Goal: Task Accomplishment & Management: Use online tool/utility

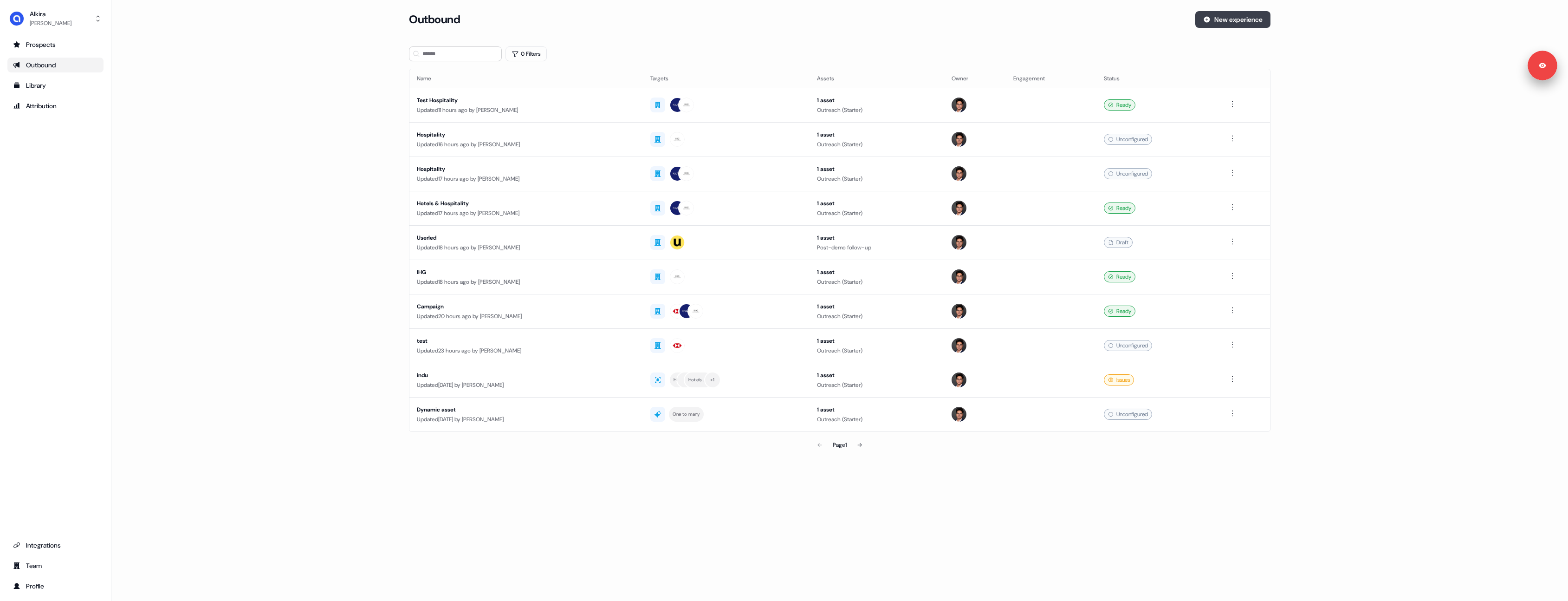
click at [1241, 21] on button "New experience" at bounding box center [1233, 19] width 75 height 16
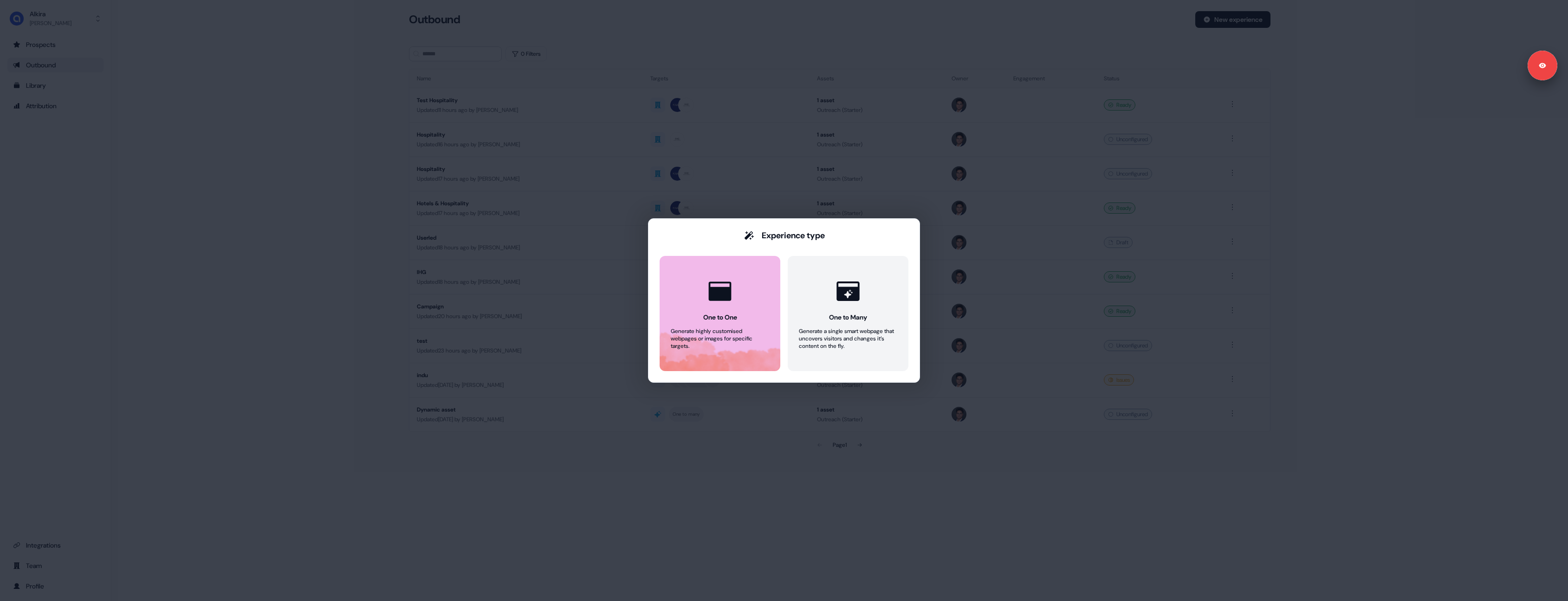
click at [716, 306] on div at bounding box center [720, 291] width 35 height 35
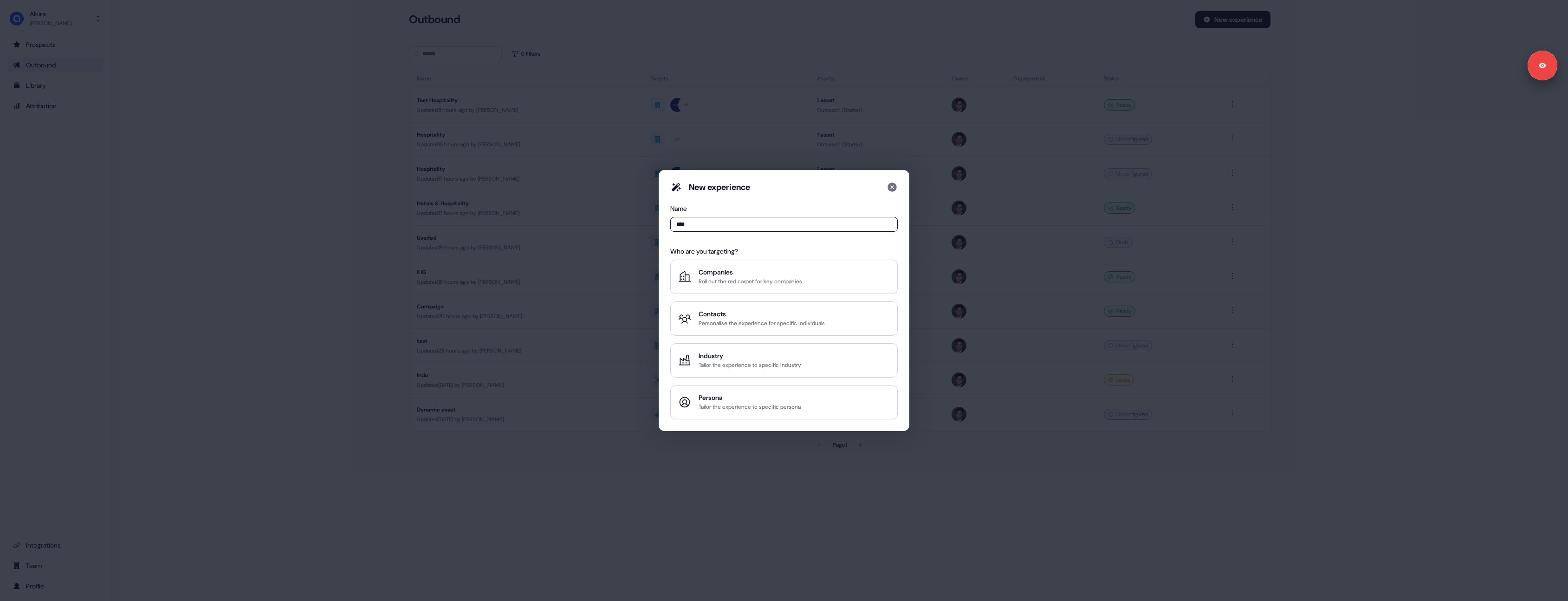
type input "****"
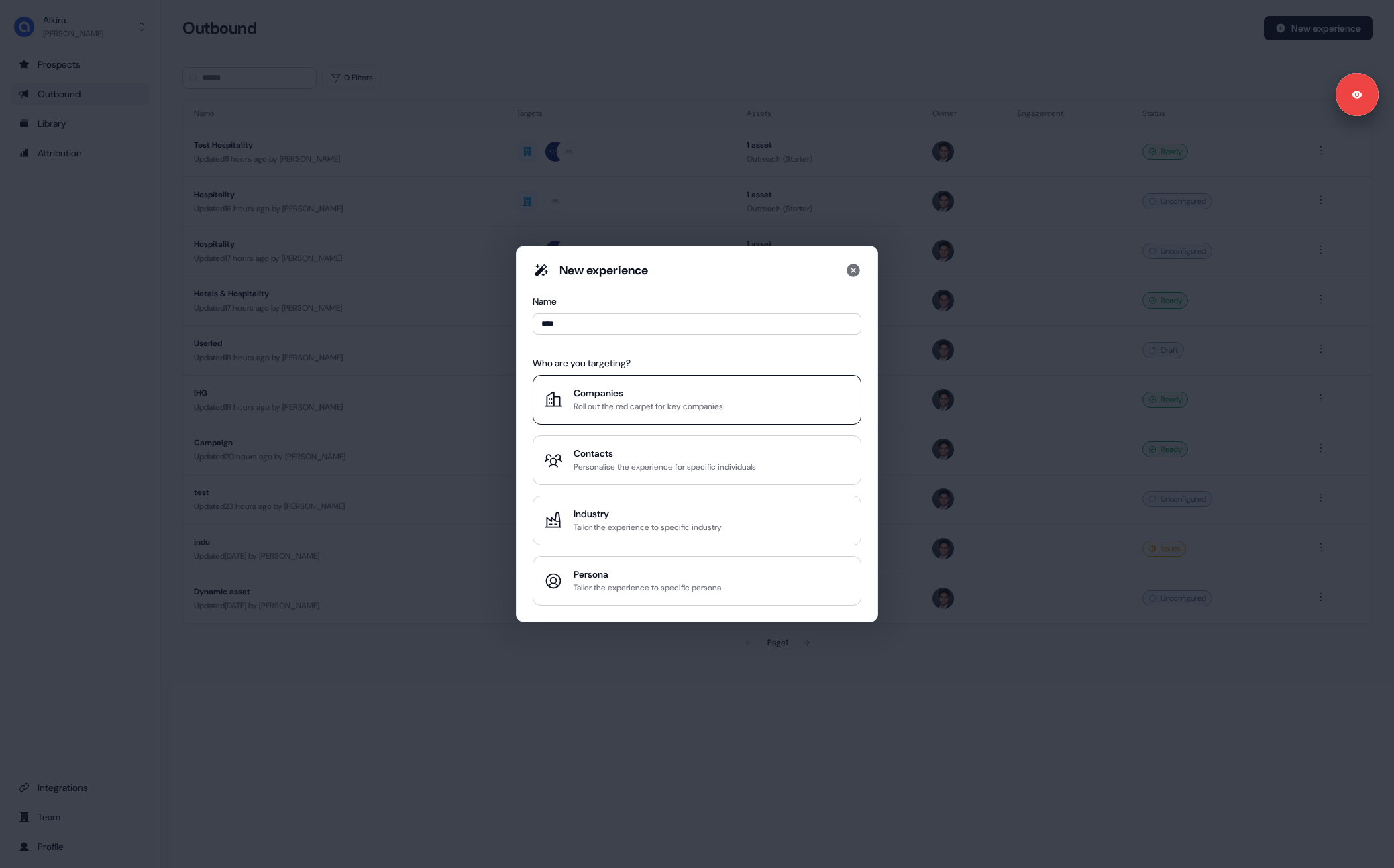
click at [643, 382] on button "Companies Roll out the red carpet for key companies" at bounding box center [697, 399] width 329 height 49
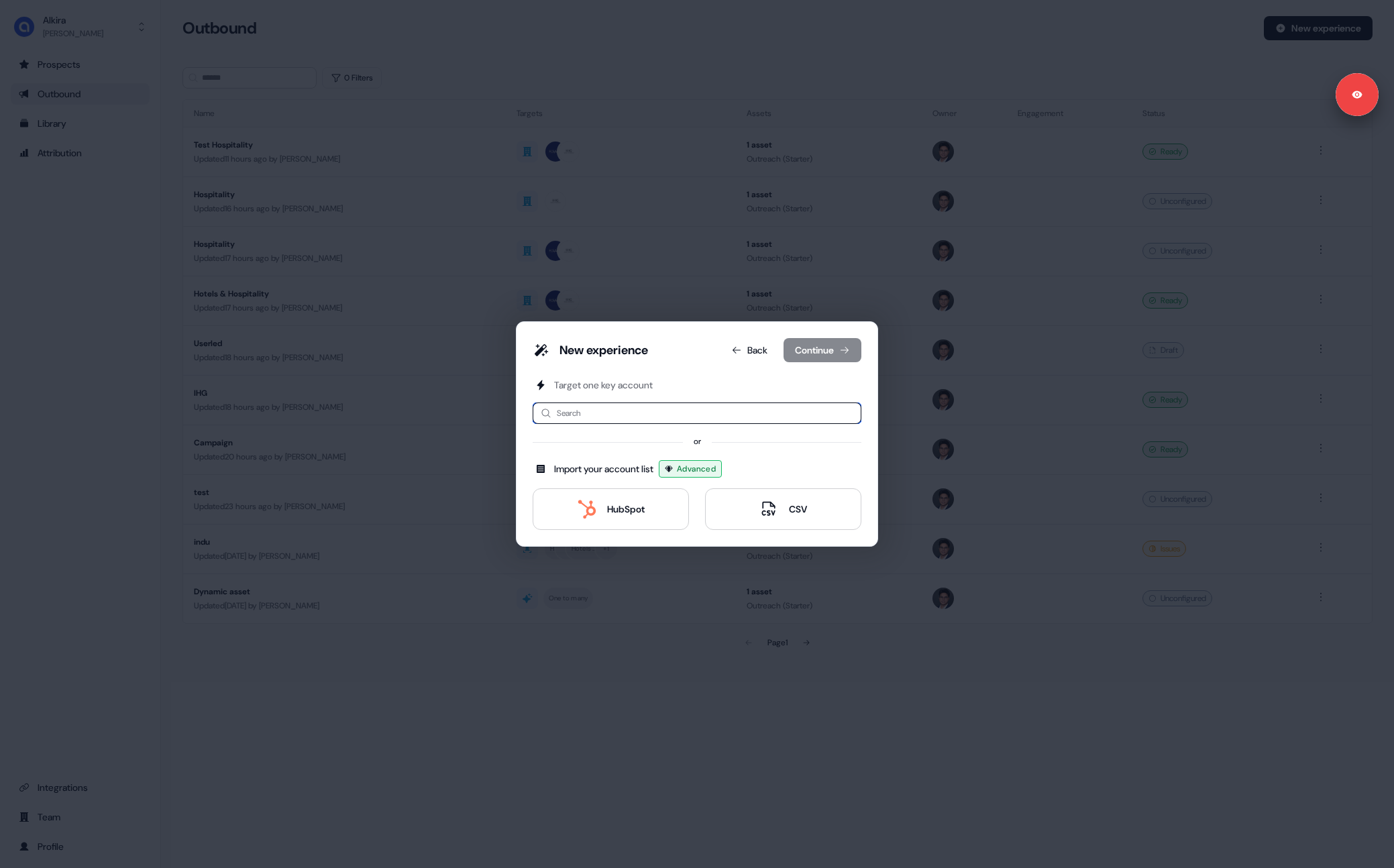
click at [686, 405] on input at bounding box center [697, 413] width 329 height 21
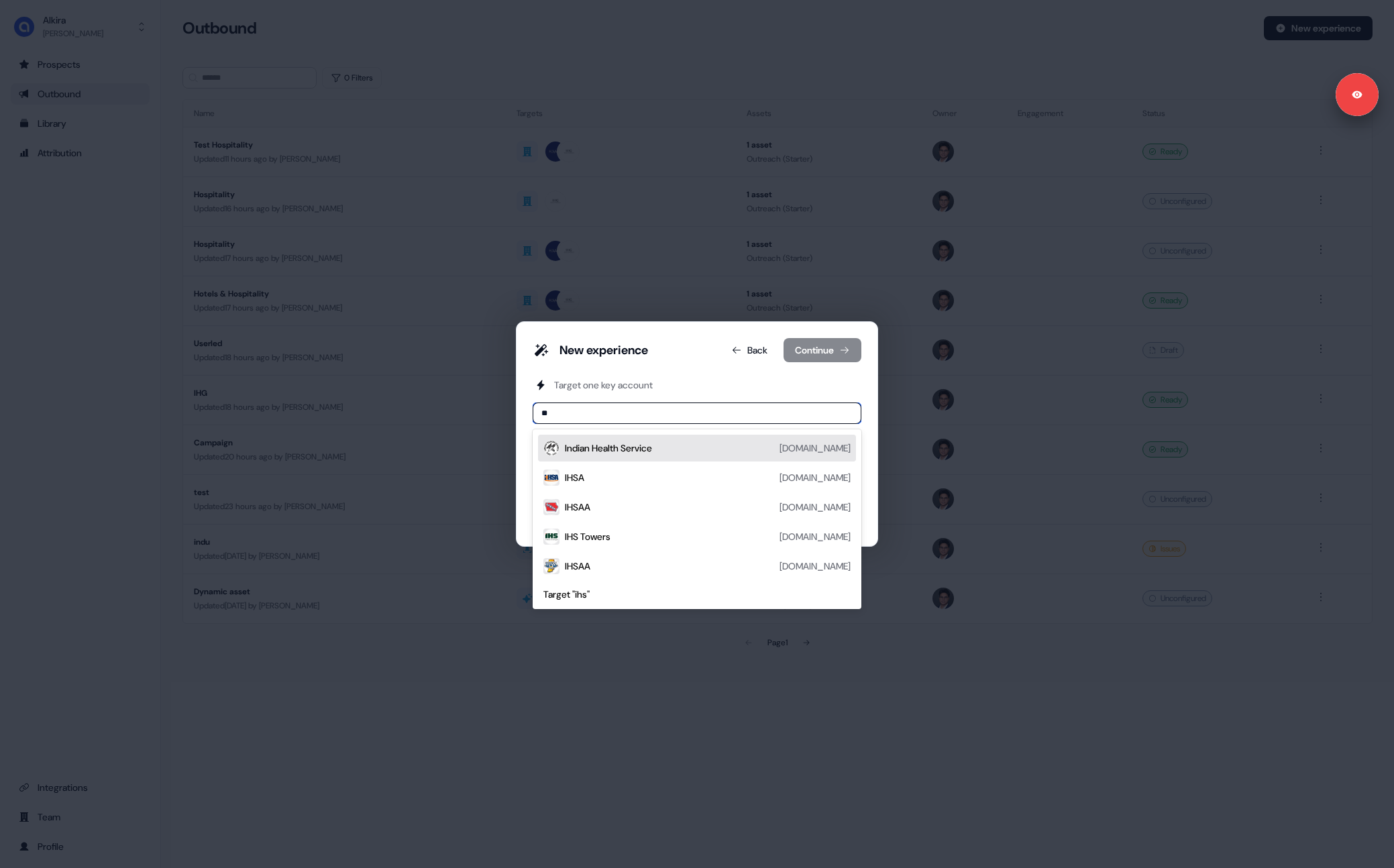
type input "***"
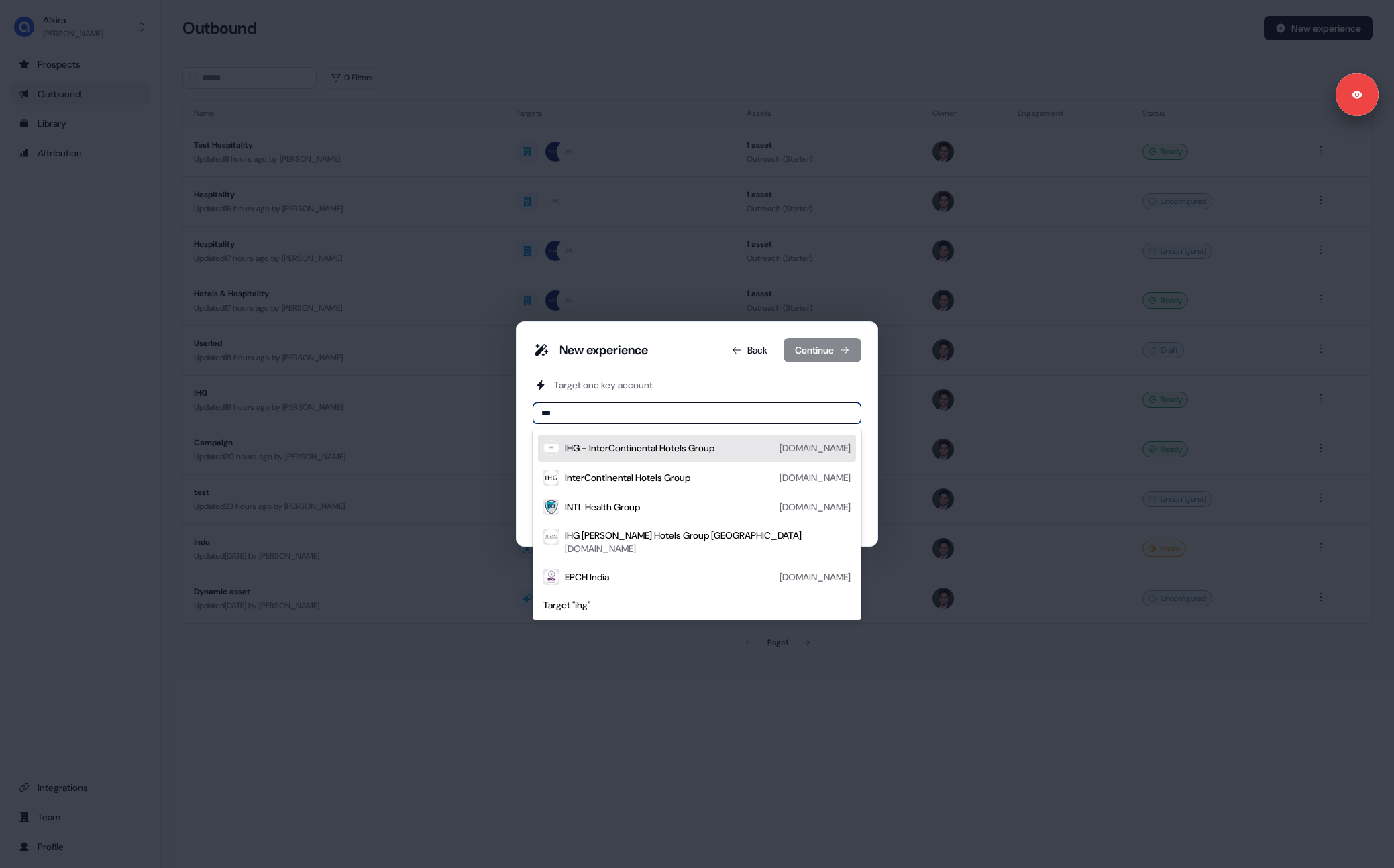
click at [627, 444] on div "IHG - InterContinental Hotels Group" at bounding box center [639, 448] width 150 height 13
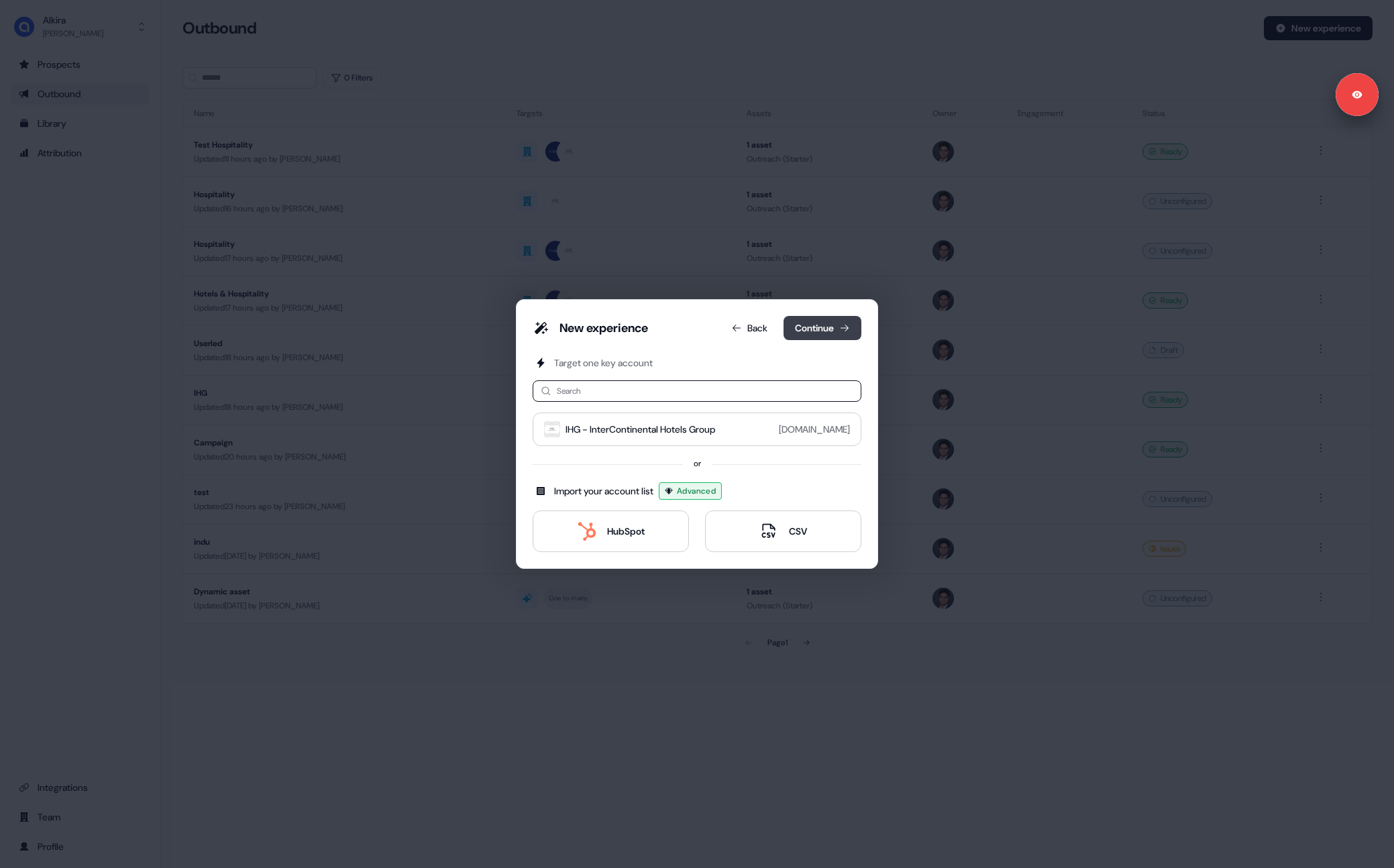
click at [802, 339] on button "Continue" at bounding box center [822, 327] width 77 height 24
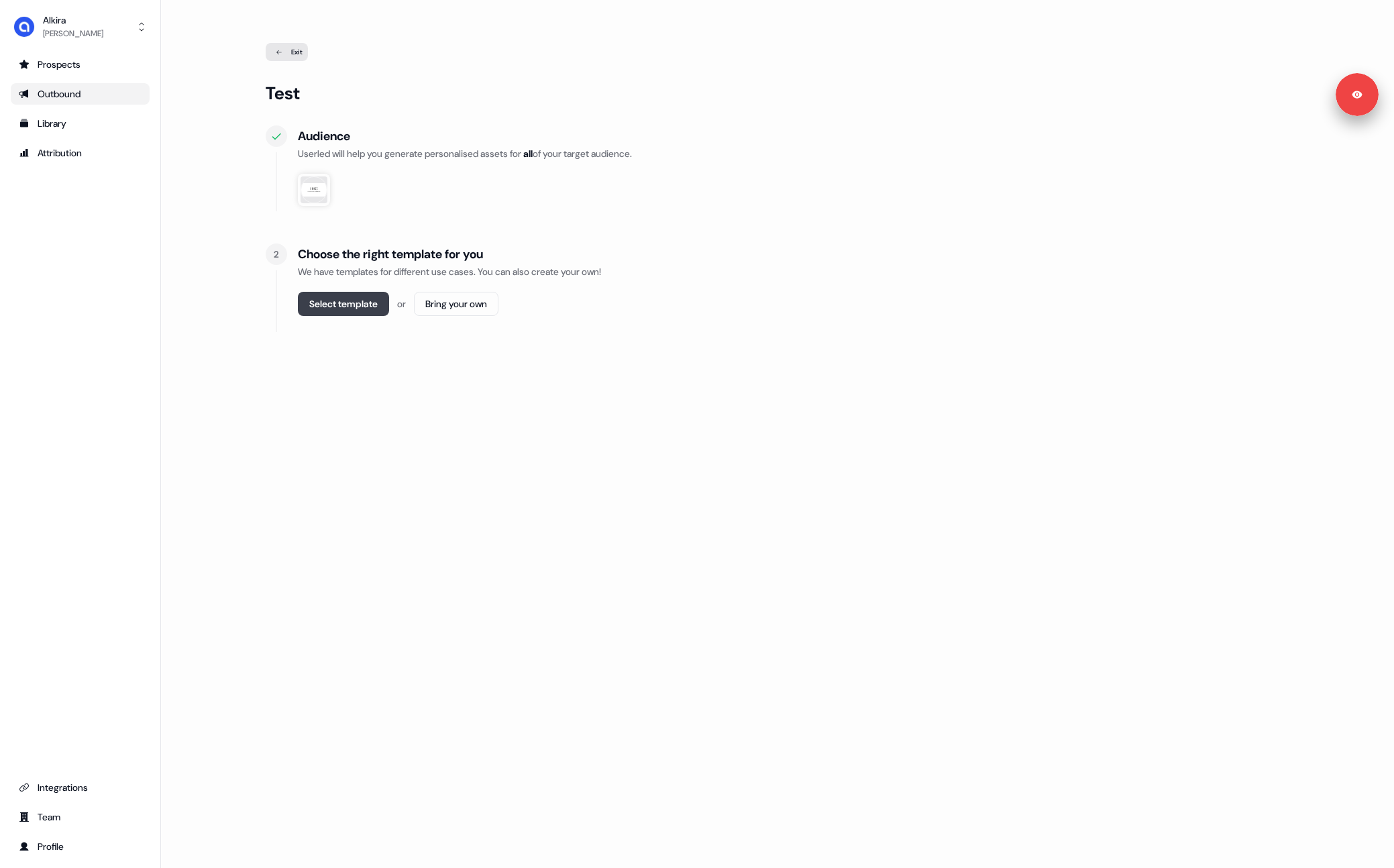
click at [351, 298] on button "Select template" at bounding box center [344, 303] width 91 height 24
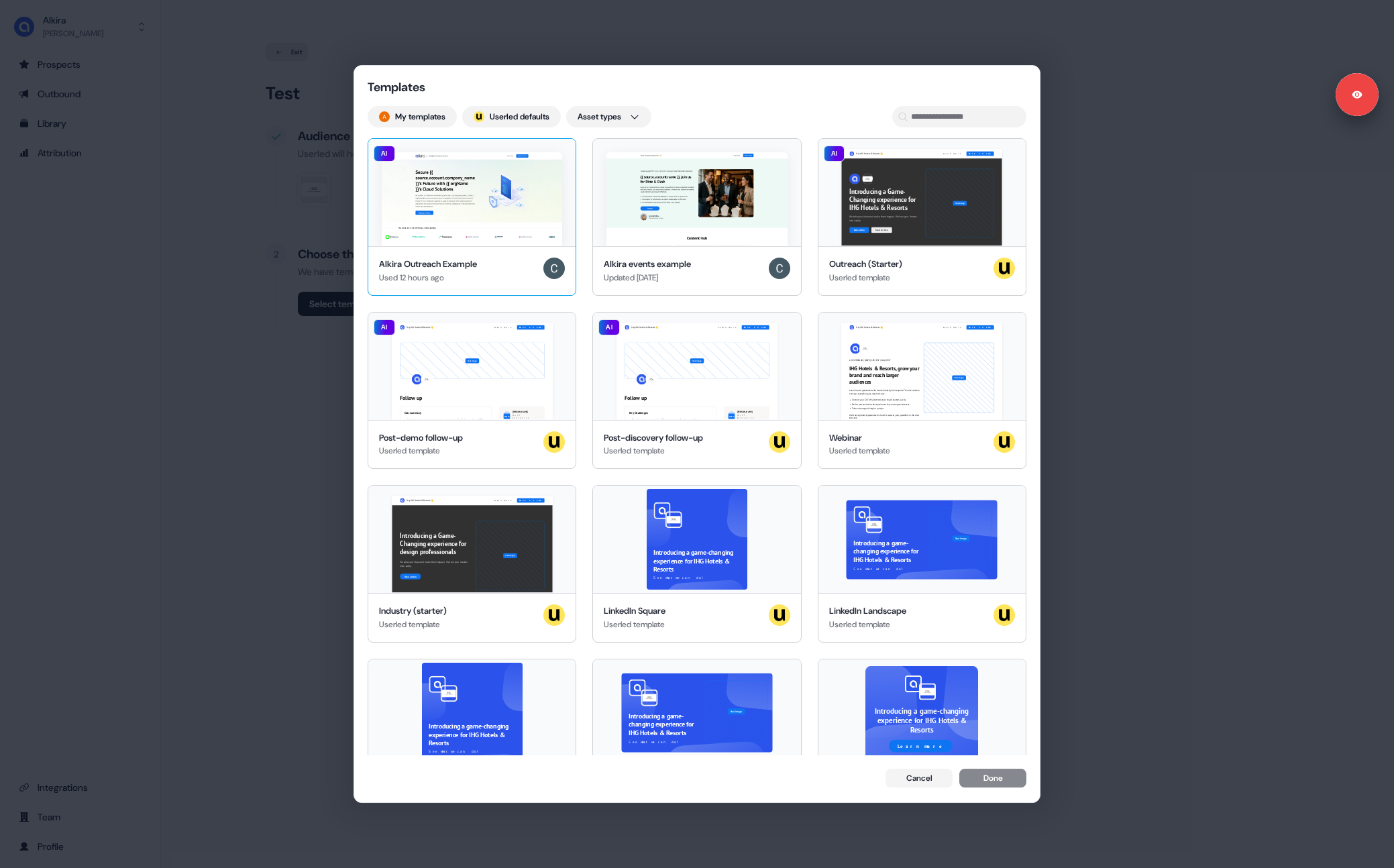
click at [389, 259] on div "Alkira Outreach Example" at bounding box center [427, 264] width 98 height 13
click at [1018, 783] on button "Done" at bounding box center [992, 778] width 67 height 18
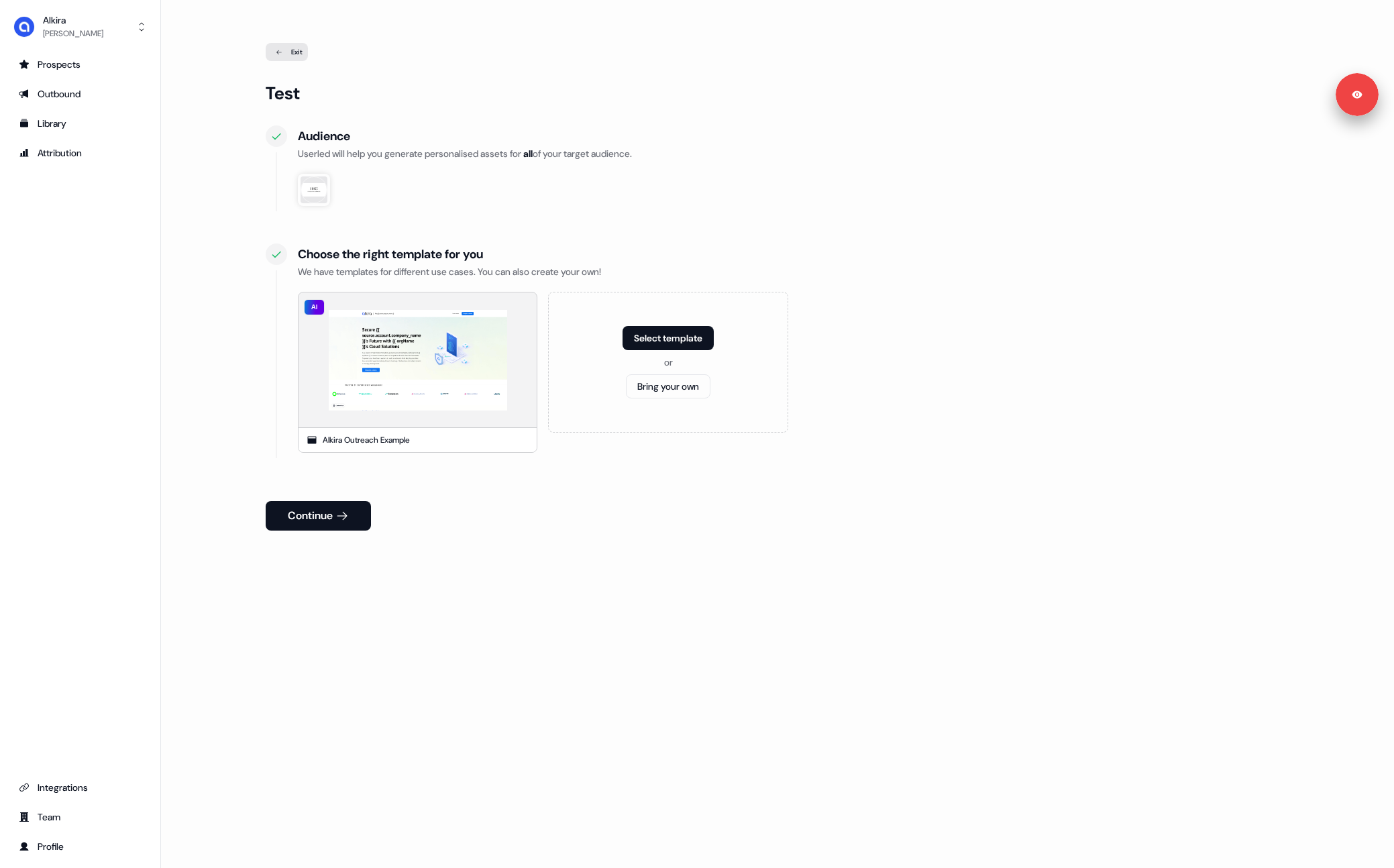
click at [333, 520] on button "Continue" at bounding box center [318, 516] width 106 height 30
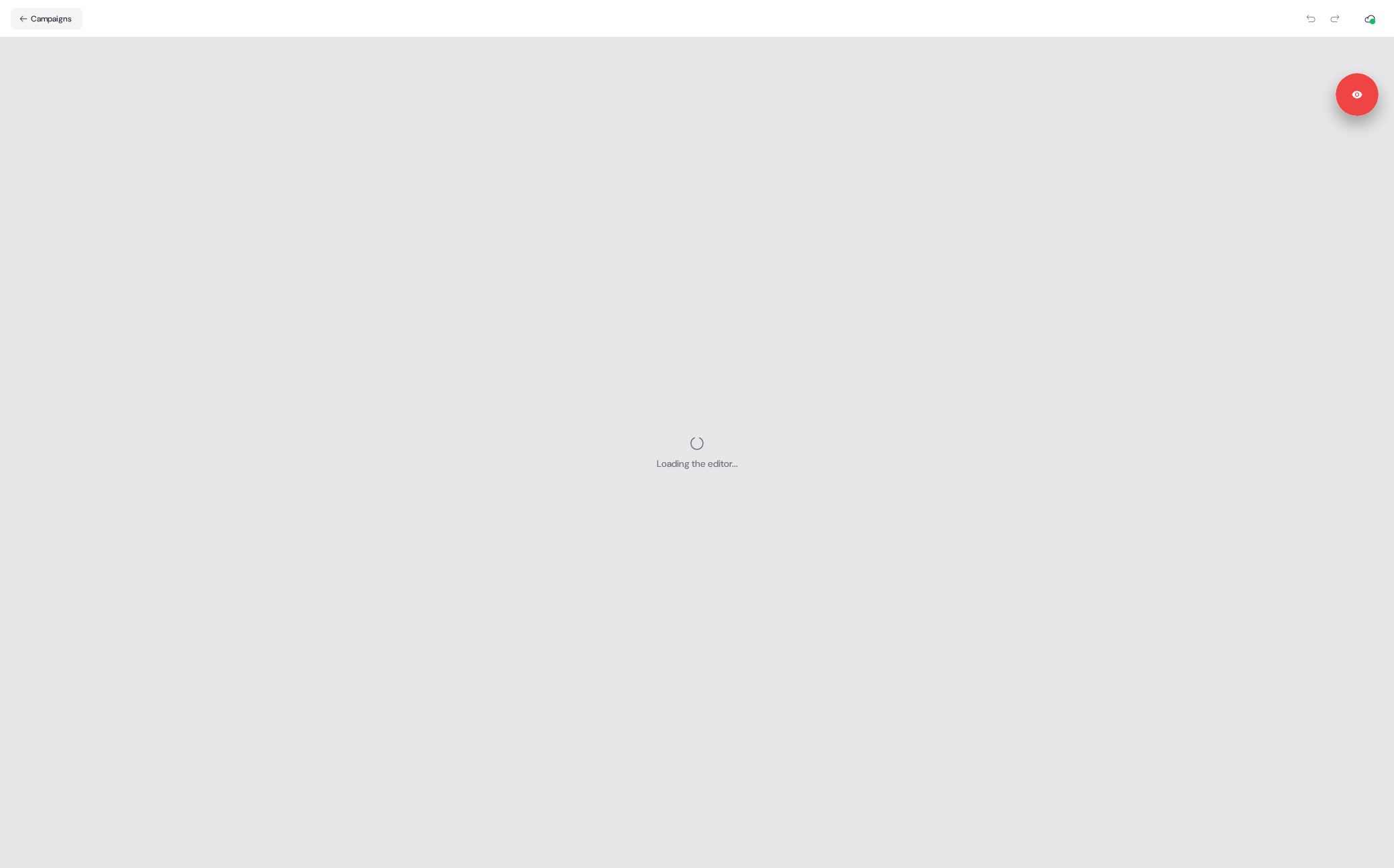
drag, startPoint x: 679, startPoint y: 478, endPoint x: 744, endPoint y: 468, distance: 65.8
click at [764, 475] on div "Loading the editor..." at bounding box center [697, 453] width 1394 height 830
drag, startPoint x: 729, startPoint y: 464, endPoint x: 630, endPoint y: 465, distance: 99.0
click at [632, 464] on div "Loading the editor..." at bounding box center [697, 453] width 1394 height 830
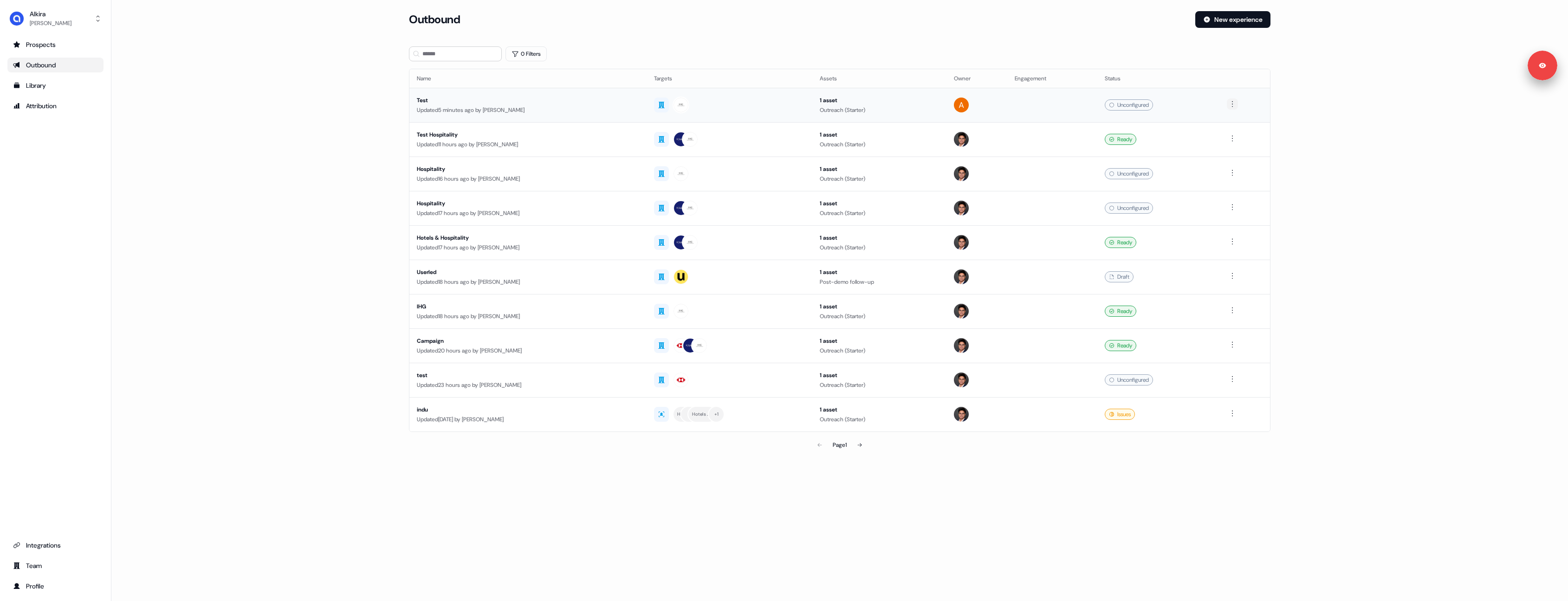
click at [1237, 107] on html "For the best experience switch devices to a bigger screen. Go to [DOMAIN_NAME] …" at bounding box center [784, 300] width 1568 height 601
click at [1237, 136] on div "Delete" at bounding box center [1235, 136] width 55 height 15
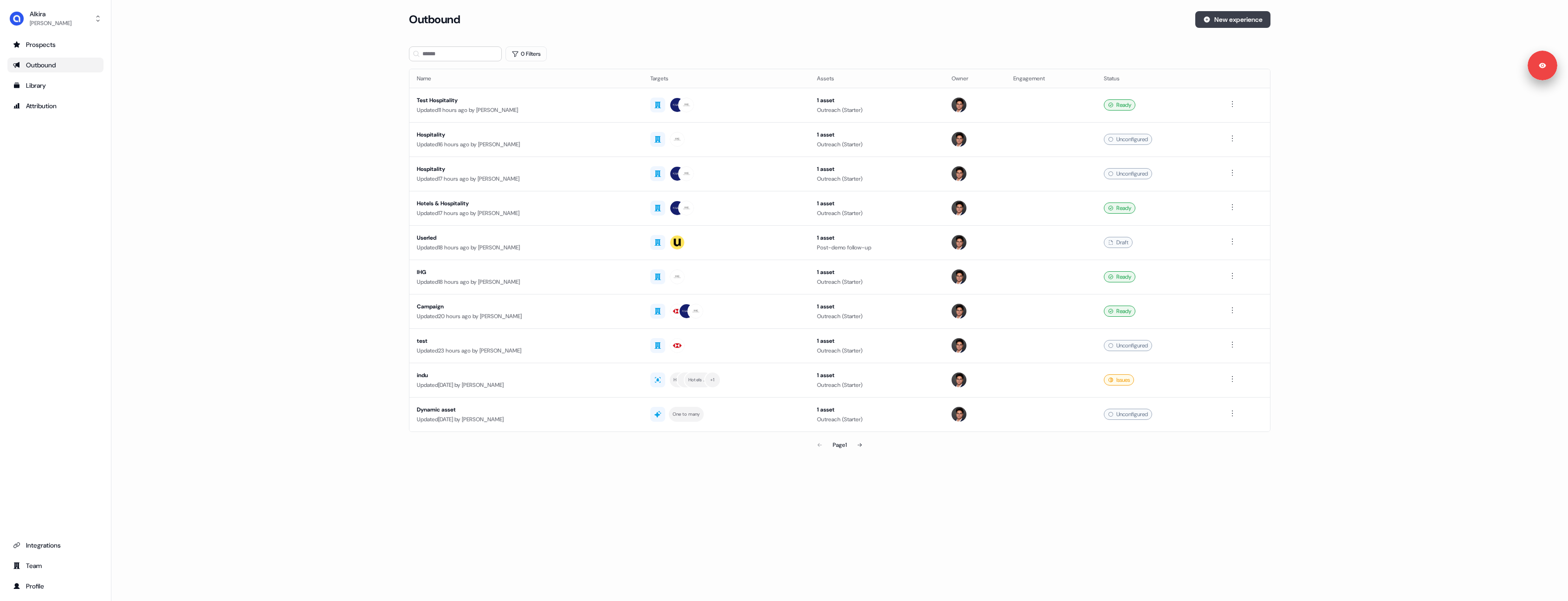
click at [1248, 21] on button "New experience" at bounding box center [1233, 19] width 75 height 16
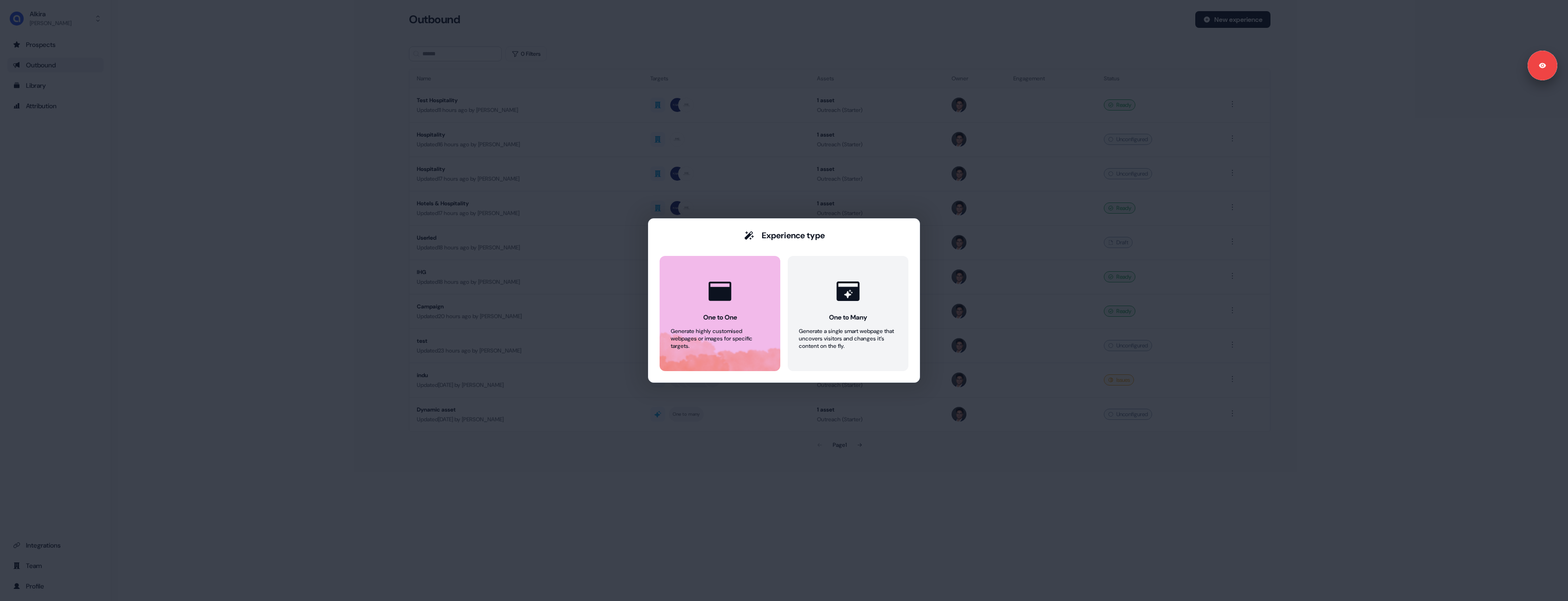
click at [721, 281] on icon at bounding box center [720, 291] width 28 height 28
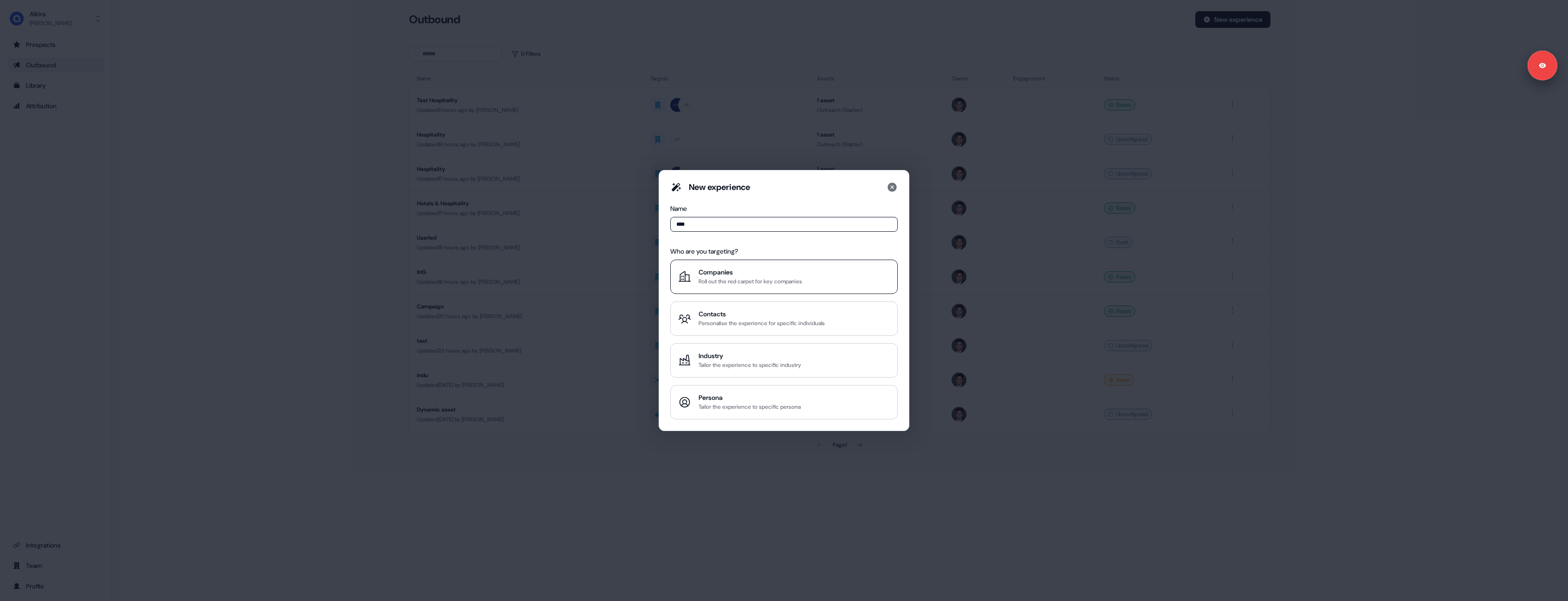
type input "****"
click at [740, 273] on div "Companies" at bounding box center [751, 272] width 103 height 9
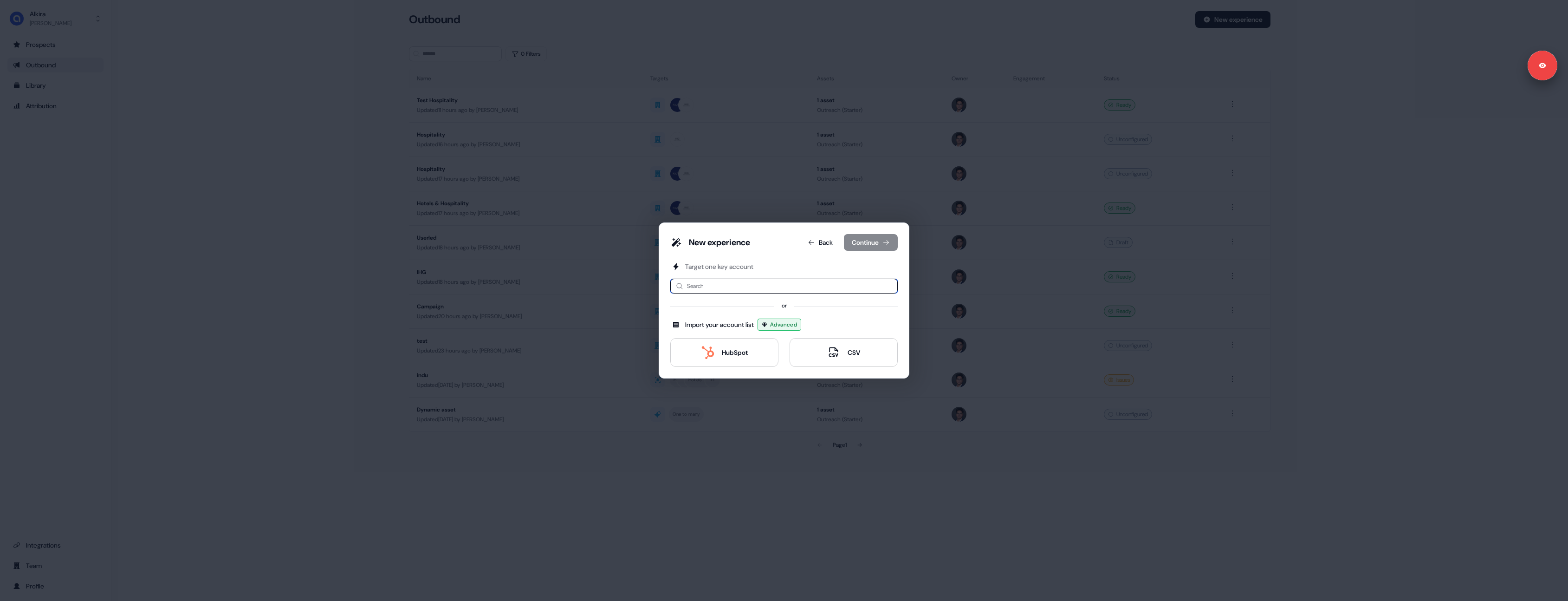
paste input "***"
click at [730, 287] on input at bounding box center [784, 286] width 228 height 15
type input "***"
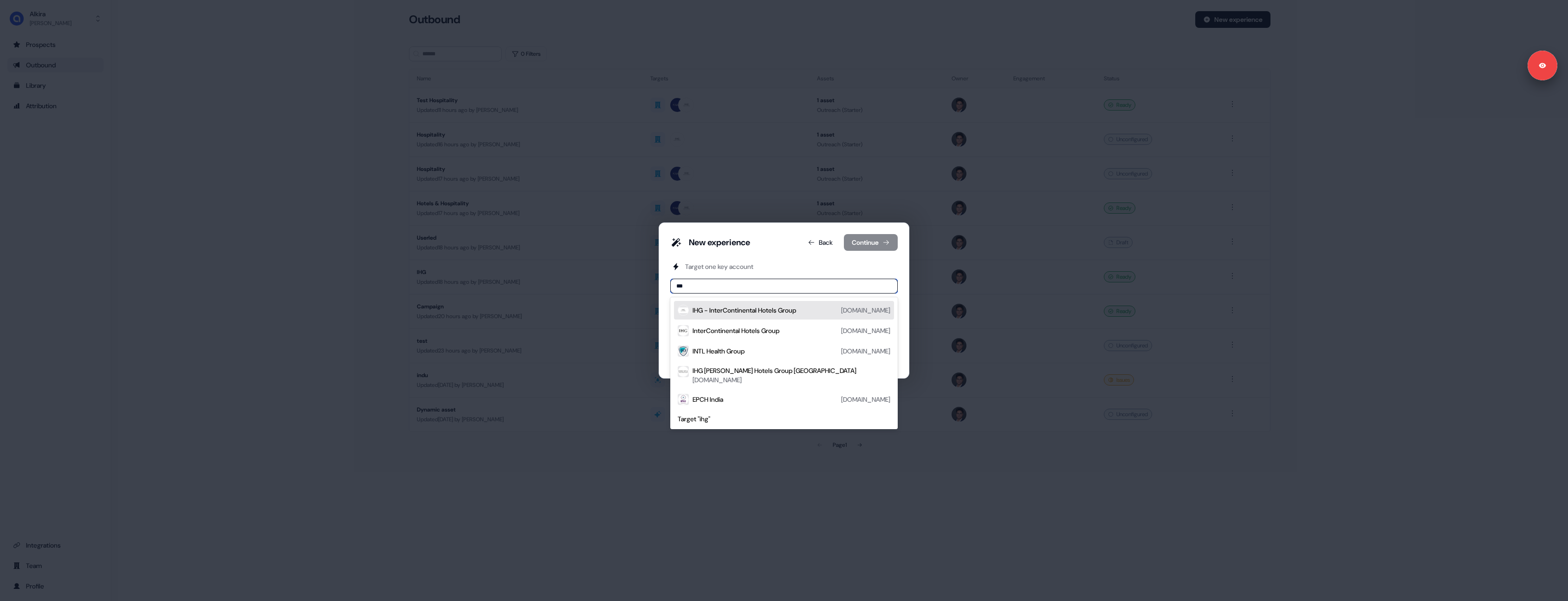
click at [752, 314] on div "IHG - InterContinental Hotels Group" at bounding box center [744, 310] width 103 height 9
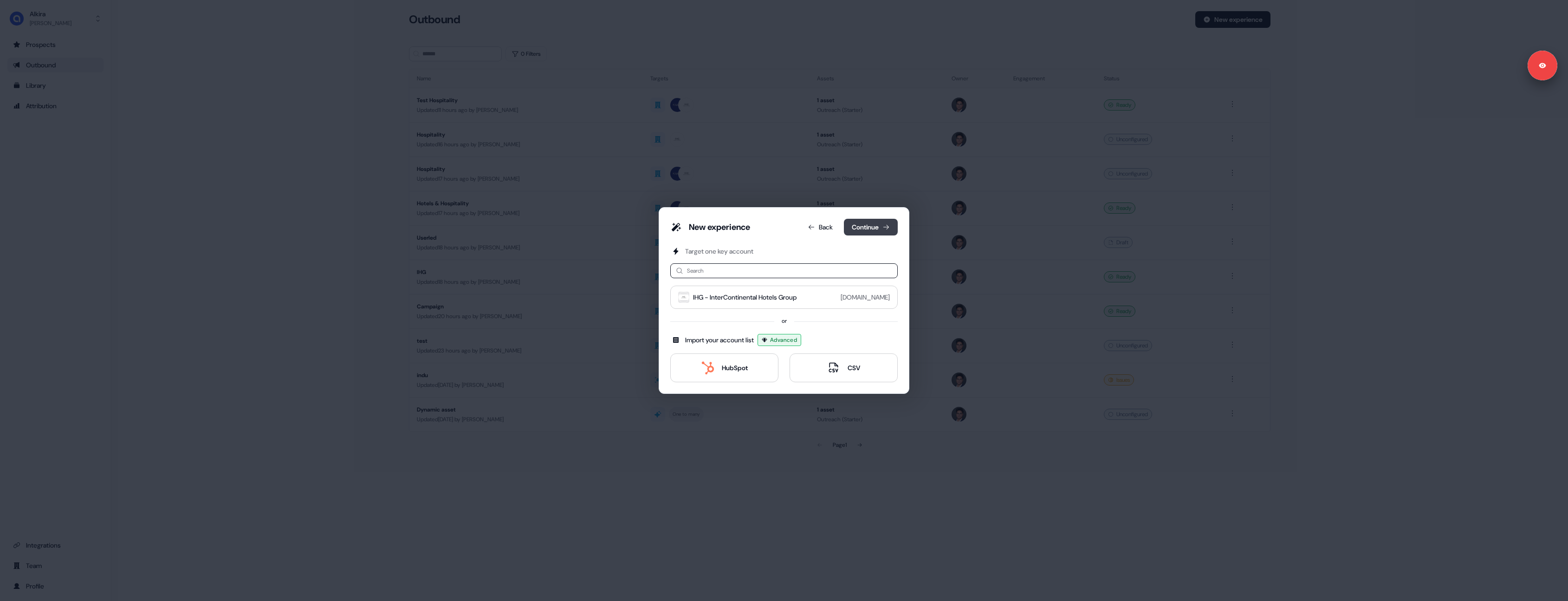
click at [882, 225] on button "Continue" at bounding box center [870, 227] width 54 height 16
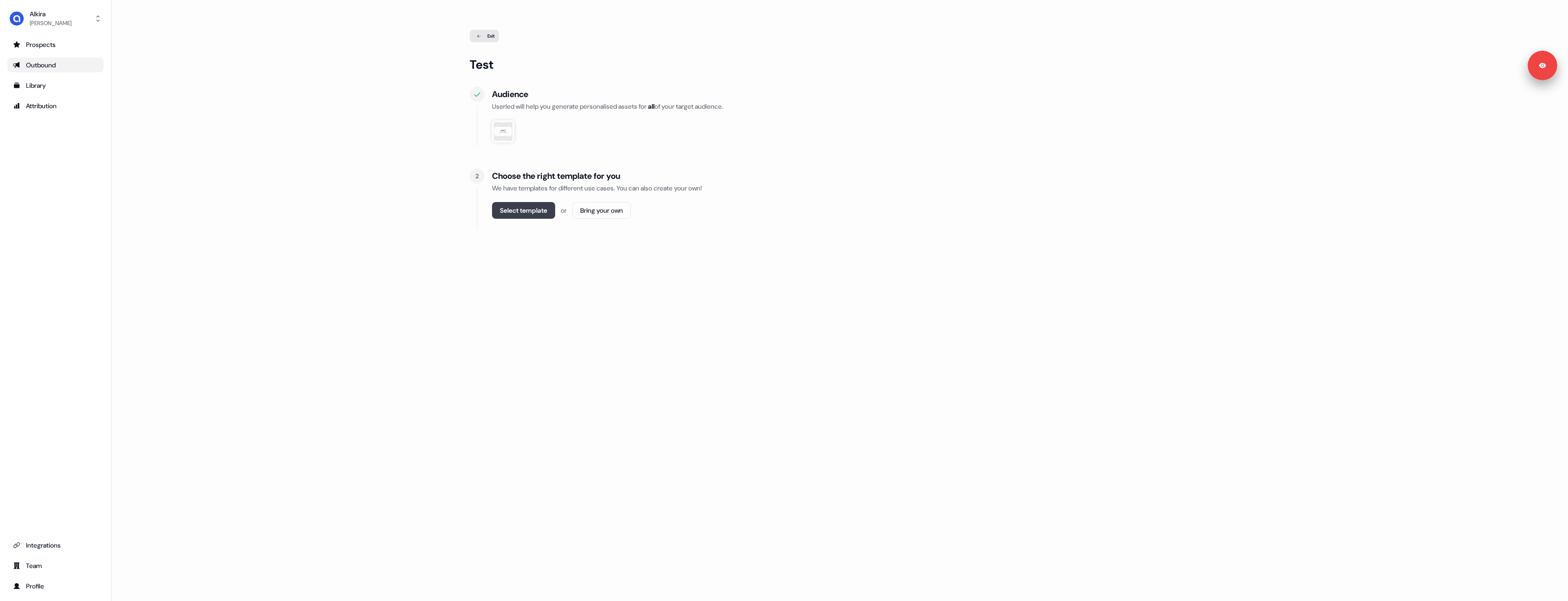
click at [522, 209] on button "Select template" at bounding box center [523, 210] width 63 height 16
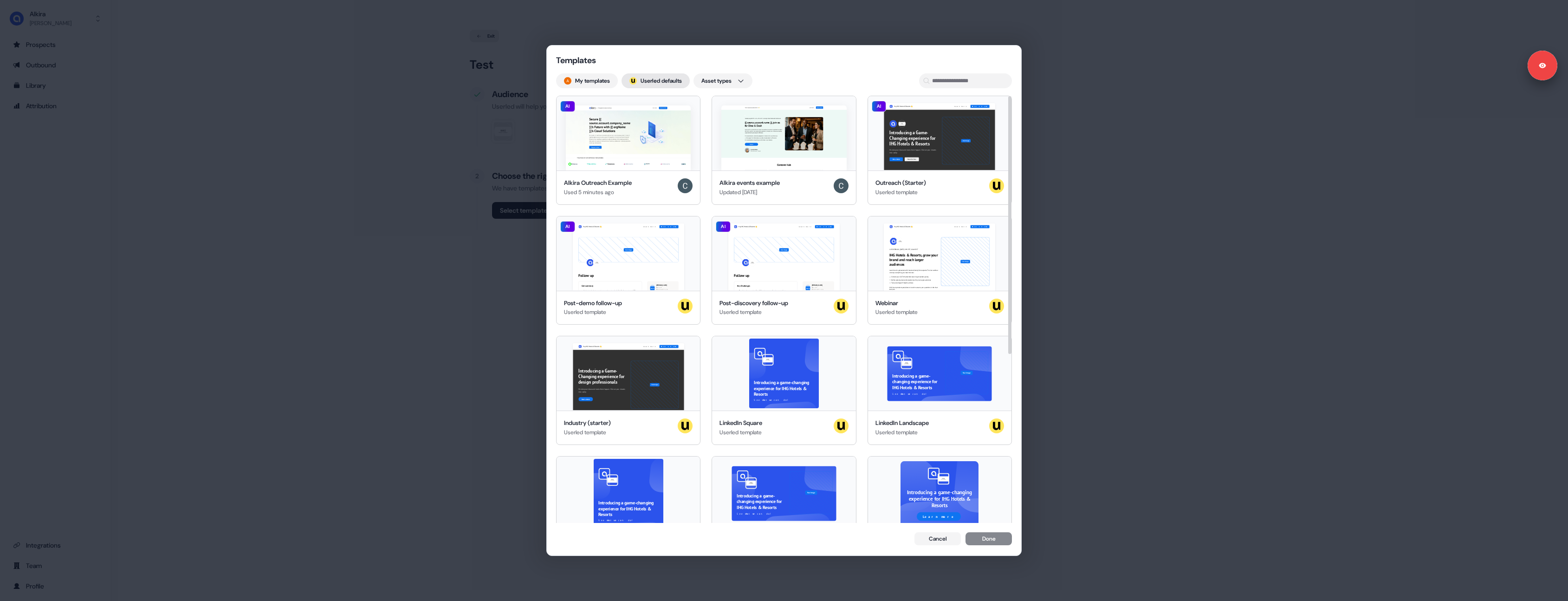
click at [636, 84] on img at bounding box center [633, 81] width 7 height 7
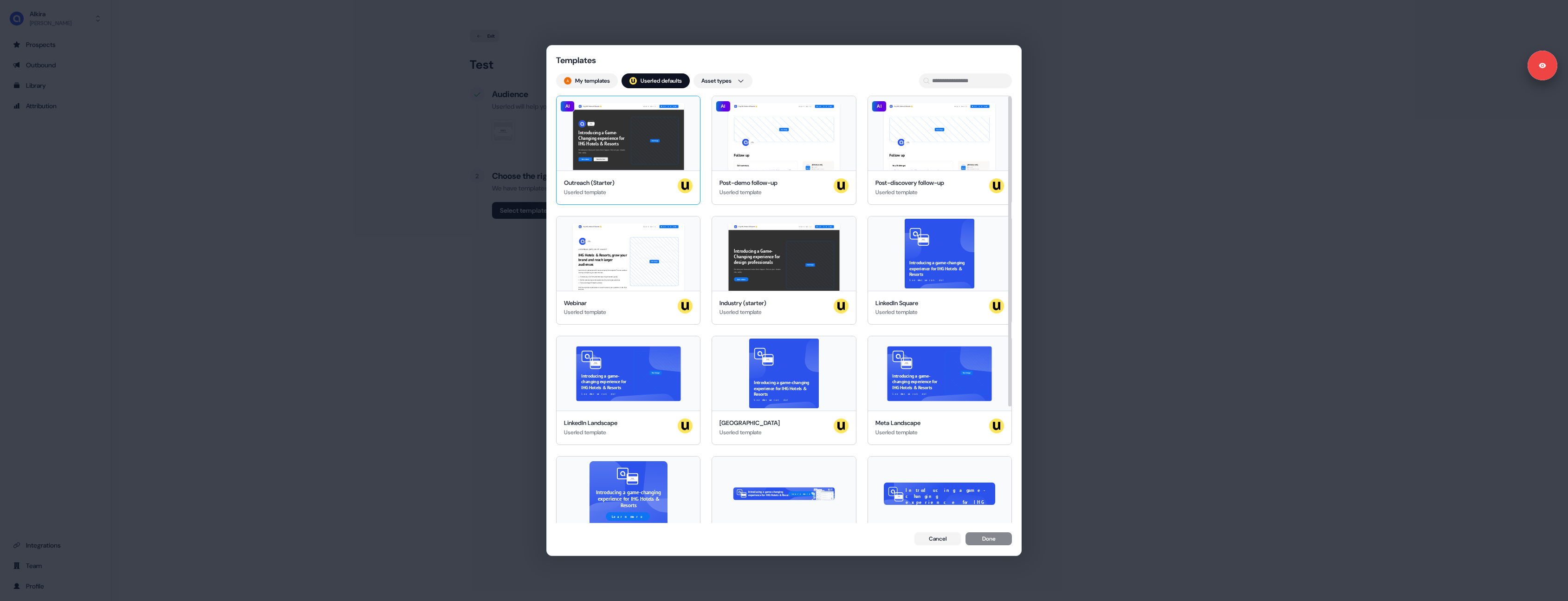
click at [619, 139] on div "Hey IHG Hotels & Resorts 👋 Learn more Book a demo Introducing a Game-Changing e…" at bounding box center [628, 133] width 144 height 74
drag, startPoint x: 992, startPoint y: 541, endPoint x: 743, endPoint y: 438, distance: 269.5
click at [991, 539] on button "Done" at bounding box center [989, 539] width 46 height 13
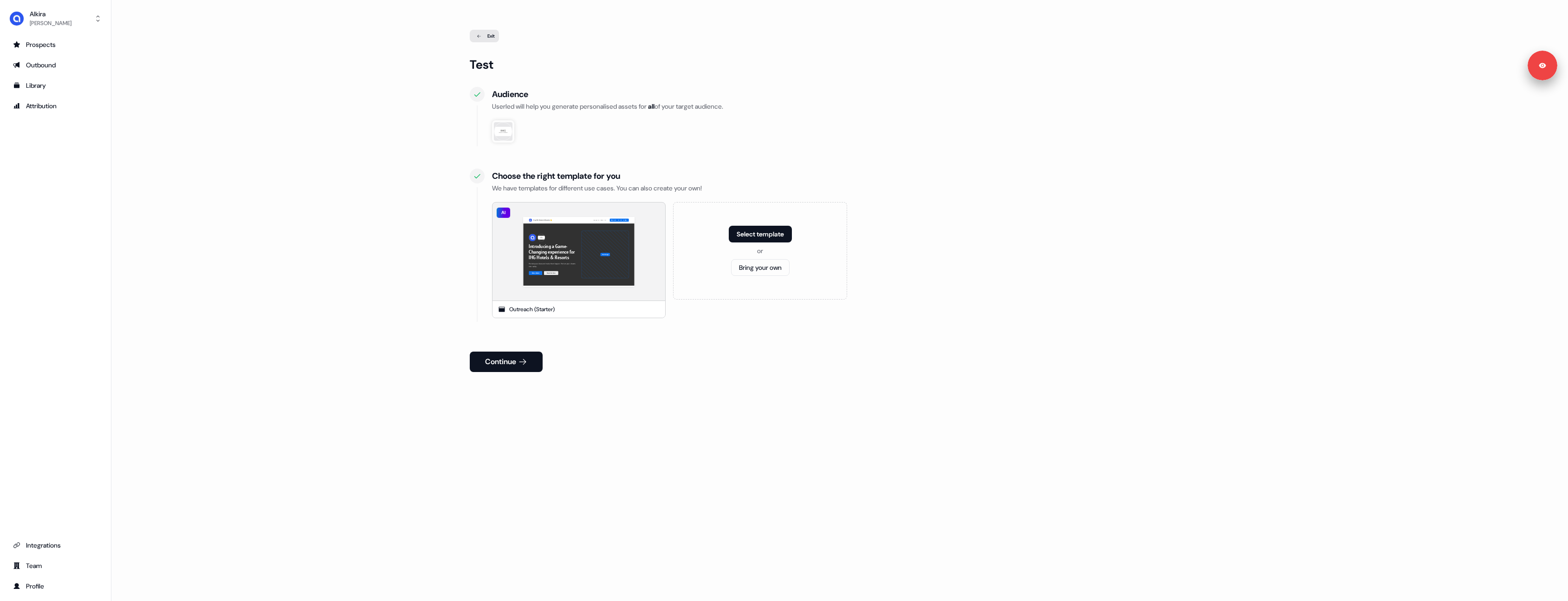
click at [520, 368] on button "Continue" at bounding box center [506, 362] width 73 height 21
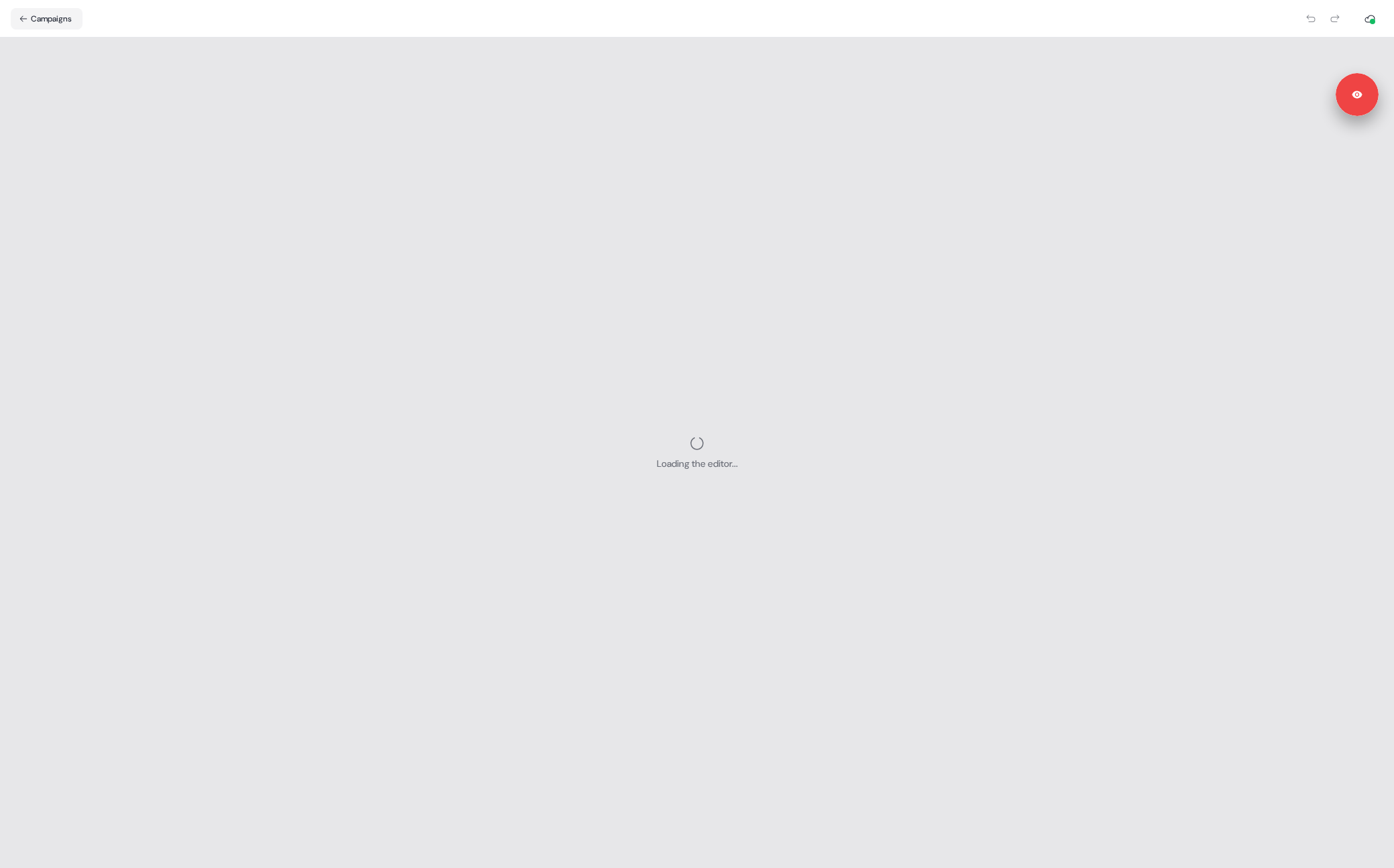
click at [391, 91] on div "Loading the editor..." at bounding box center [697, 453] width 1394 height 830
click at [63, 18] on button "Campaigns" at bounding box center [47, 18] width 72 height 21
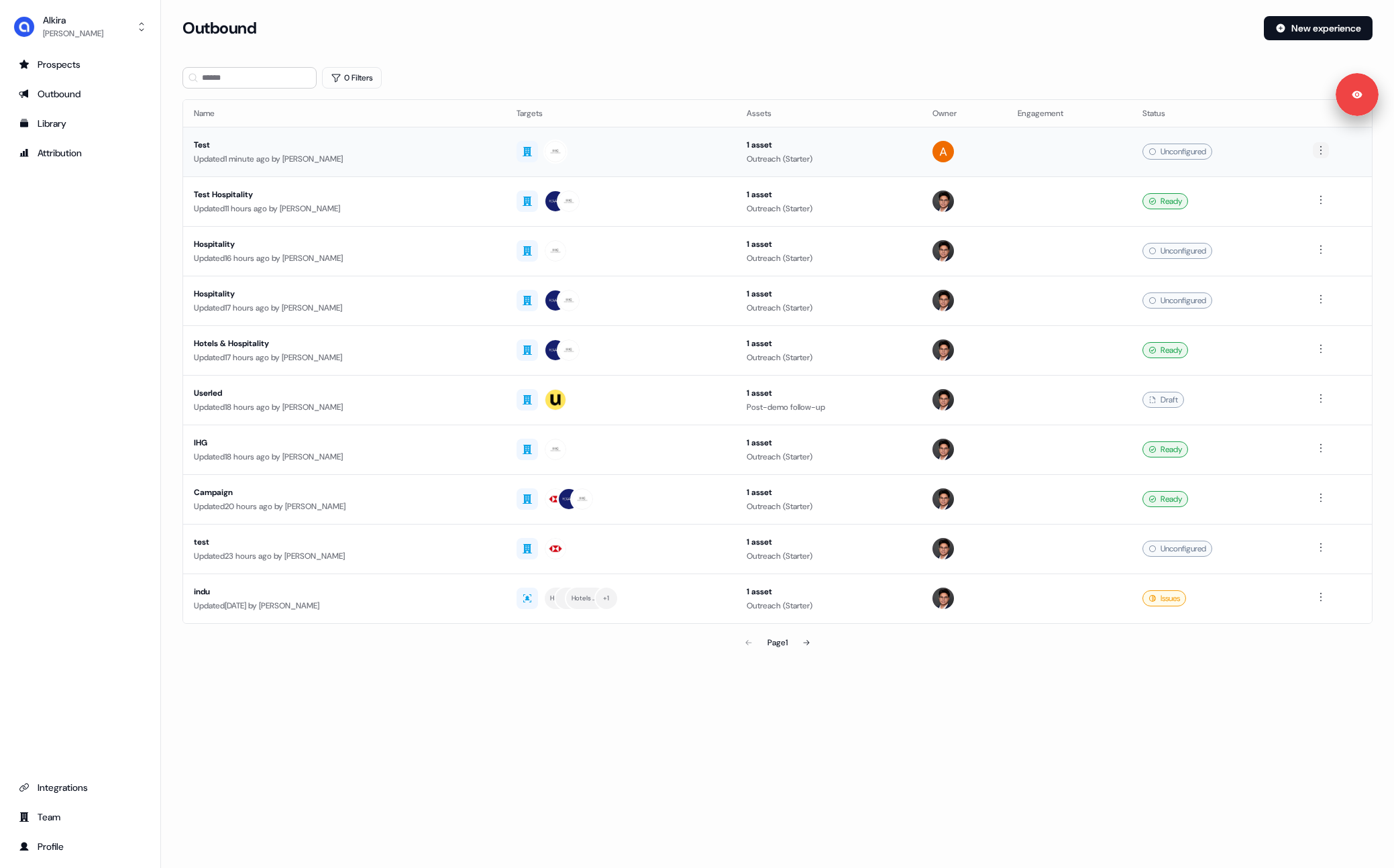
click at [1327, 148] on html "For the best experience switch devices to a bigger screen. Go to Userled.io Alk…" at bounding box center [697, 434] width 1394 height 868
click at [1325, 193] on div "Delete" at bounding box center [1324, 196] width 79 height 21
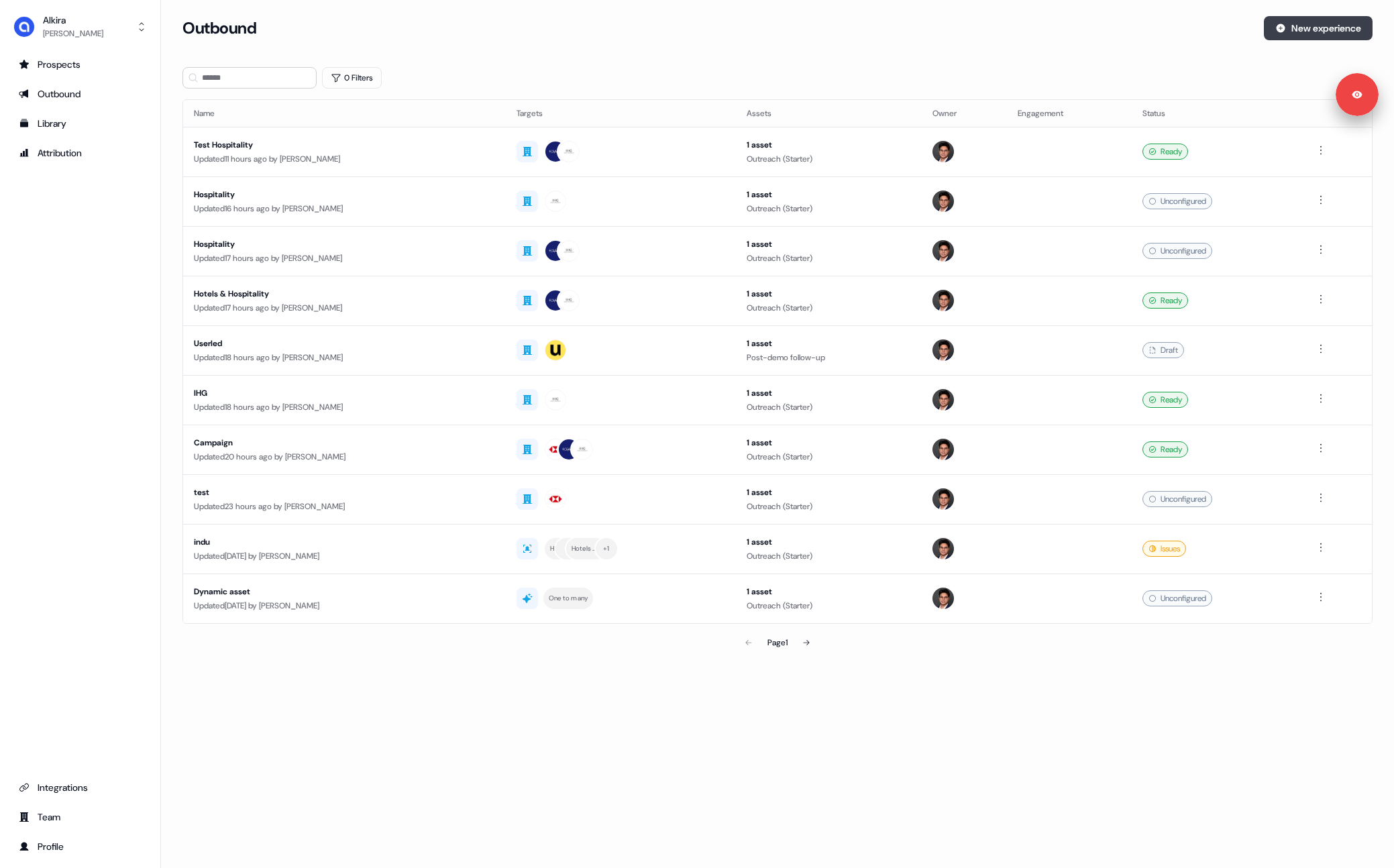
click at [1319, 34] on button "New experience" at bounding box center [1318, 27] width 109 height 24
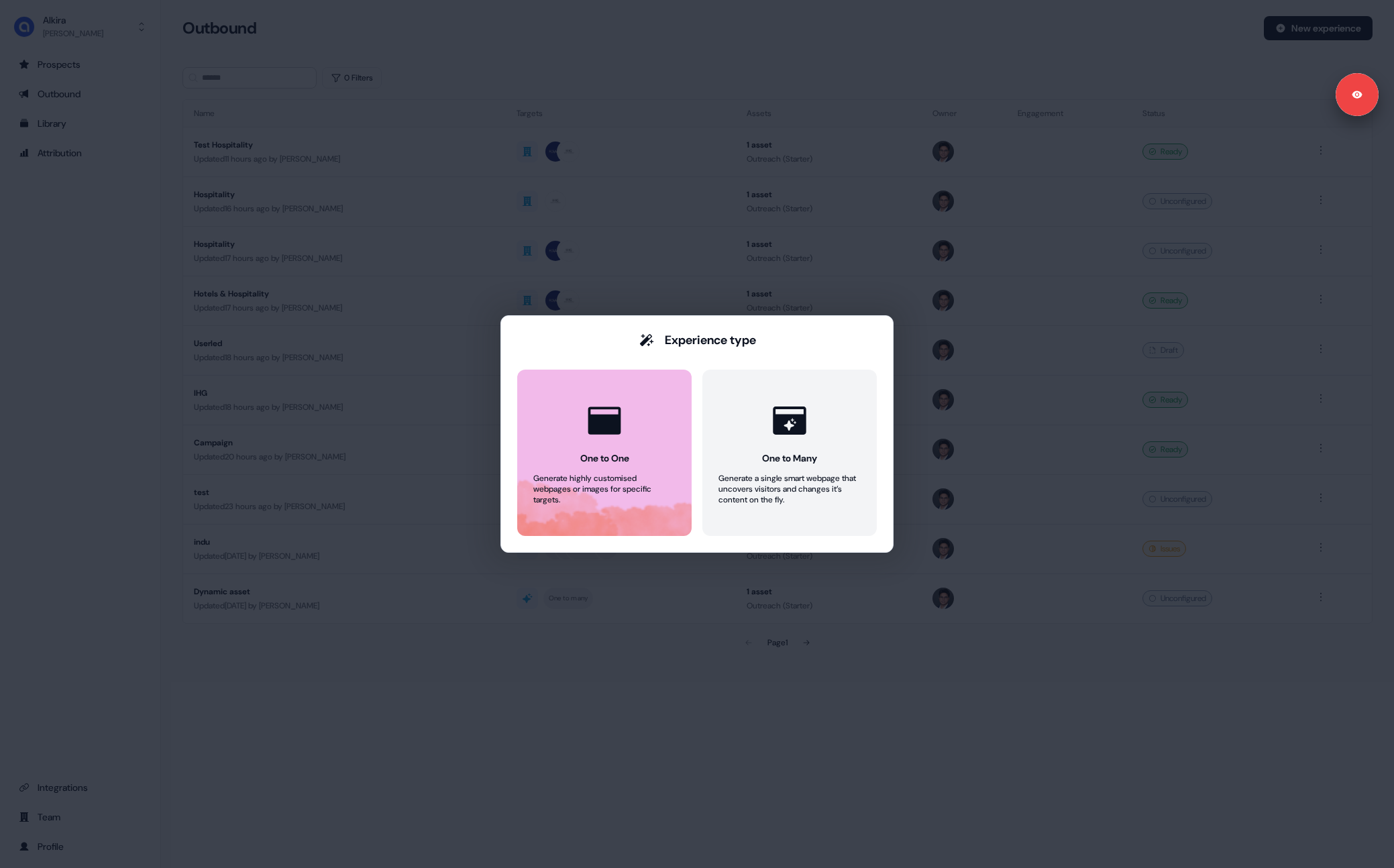
click at [620, 403] on icon at bounding box center [604, 420] width 40 height 40
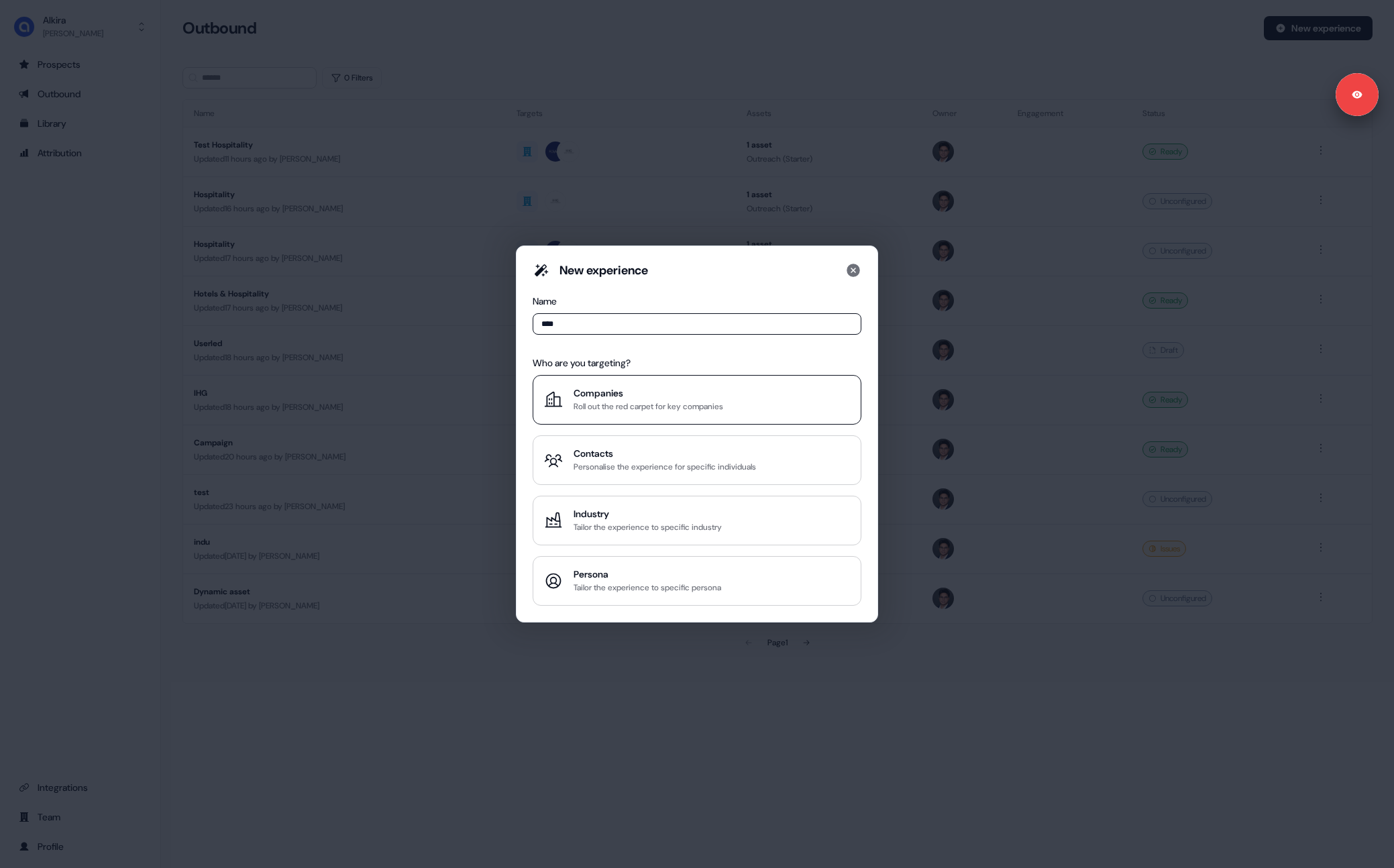
type input "****"
click at [629, 396] on div "Companies" at bounding box center [648, 392] width 150 height 13
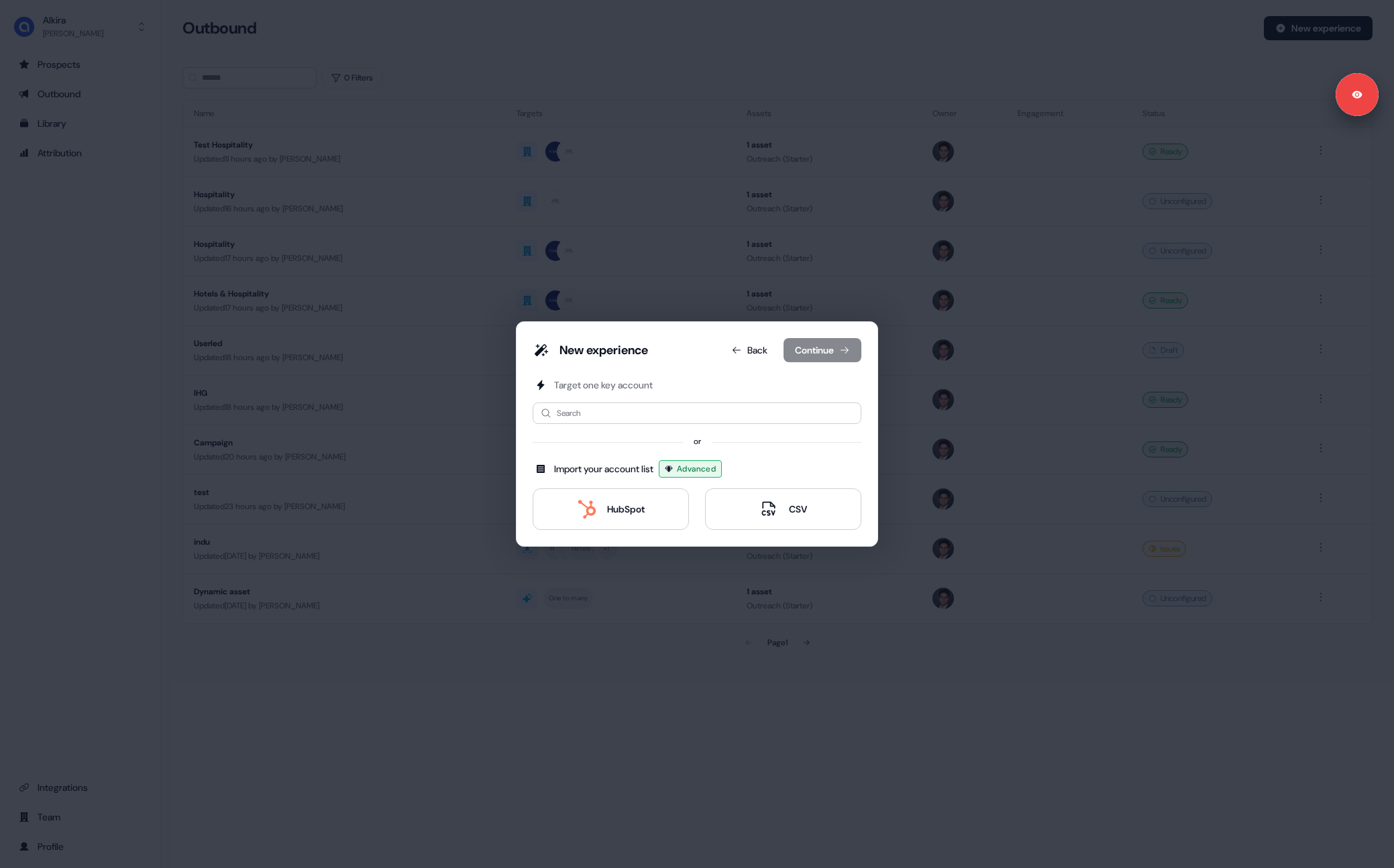
click at [609, 424] on div "Target one key account Search or Import your account list Advanced HubSpot CSV" at bounding box center [697, 454] width 329 height 151
click at [612, 417] on input at bounding box center [697, 413] width 329 height 21
type input "**"
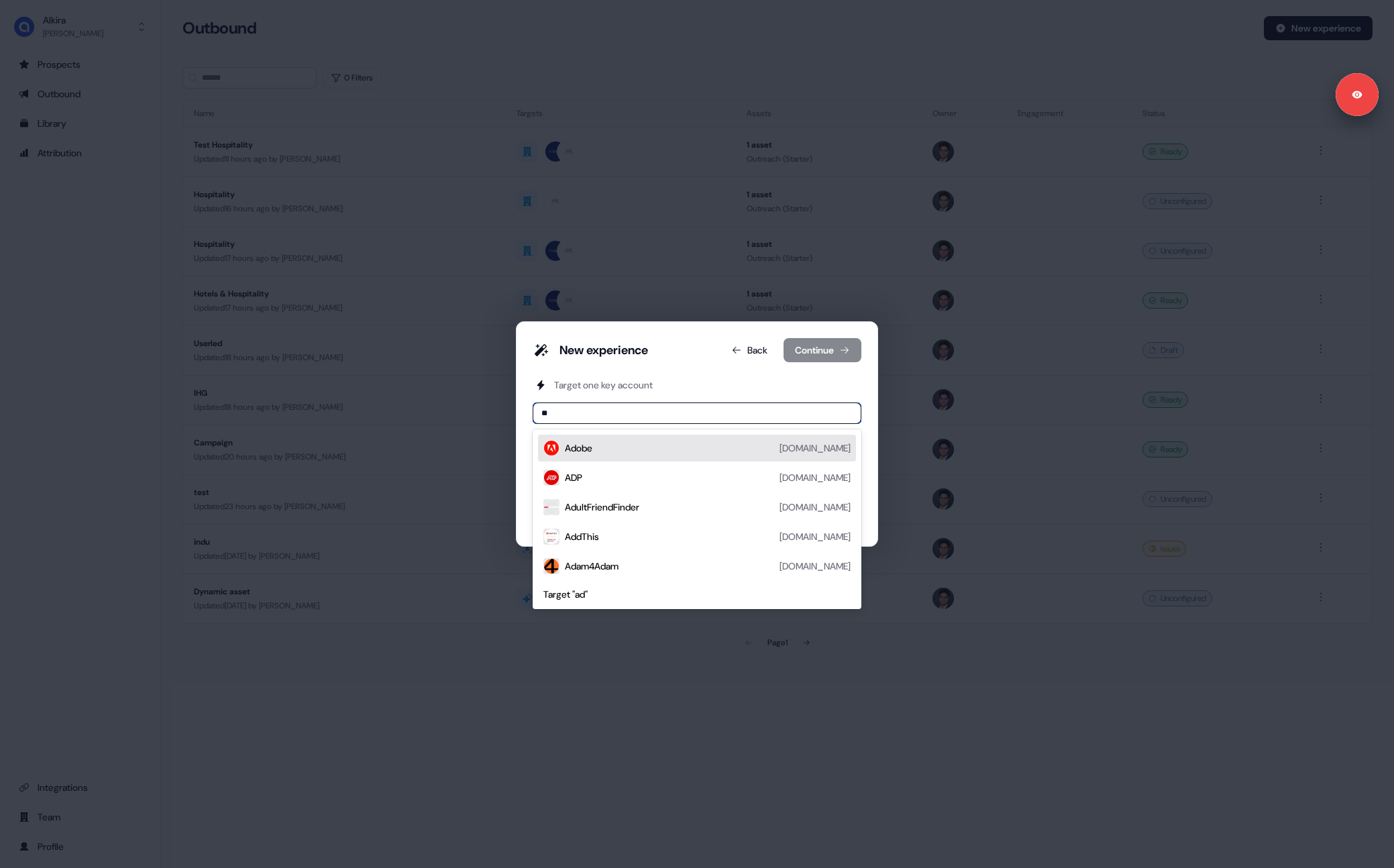
click at [615, 445] on div "Adobe [DOMAIN_NAME]" at bounding box center [707, 448] width 286 height 16
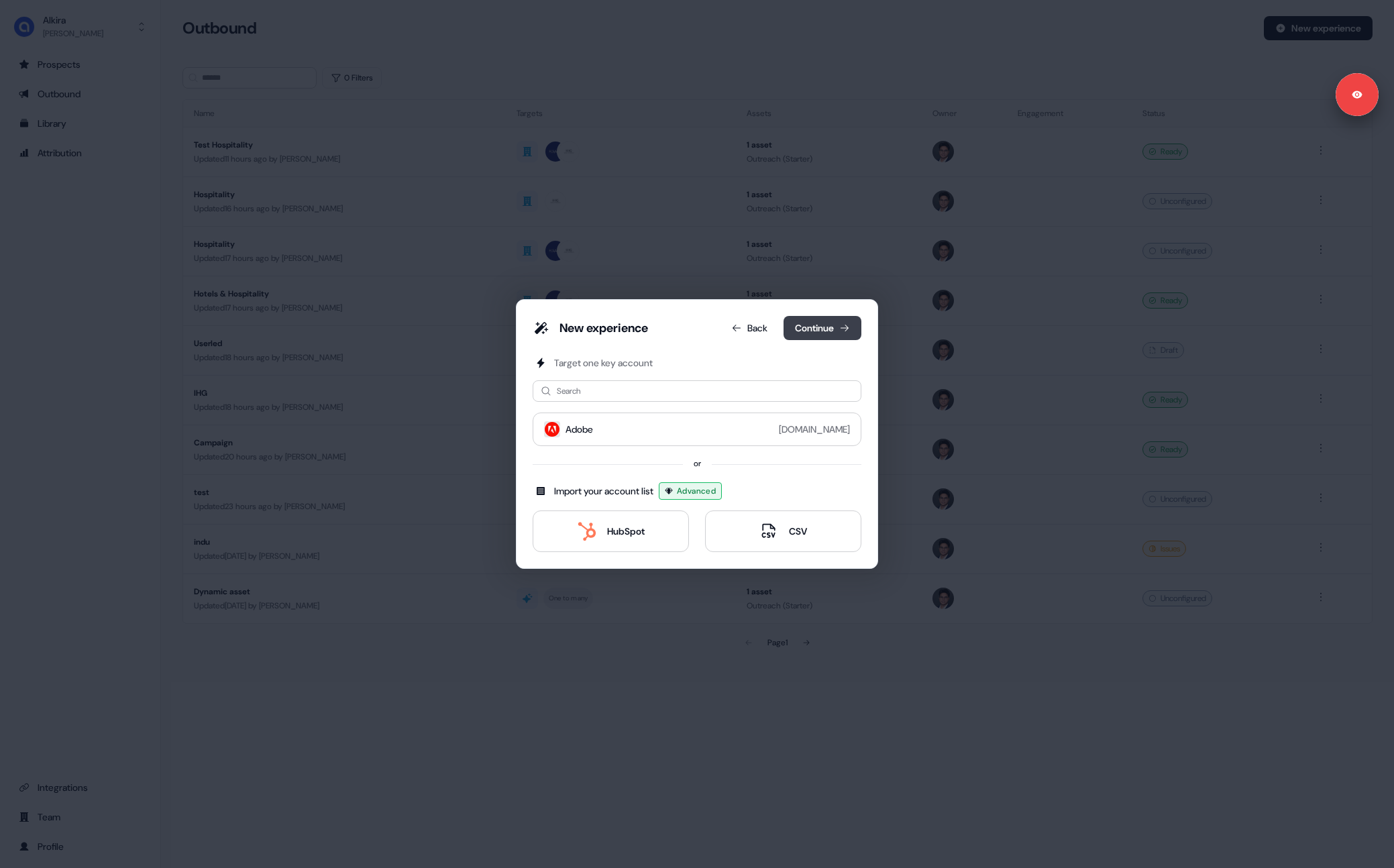
click at [838, 335] on button "Continue" at bounding box center [822, 327] width 77 height 24
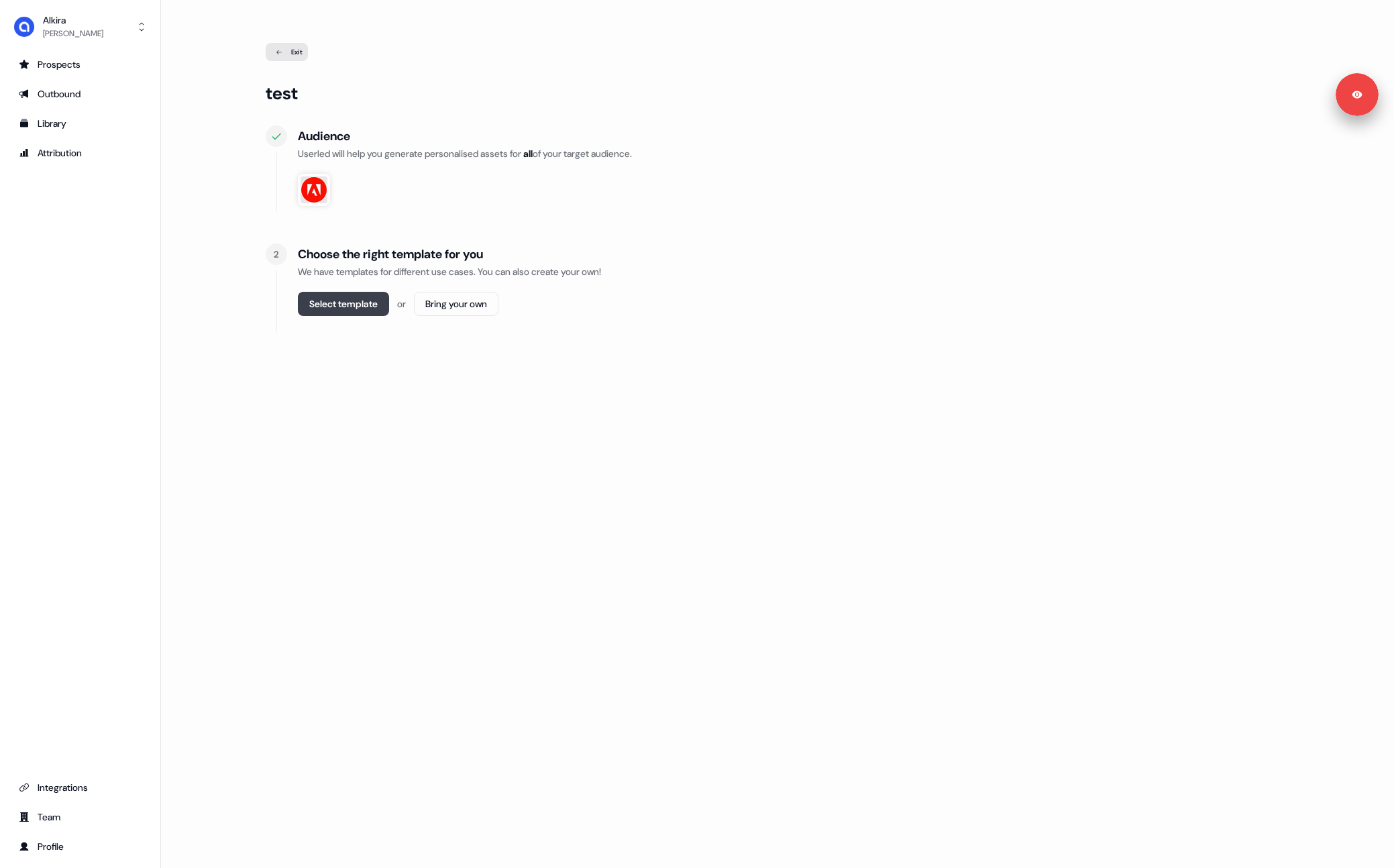
click at [377, 295] on button "Select template" at bounding box center [344, 303] width 91 height 24
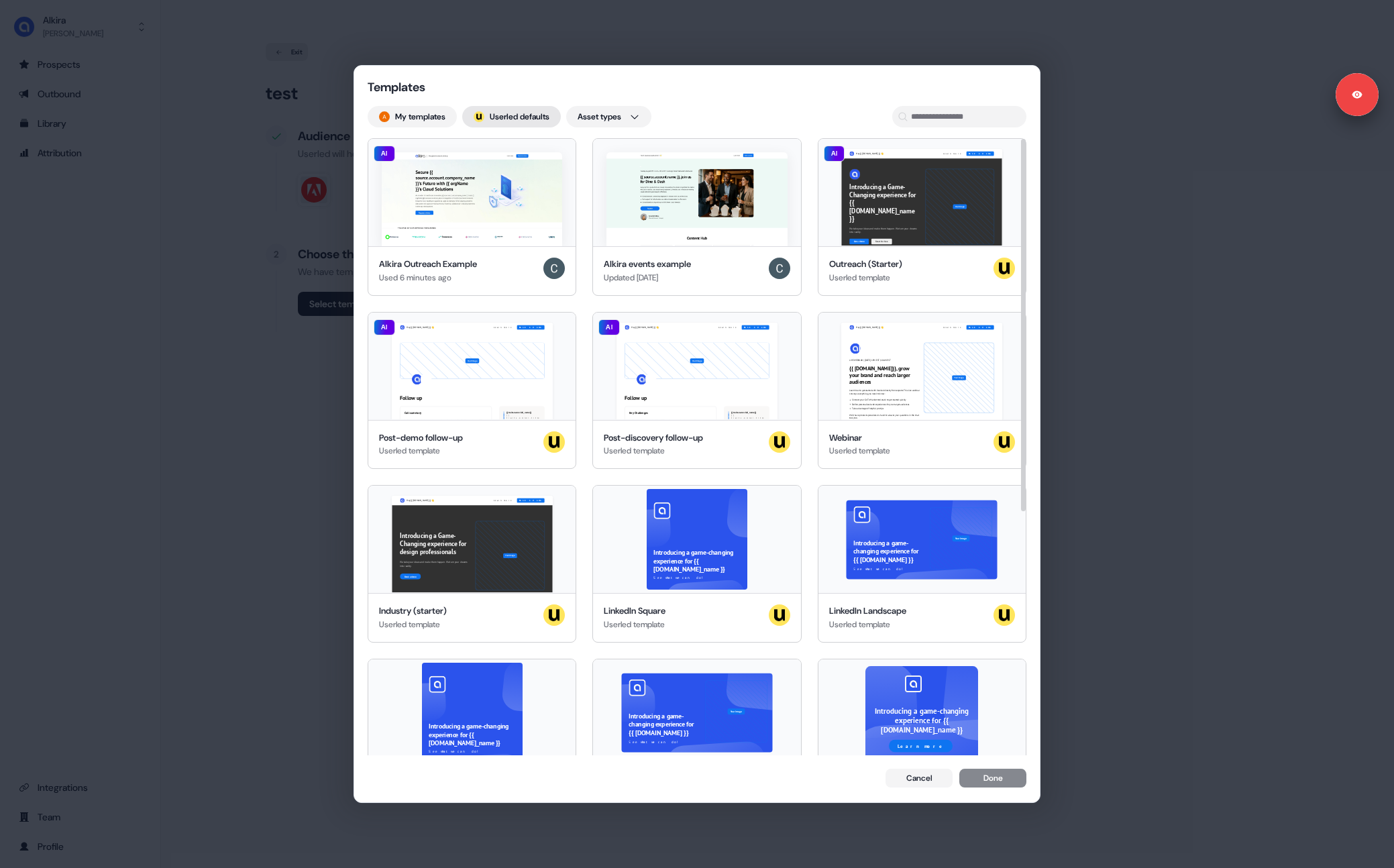
click at [511, 115] on button "; Userled defaults" at bounding box center [511, 116] width 99 height 21
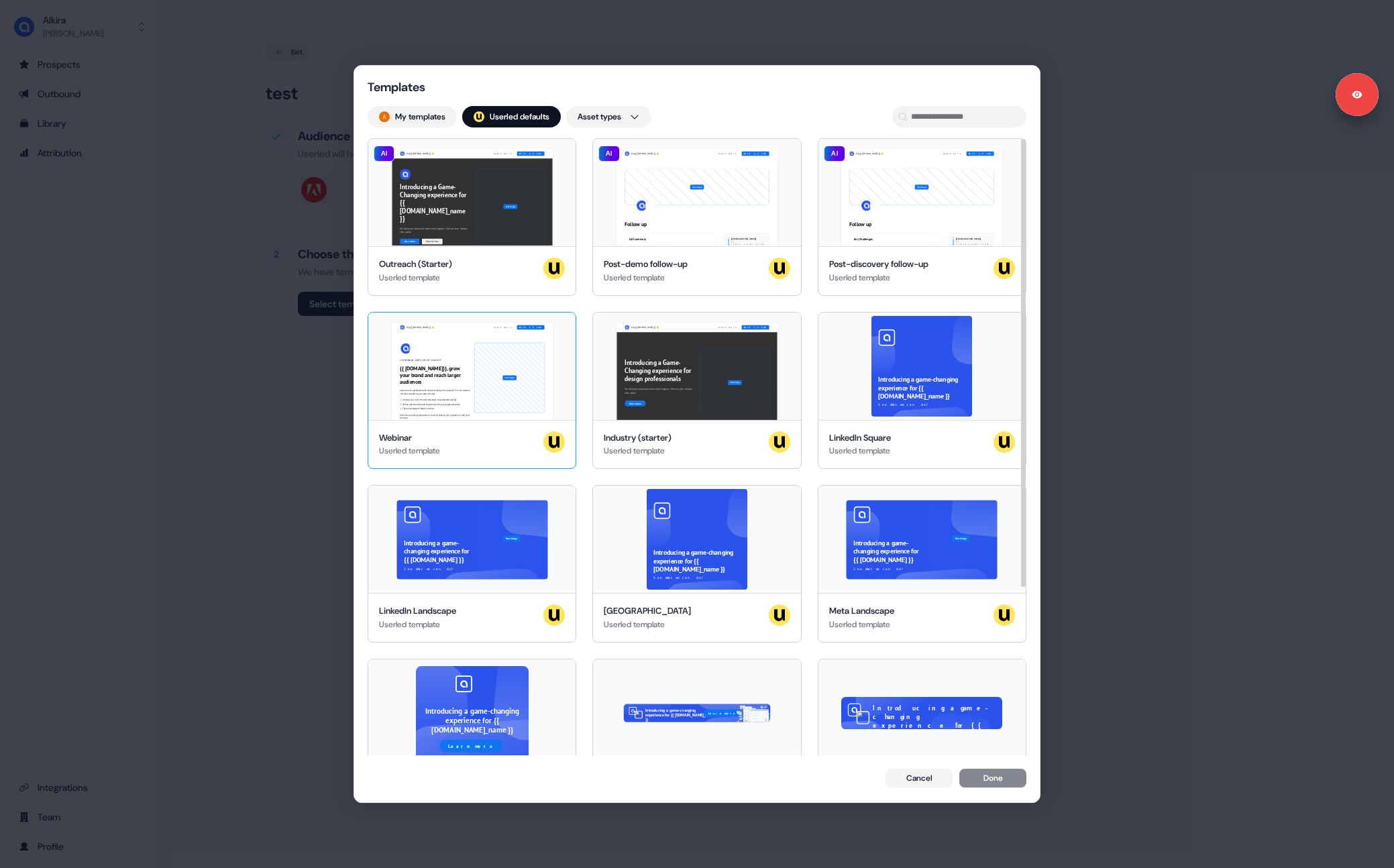
drag, startPoint x: 455, startPoint y: 275, endPoint x: 481, endPoint y: 315, distance: 47.7
click at [452, 275] on div "Userled template" at bounding box center [415, 277] width 73 height 13
click at [999, 781] on button "Done" at bounding box center [992, 778] width 67 height 18
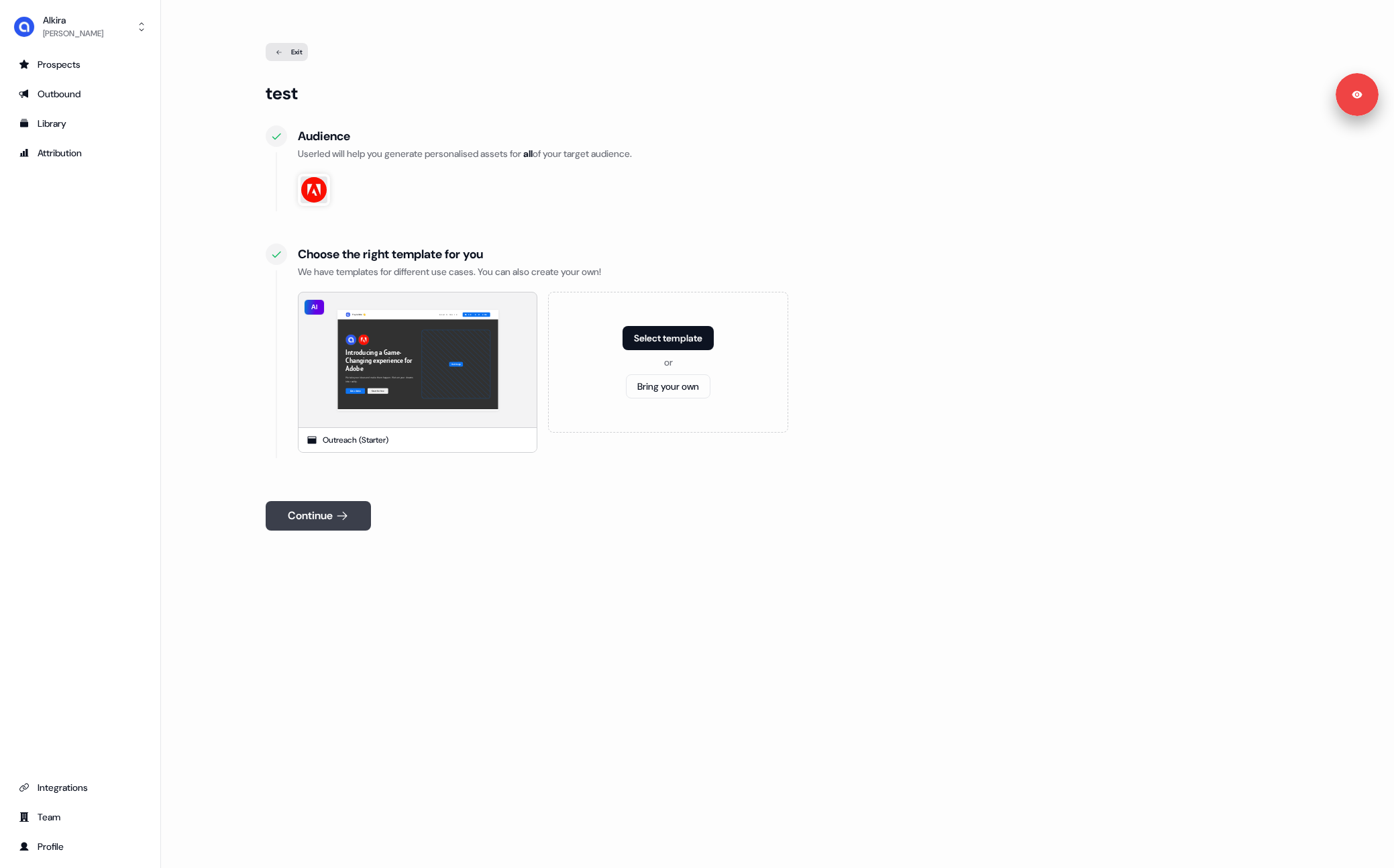
click at [325, 502] on button "Continue" at bounding box center [318, 516] width 106 height 30
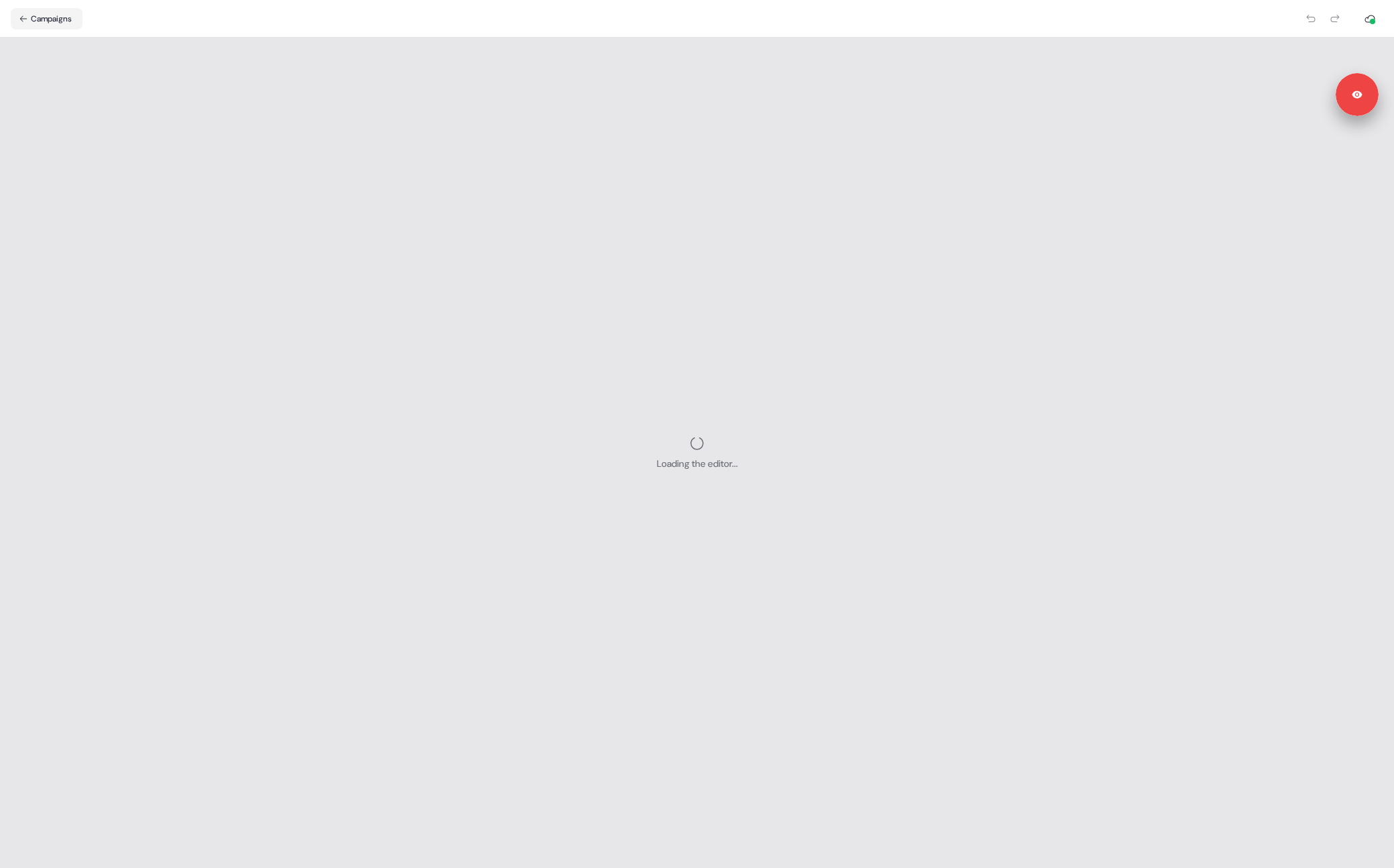
click at [915, 263] on div "Loading the editor..." at bounding box center [697, 453] width 1394 height 830
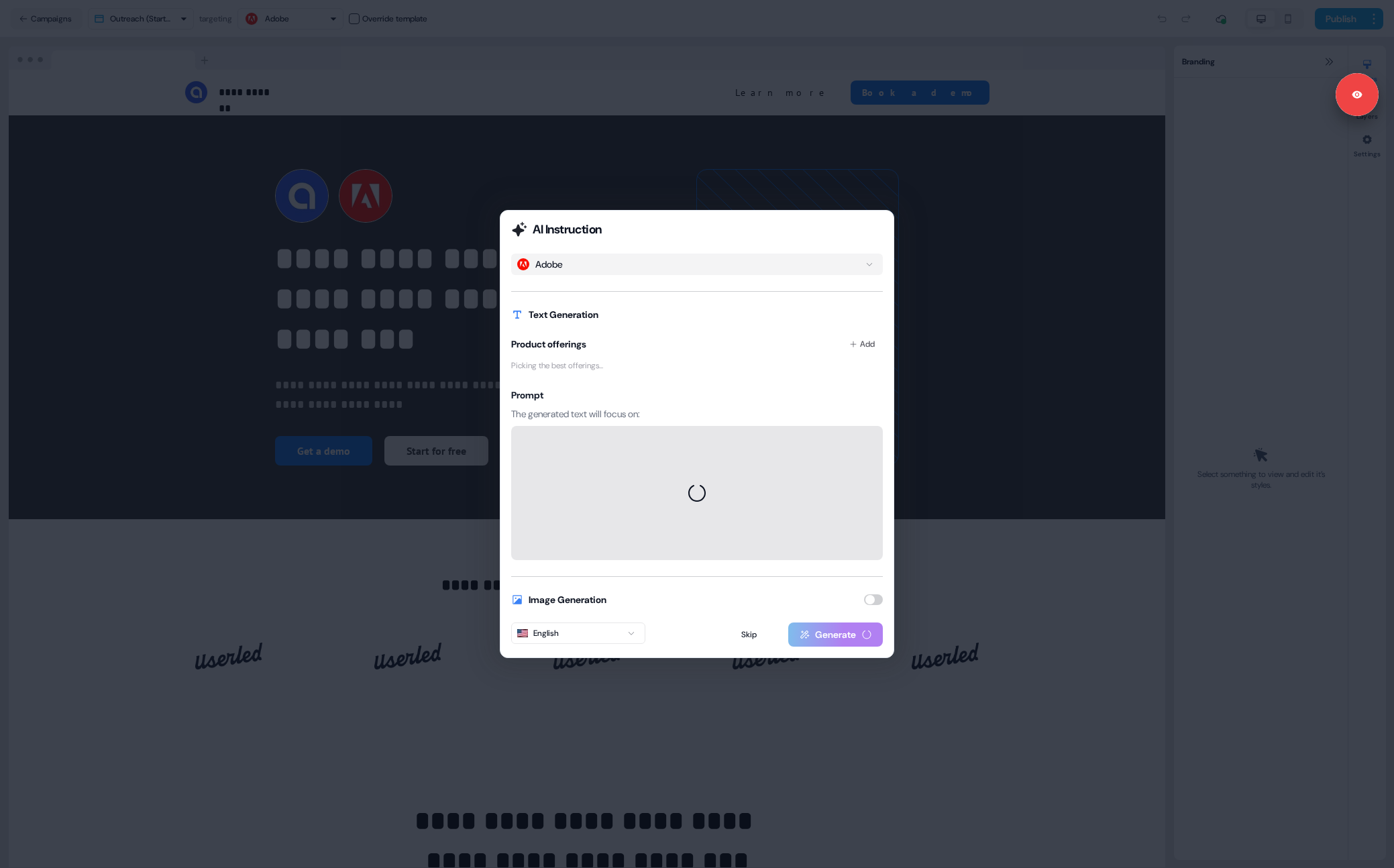
drag, startPoint x: 233, startPoint y: 77, endPoint x: 242, endPoint y: 77, distance: 9.0
click at [242, 78] on div "AI Instruction Adobe Text Generation Product offerings Add Picking the best off…" at bounding box center [697, 434] width 1394 height 868
click at [743, 628] on button "Skip" at bounding box center [748, 634] width 73 height 24
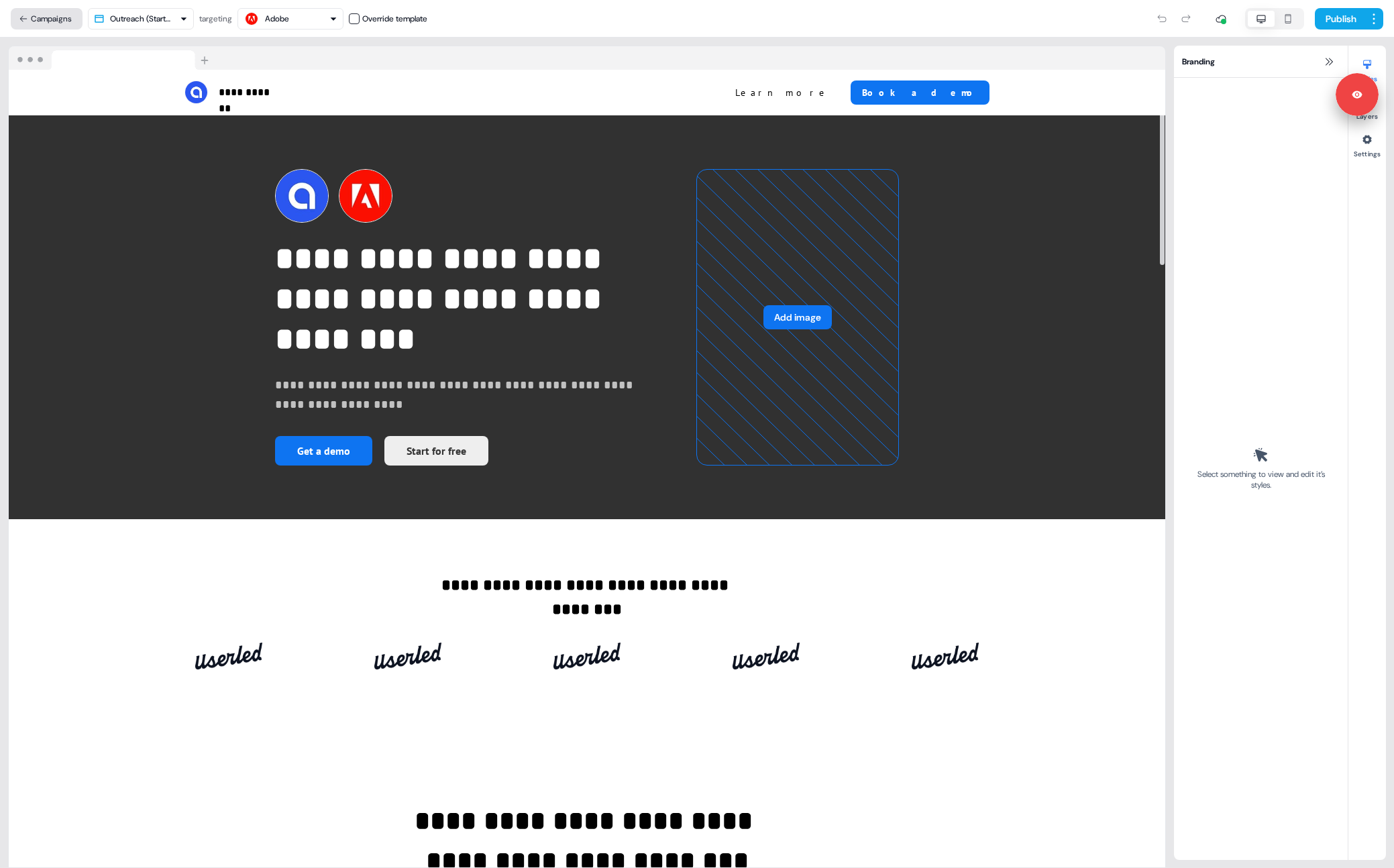
click at [57, 26] on button "Campaigns" at bounding box center [47, 18] width 72 height 21
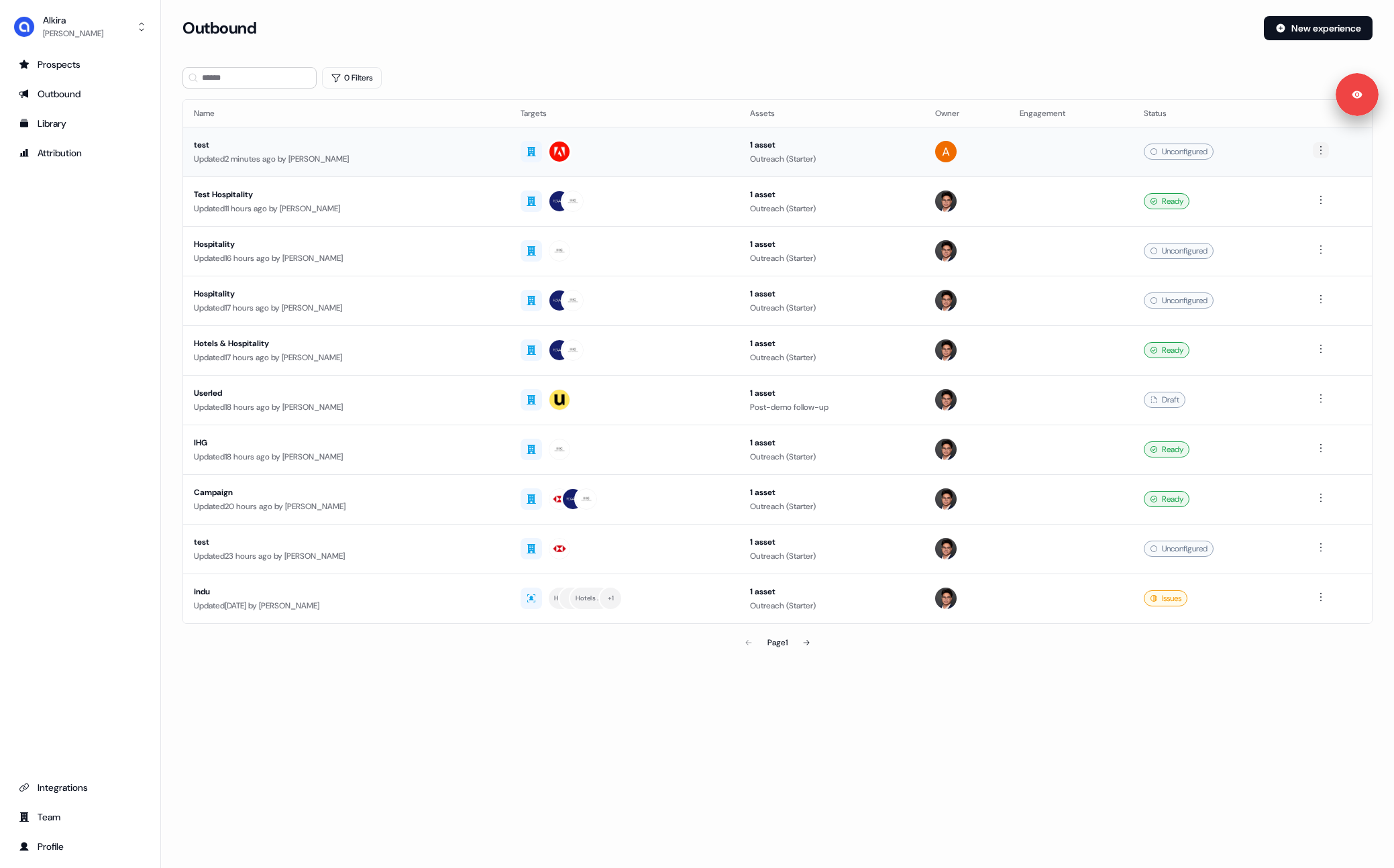
click at [1326, 146] on html "For the best experience switch devices to a bigger screen. Go to [DOMAIN_NAME] …" at bounding box center [697, 434] width 1394 height 868
click at [1324, 193] on div "Delete" at bounding box center [1324, 196] width 79 height 21
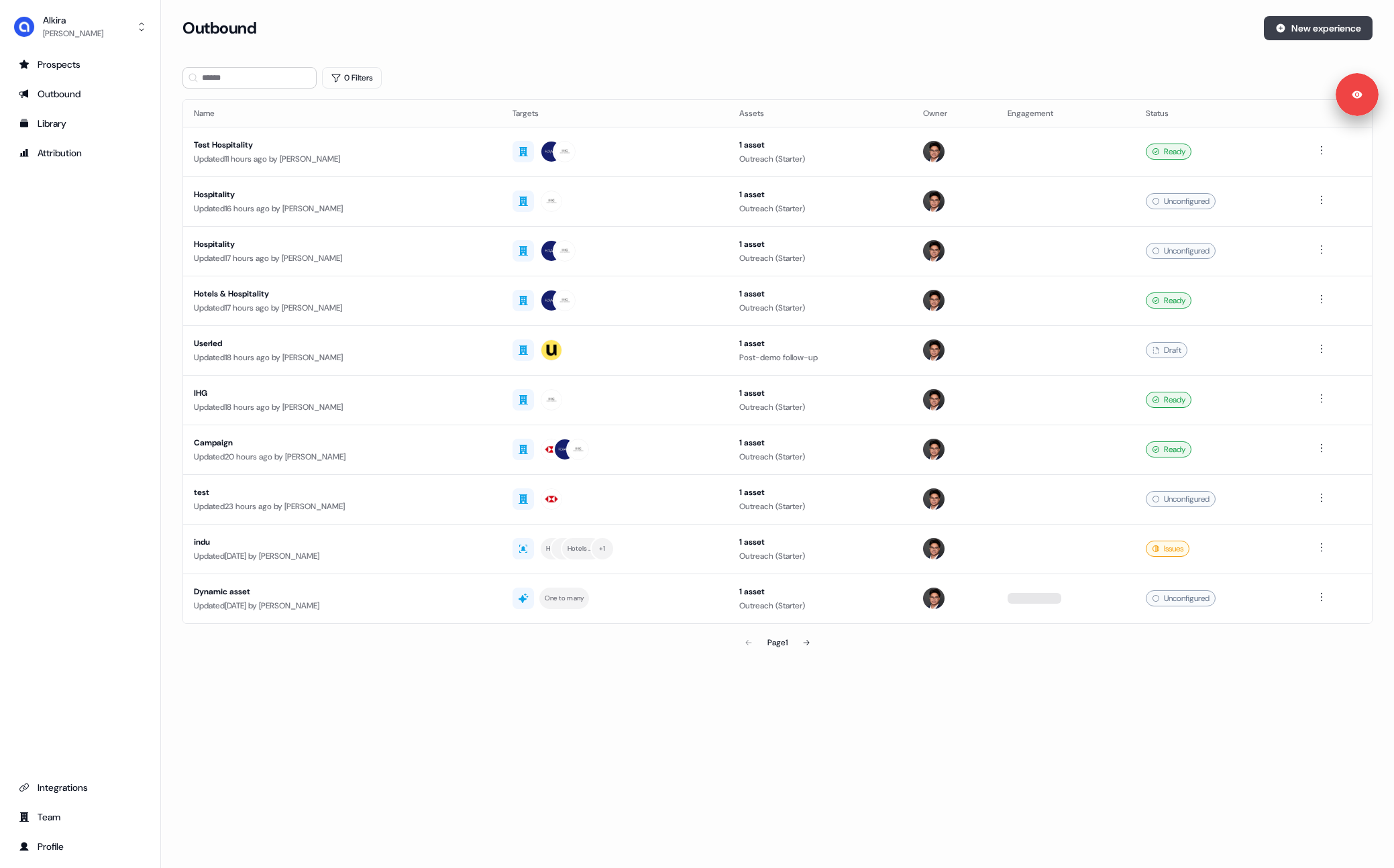
click at [1326, 35] on button "New experience" at bounding box center [1318, 27] width 109 height 24
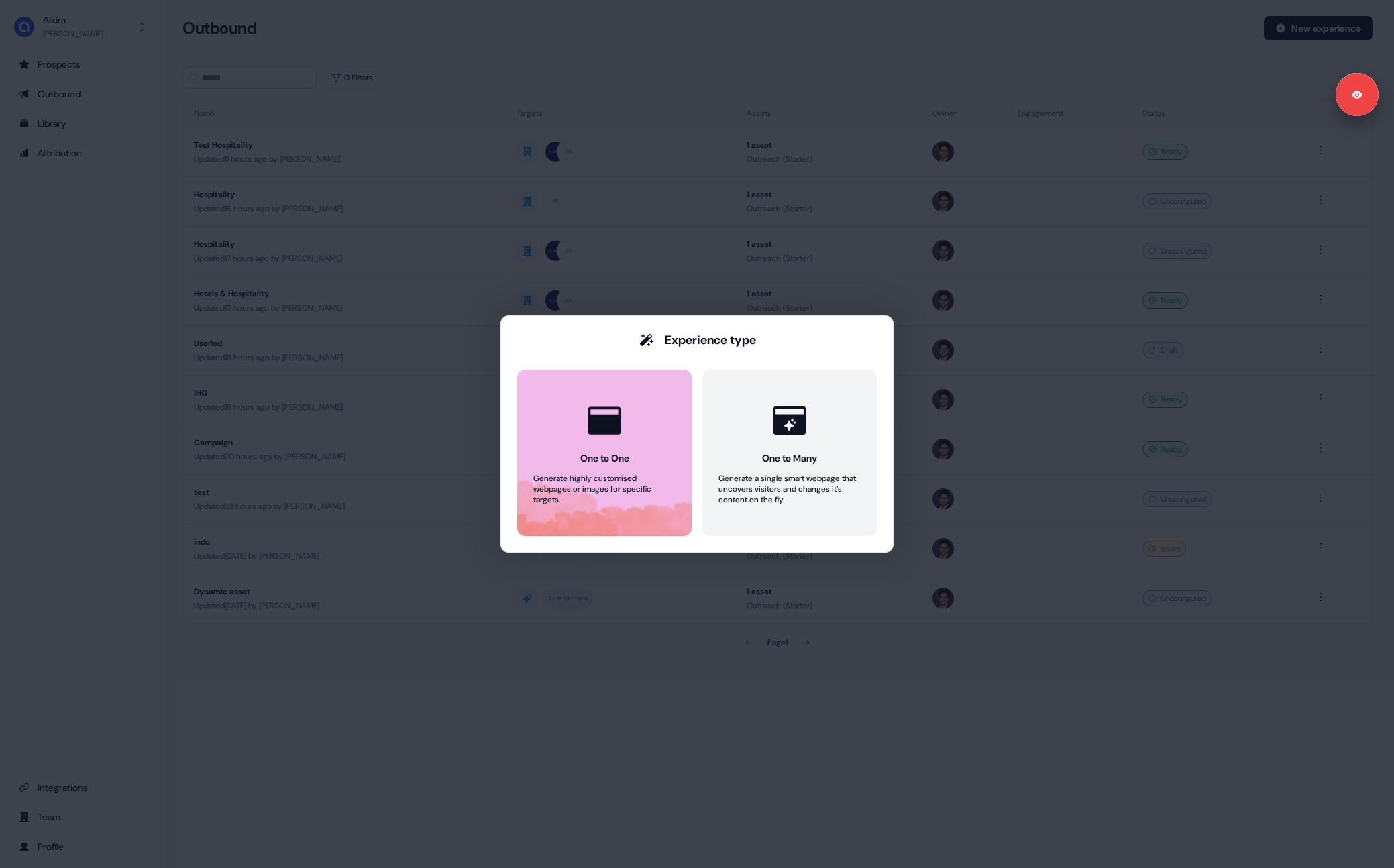
drag, startPoint x: 661, startPoint y: 363, endPoint x: 653, endPoint y: 390, distance: 28.2
click at [661, 363] on div "Experience type One to One Generate highly customised webpages or images for sp…" at bounding box center [697, 434] width 360 height 204
click at [646, 402] on button "One to One Generate highly customised webpages or images for specific targets." at bounding box center [604, 452] width 174 height 166
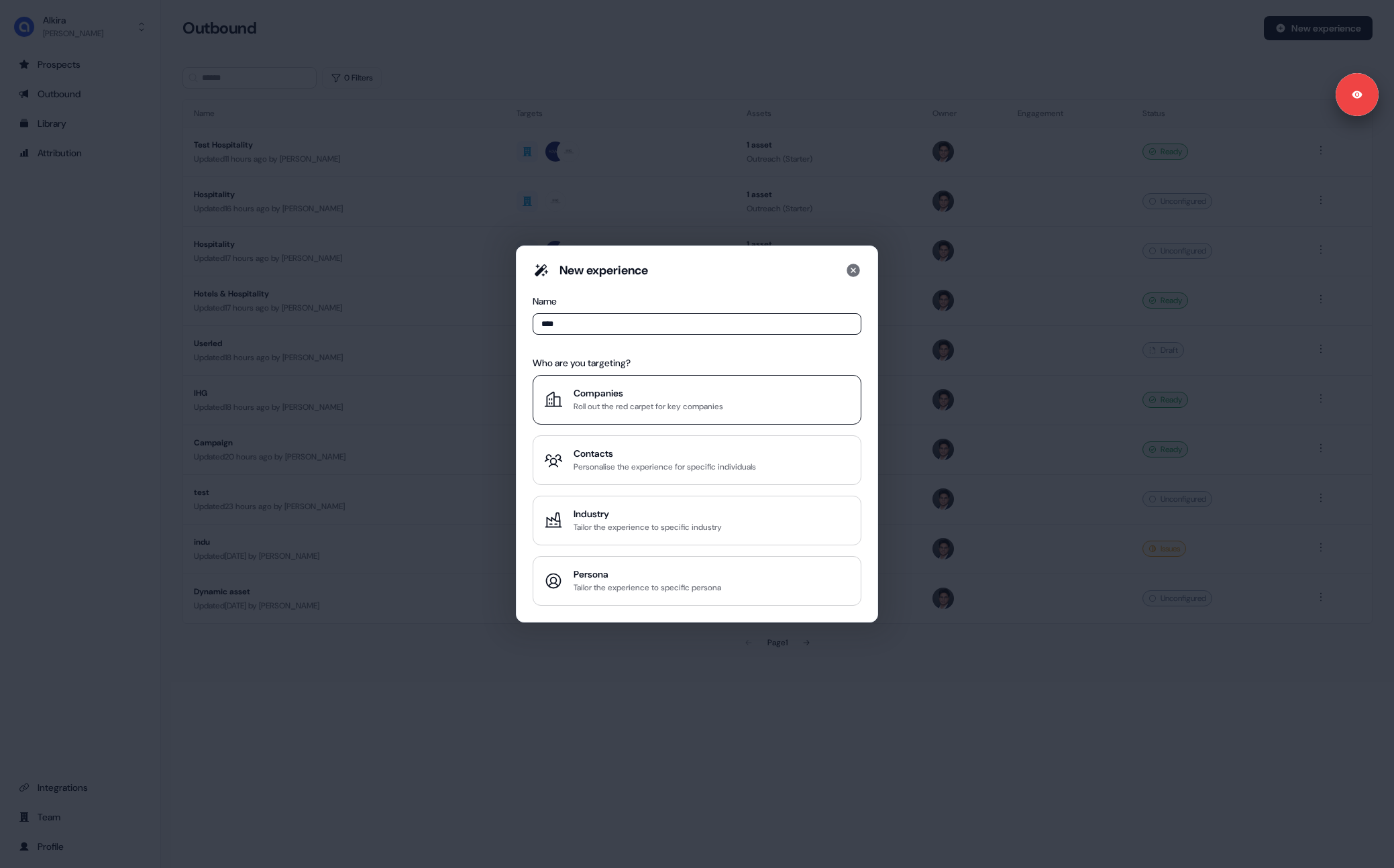
type input "****"
click at [642, 404] on div "Roll out the red carpet for key companies" at bounding box center [648, 405] width 150 height 13
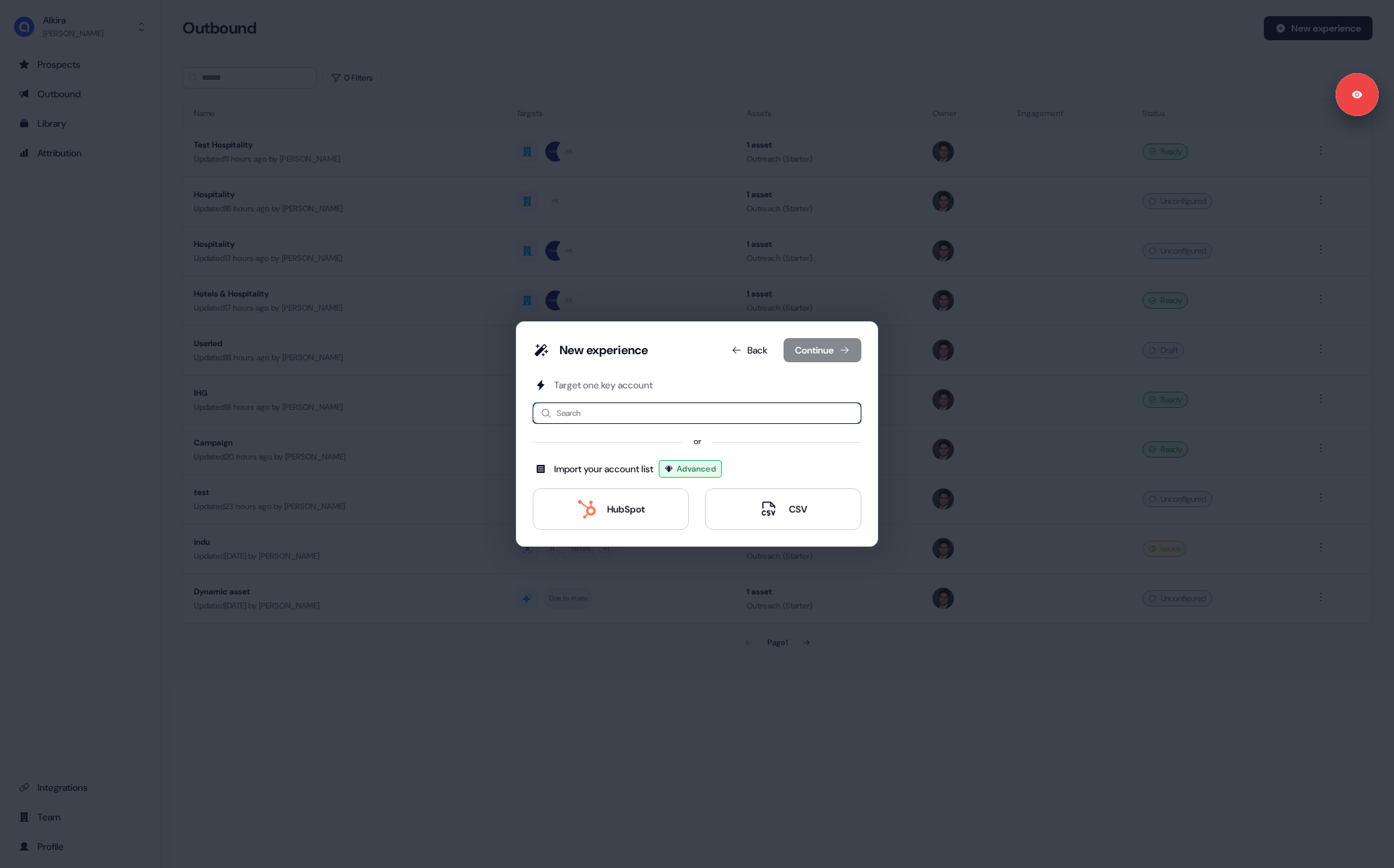
click at [646, 403] on input at bounding box center [697, 413] width 329 height 21
type input "**"
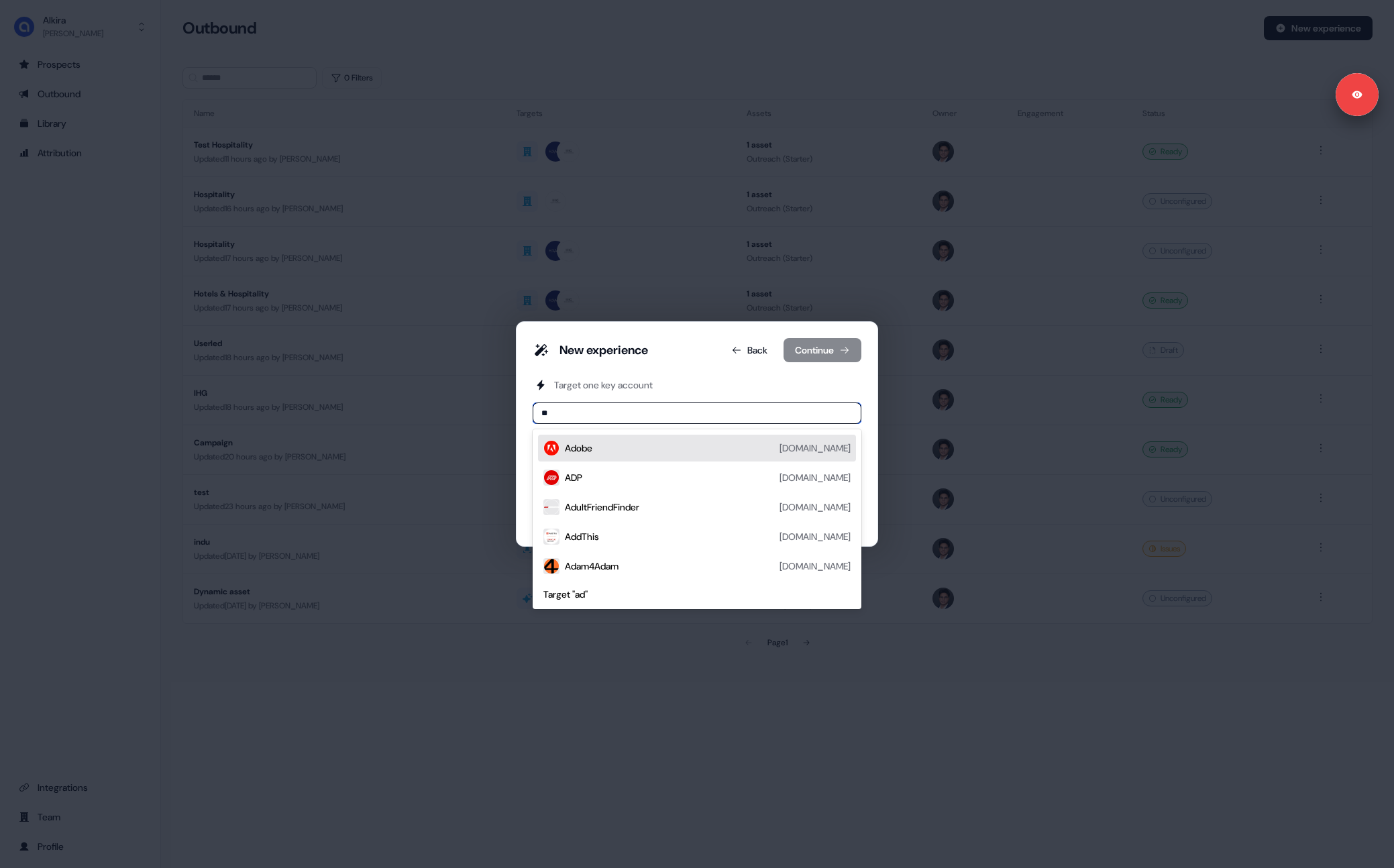
drag, startPoint x: 624, startPoint y: 449, endPoint x: 763, endPoint y: 398, distance: 148.1
click at [624, 449] on div "Adobe [DOMAIN_NAME]" at bounding box center [707, 448] width 286 height 16
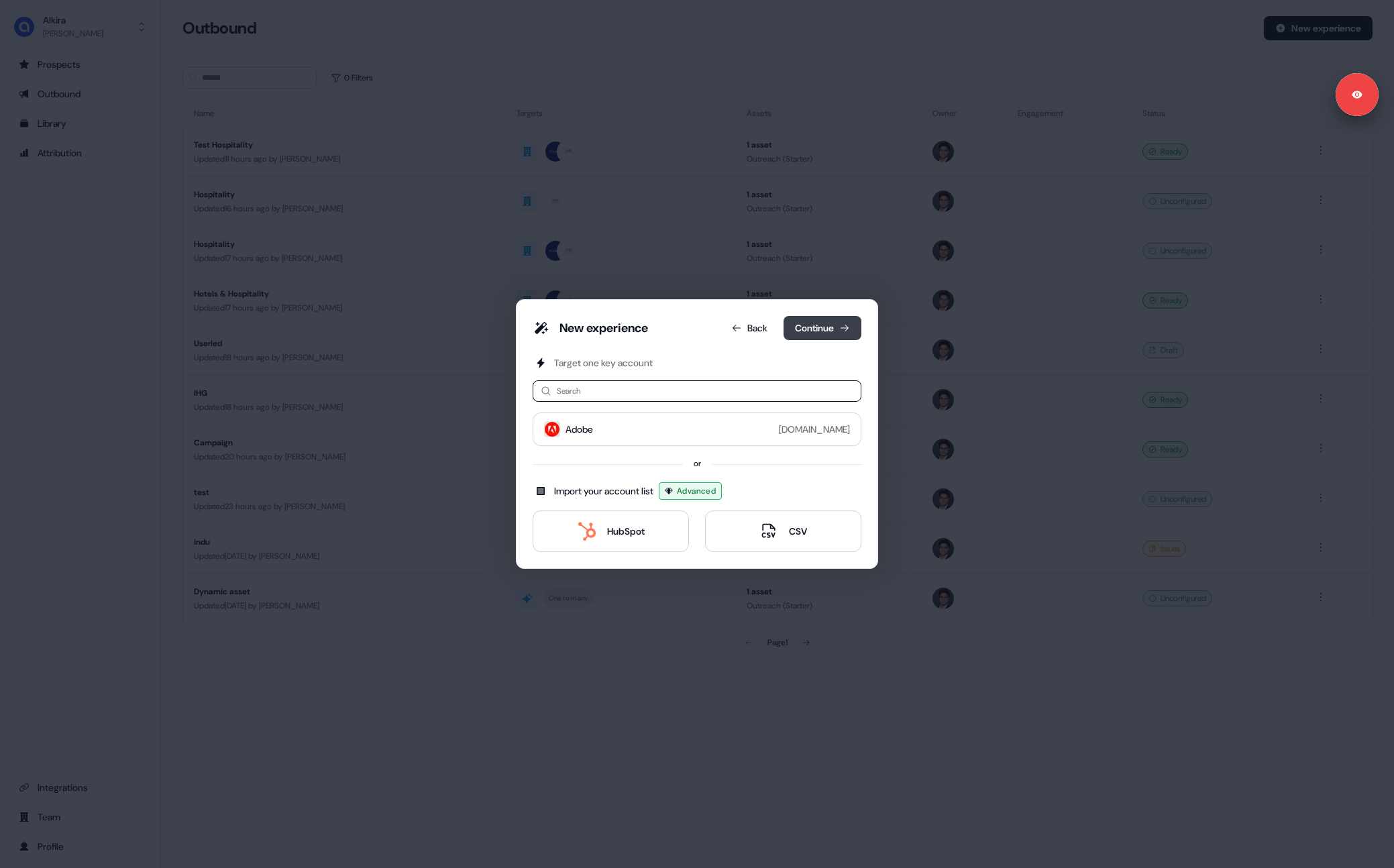
click at [835, 327] on button "Continue" at bounding box center [822, 327] width 77 height 24
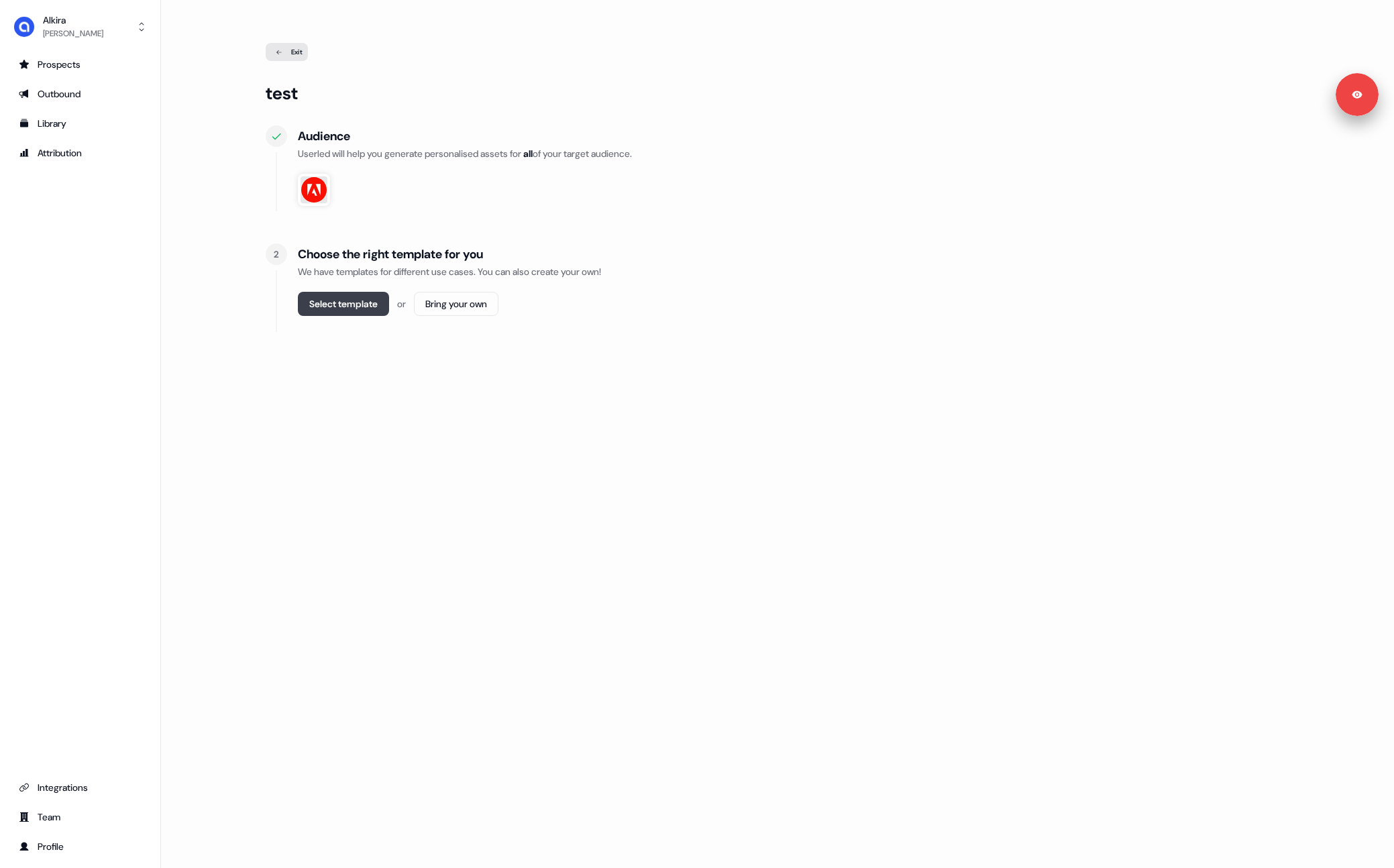
click at [377, 303] on button "Select template" at bounding box center [344, 303] width 91 height 24
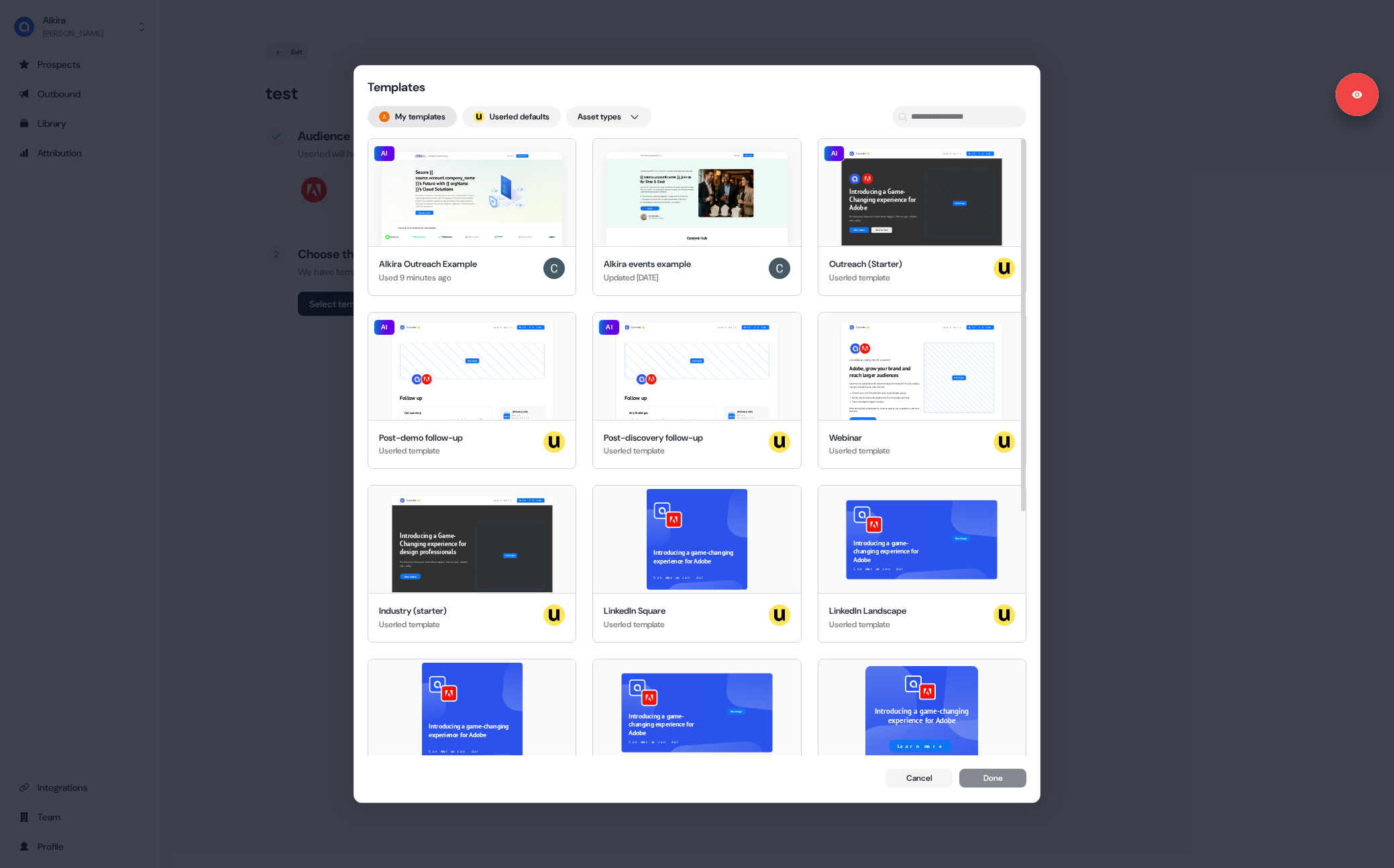
click at [423, 114] on button "My templates" at bounding box center [412, 116] width 89 height 21
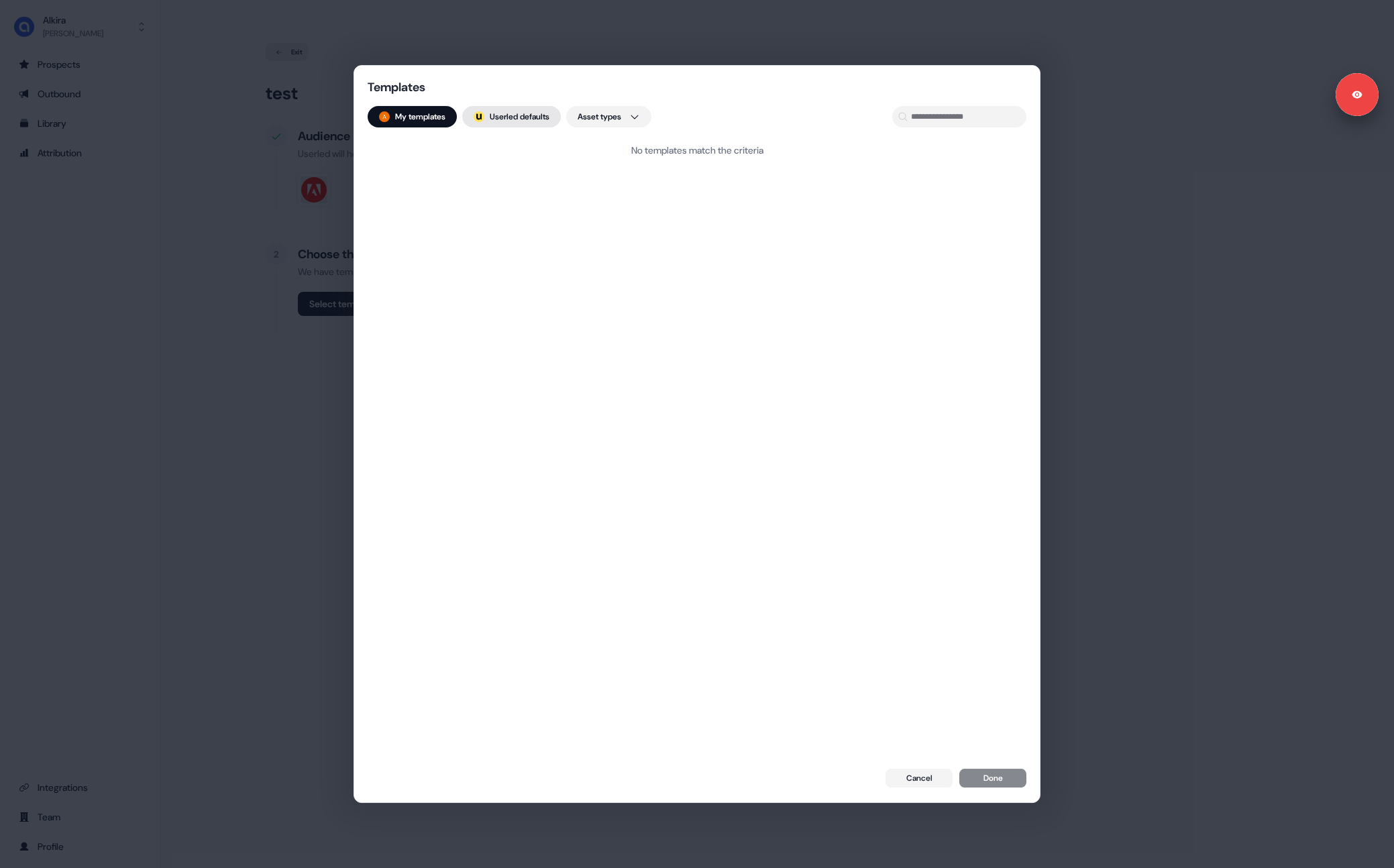
click at [515, 118] on button "; Userled defaults" at bounding box center [511, 116] width 99 height 21
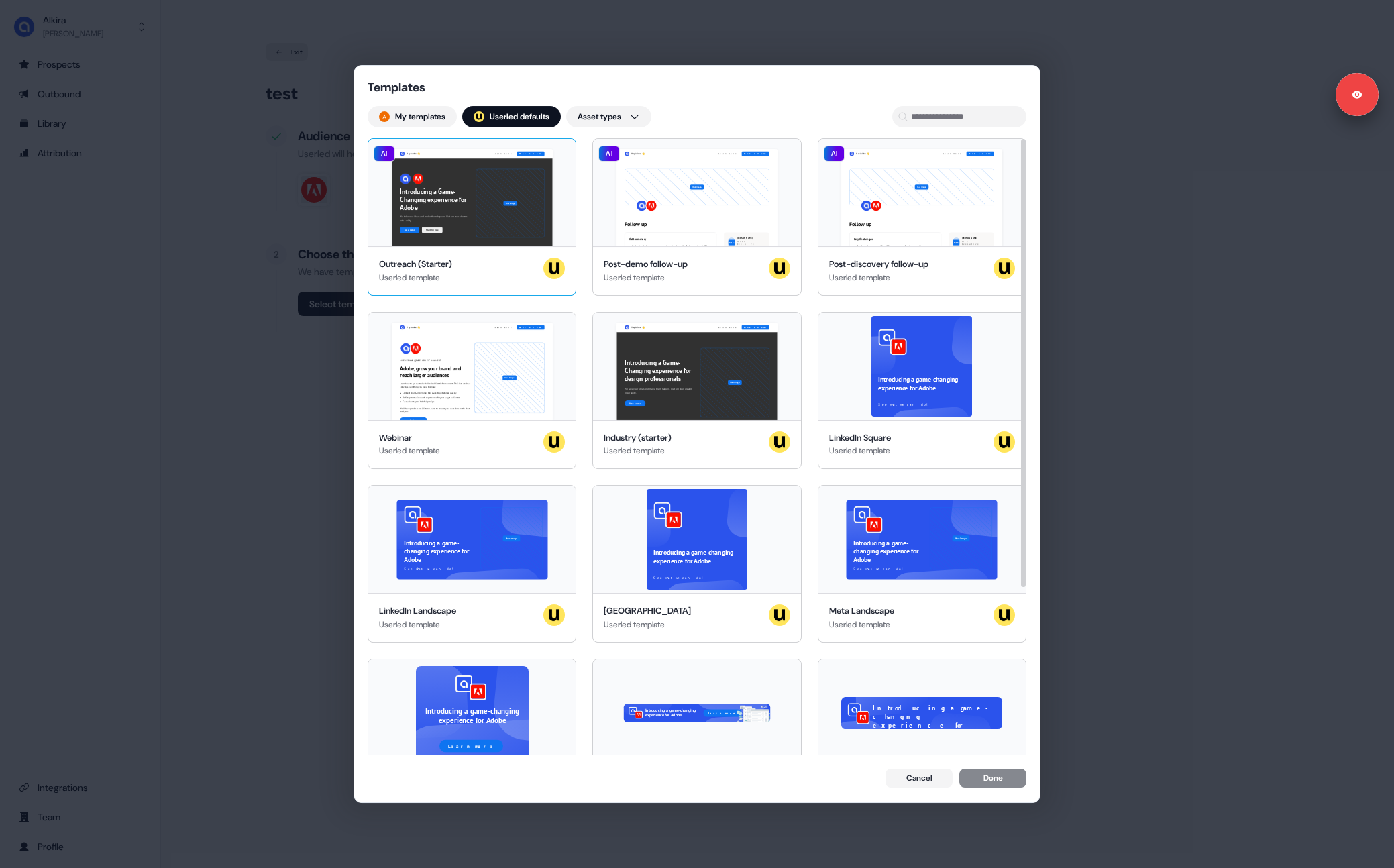
click at [467, 201] on div "Hey Adobe 👋 Learn more Book a demo Introducing a Game-Changing experience for A…" at bounding box center [472, 193] width 208 height 107
drag, startPoint x: 998, startPoint y: 786, endPoint x: 572, endPoint y: 575, distance: 475.4
click at [998, 785] on button "Done" at bounding box center [992, 778] width 67 height 18
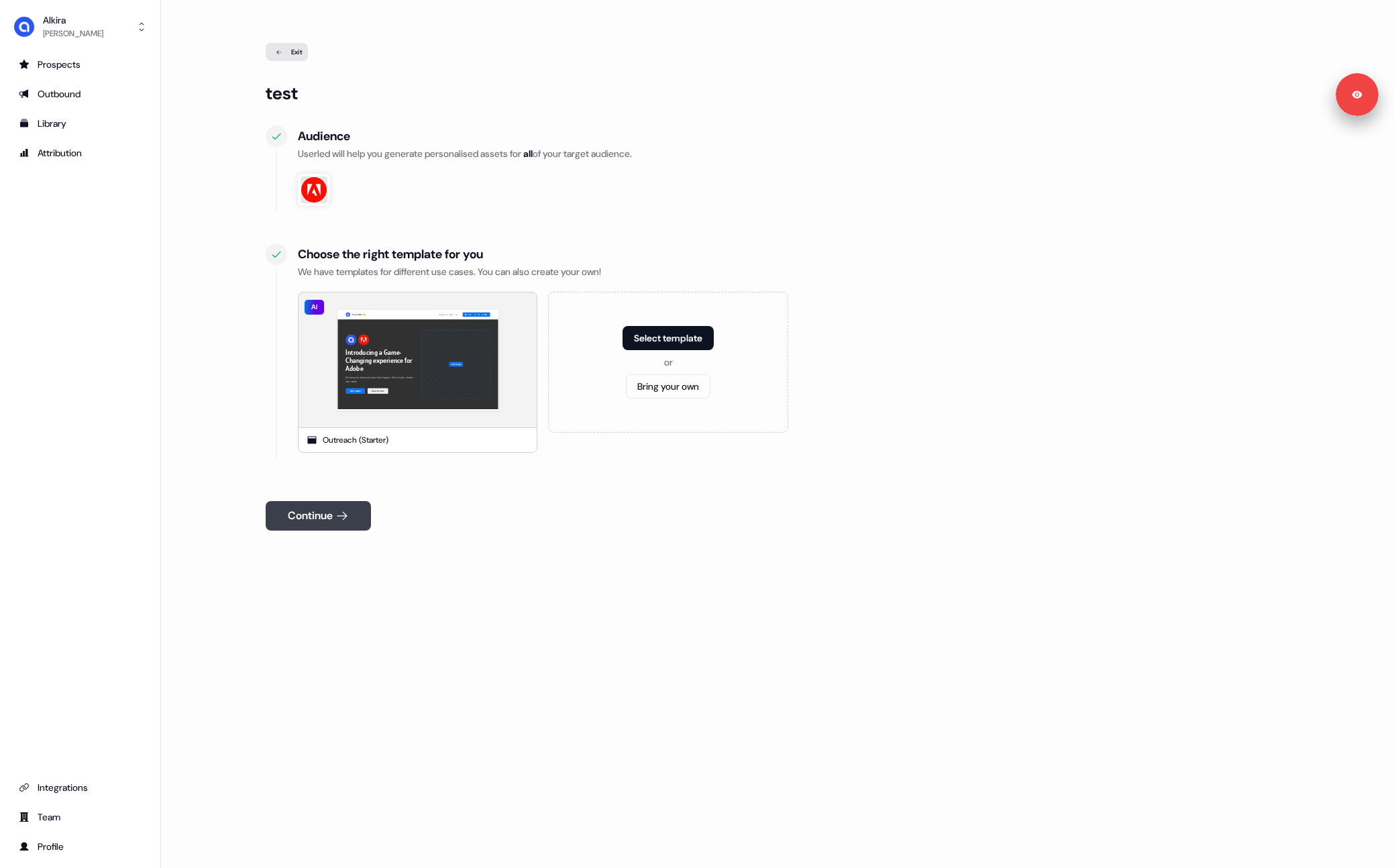
click at [356, 515] on button "Continue" at bounding box center [318, 516] width 106 height 30
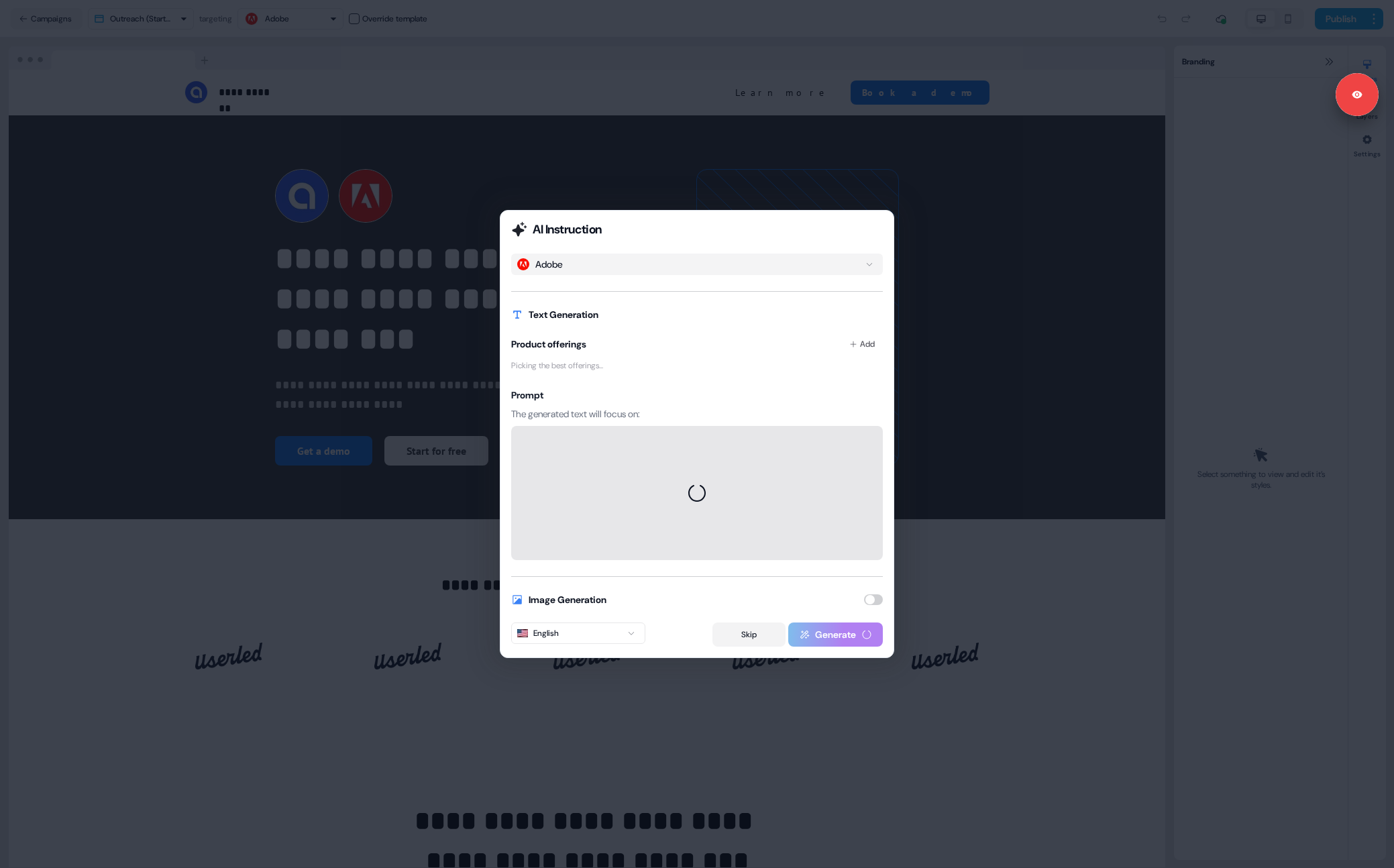
click at [753, 635] on button "Skip" at bounding box center [748, 634] width 73 height 24
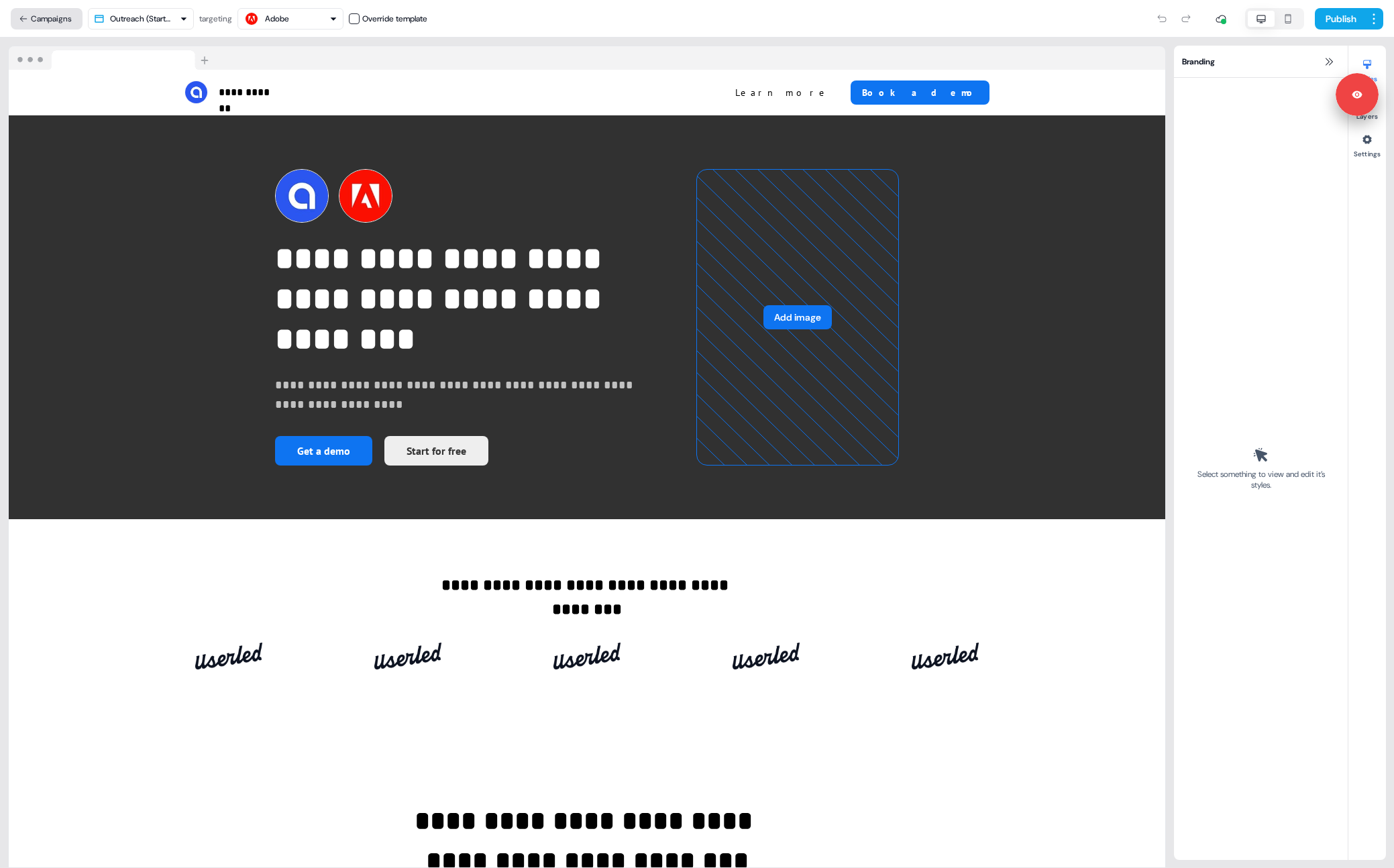
click at [36, 12] on button "Campaigns" at bounding box center [47, 18] width 72 height 21
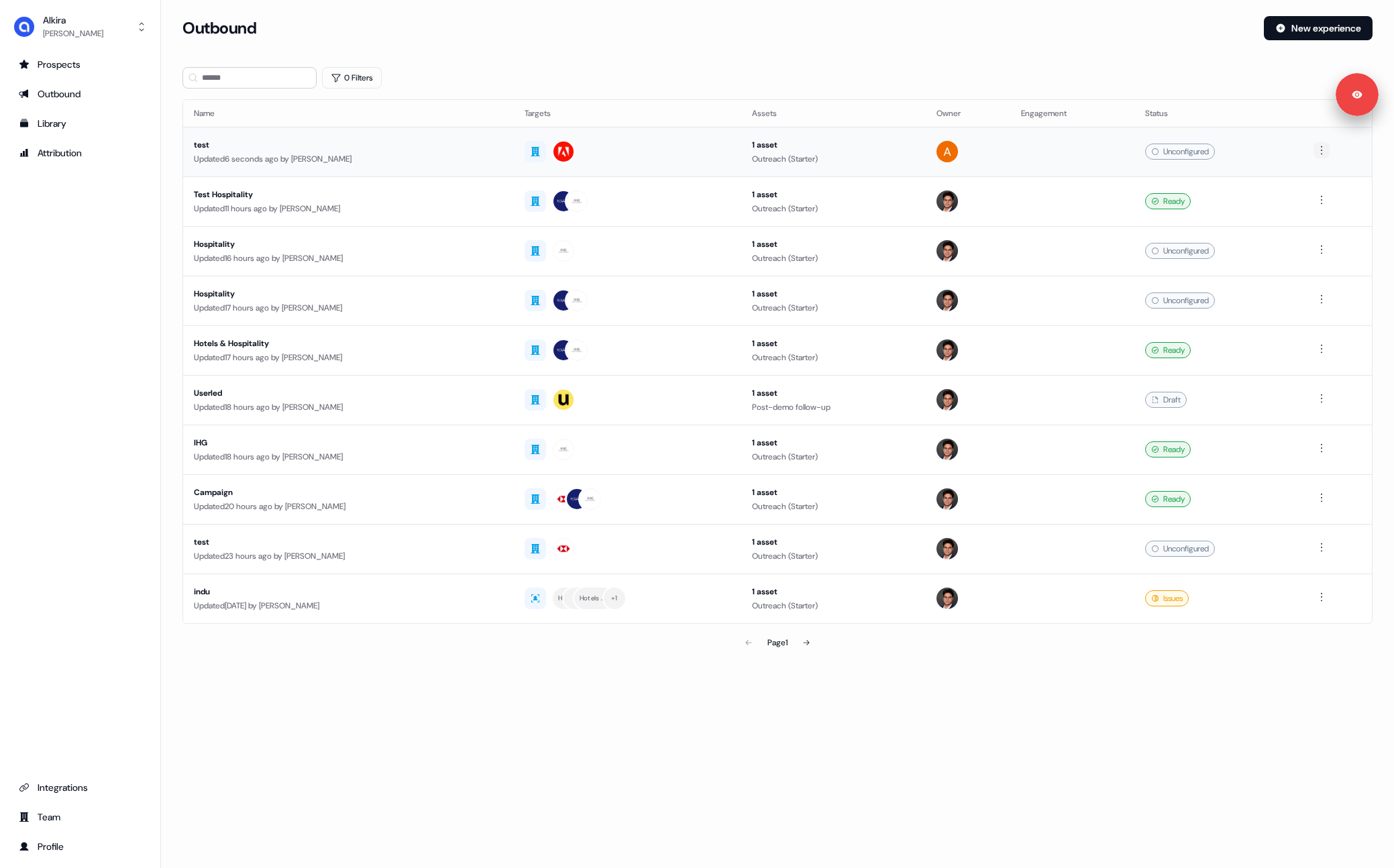
click at [1320, 150] on html "For the best experience switch devices to a bigger screen. Go to [DOMAIN_NAME] …" at bounding box center [697, 434] width 1394 height 868
click at [1324, 203] on div "Delete" at bounding box center [1325, 196] width 79 height 21
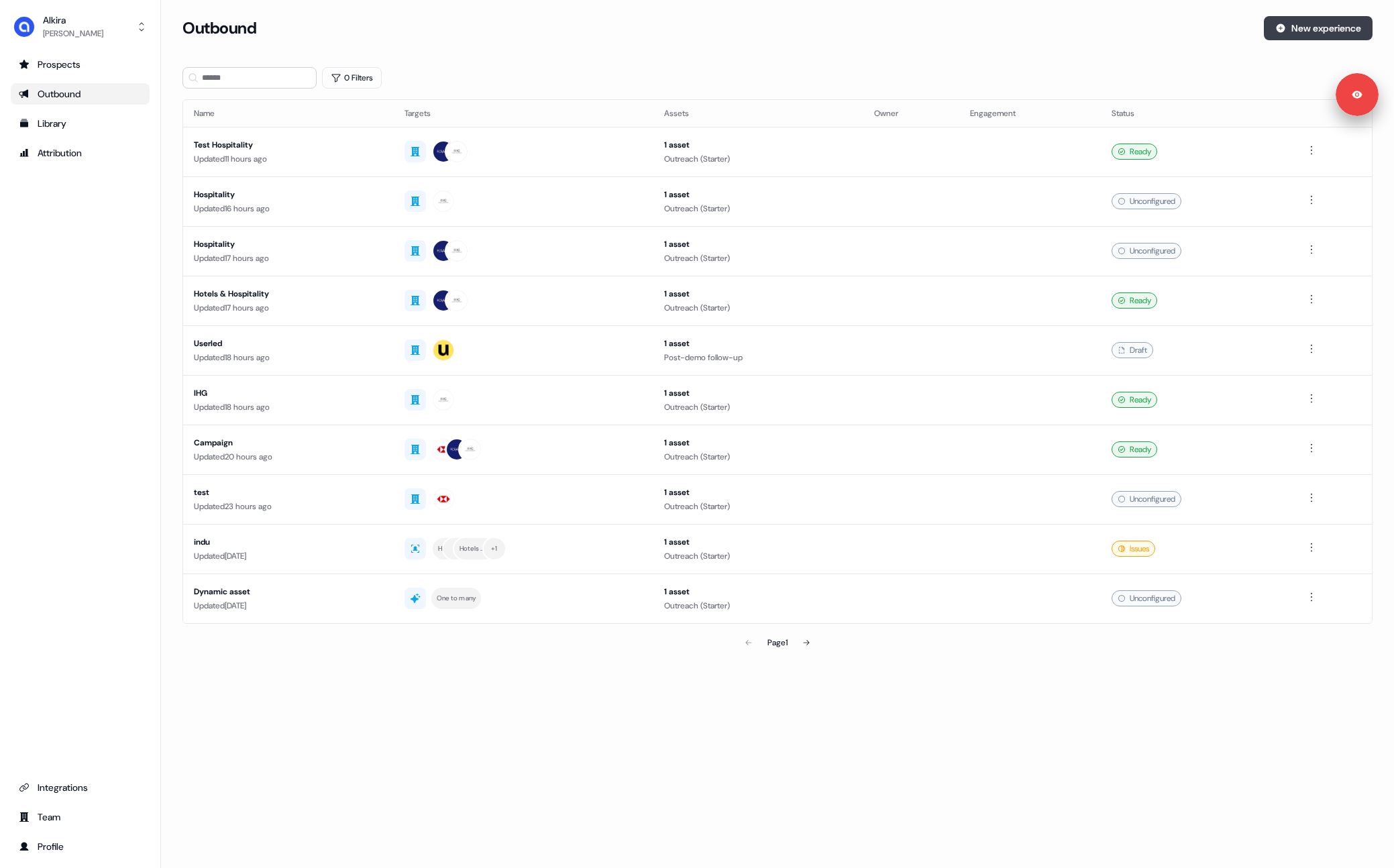
click at [1339, 28] on button "New experience" at bounding box center [1318, 27] width 109 height 24
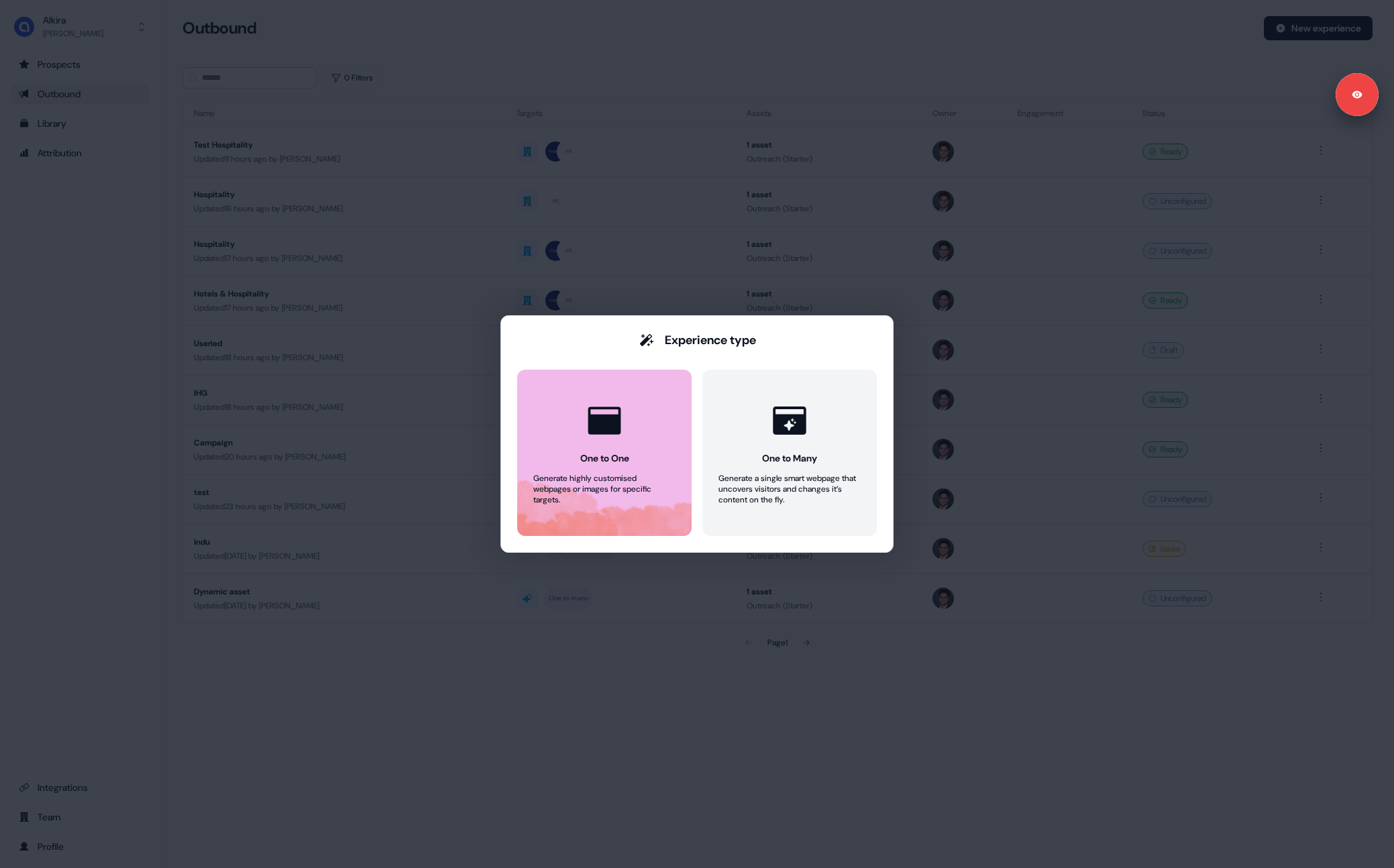
click at [660, 400] on button "One to One Generate highly customised webpages or images for specific targets." at bounding box center [604, 452] width 174 height 166
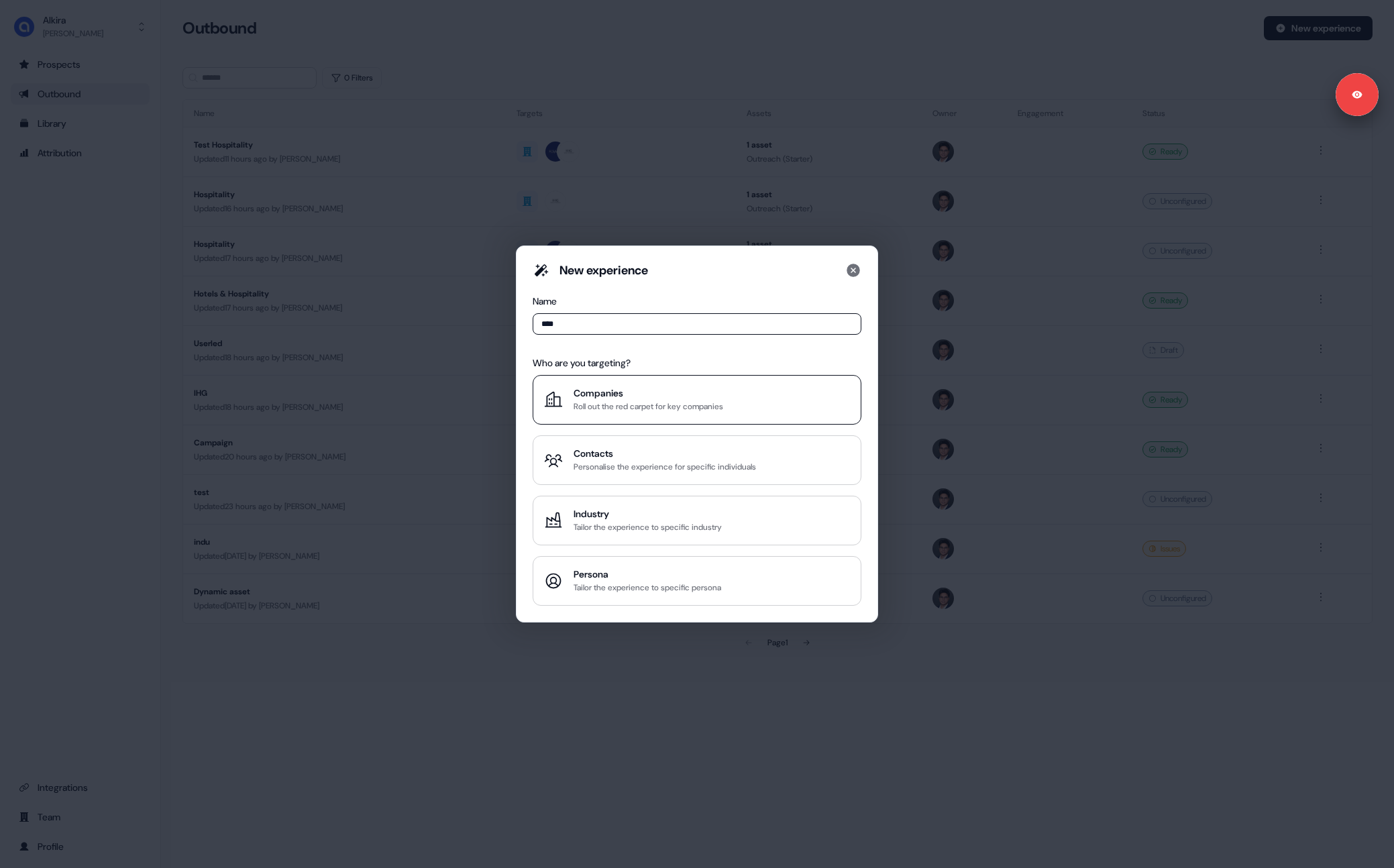
type input "****"
click at [648, 390] on div "Companies" at bounding box center [648, 392] width 150 height 13
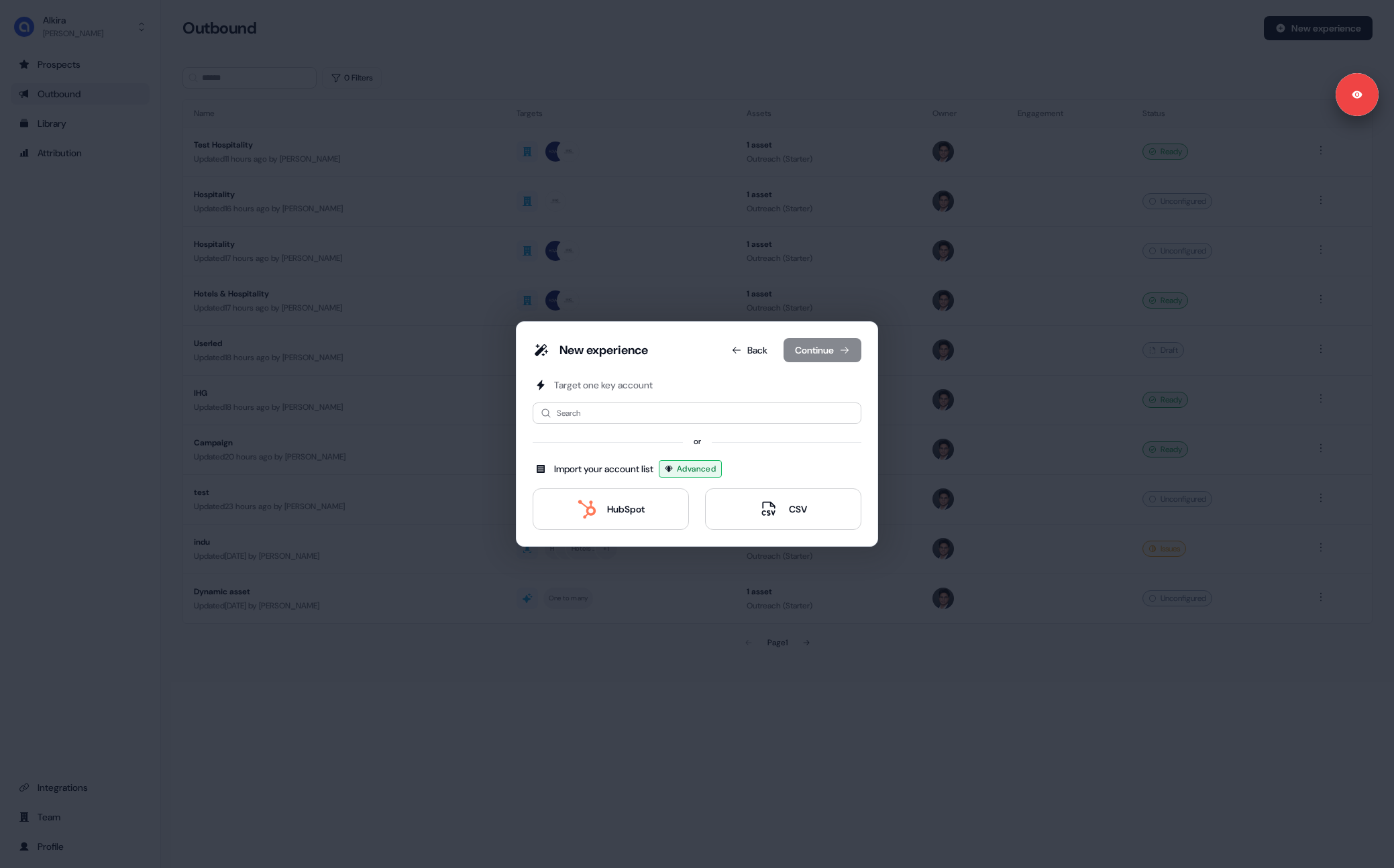
drag, startPoint x: 629, startPoint y: 396, endPoint x: 631, endPoint y: 417, distance: 21.1
click at [630, 396] on div "Target one key account Search or Import your account list Advanced HubSpot CSV" at bounding box center [697, 454] width 329 height 151
click at [631, 417] on input at bounding box center [697, 413] width 329 height 21
type input "**"
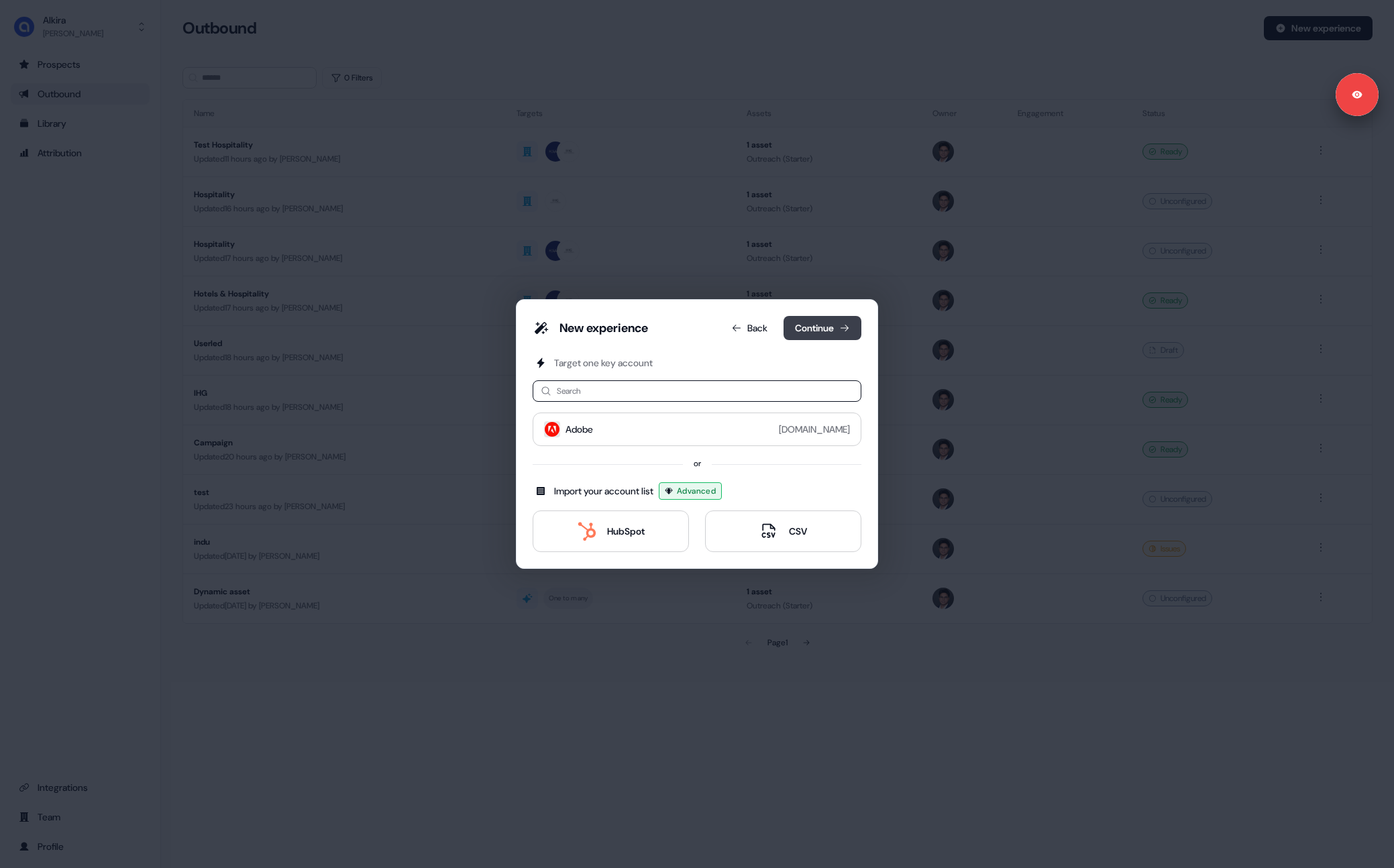
click at [812, 339] on div "New experience Back Continue" at bounding box center [697, 331] width 329 height 30
drag, startPoint x: 812, startPoint y: 332, endPoint x: 767, endPoint y: 352, distance: 49.2
click at [811, 332] on button "Continue" at bounding box center [822, 327] width 77 height 24
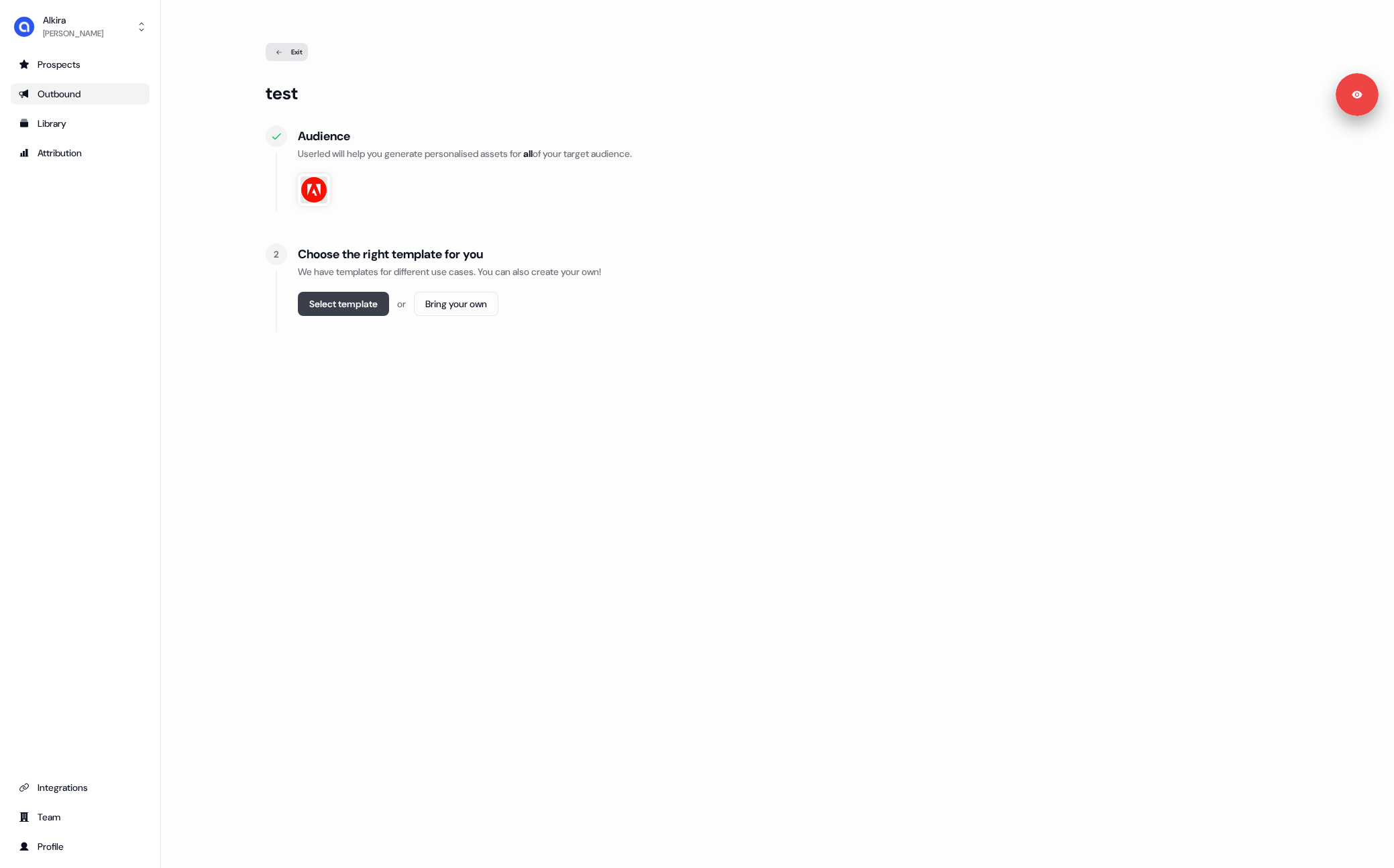
click at [336, 306] on button "Select template" at bounding box center [344, 303] width 91 height 24
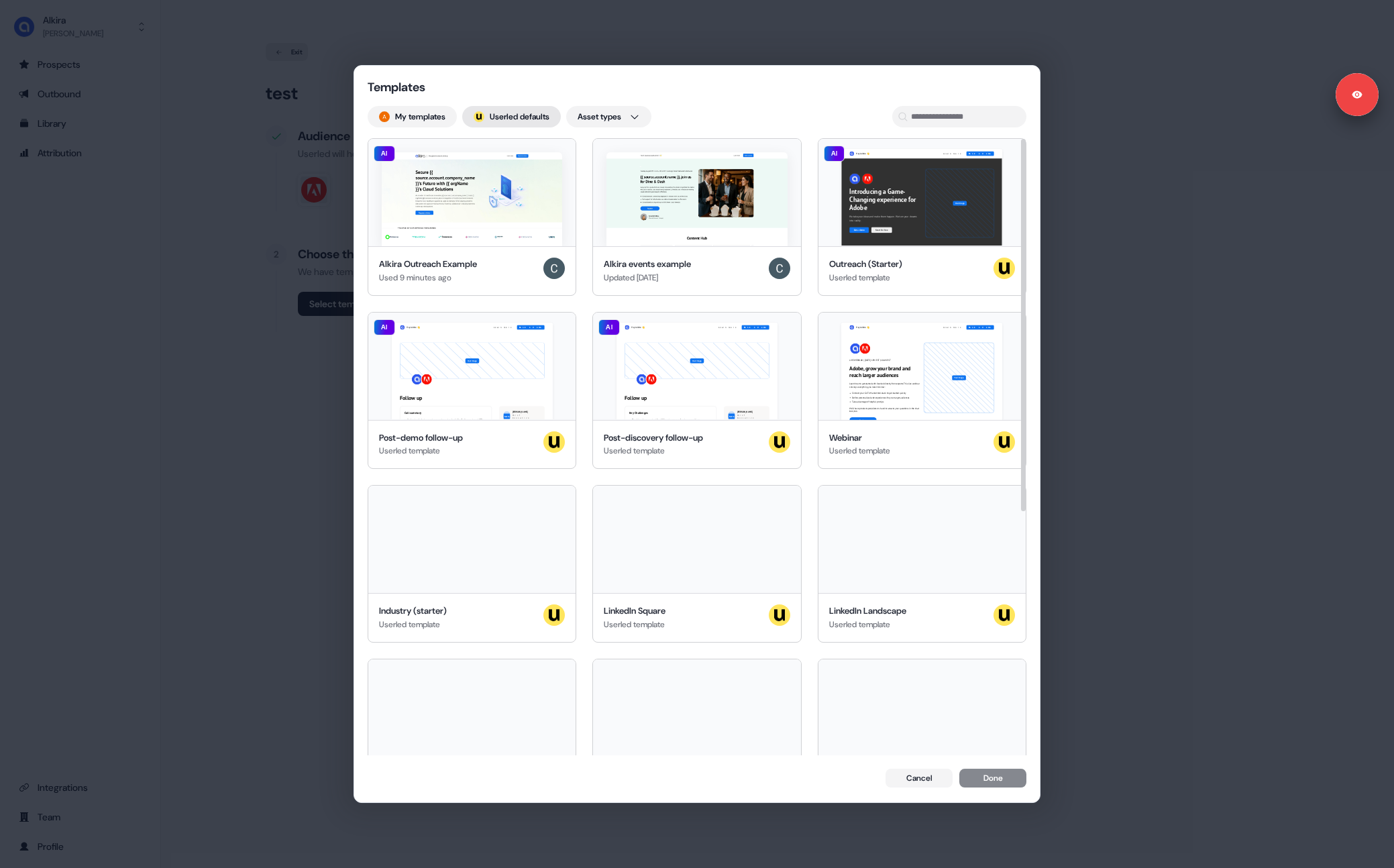
drag, startPoint x: 489, startPoint y: 98, endPoint x: 494, endPoint y: 111, distance: 13.9
click at [489, 98] on div "Templates My templates ; Userled defaults Asset types AI Alkira Outreach Exampl…" at bounding box center [697, 434] width 685 height 735
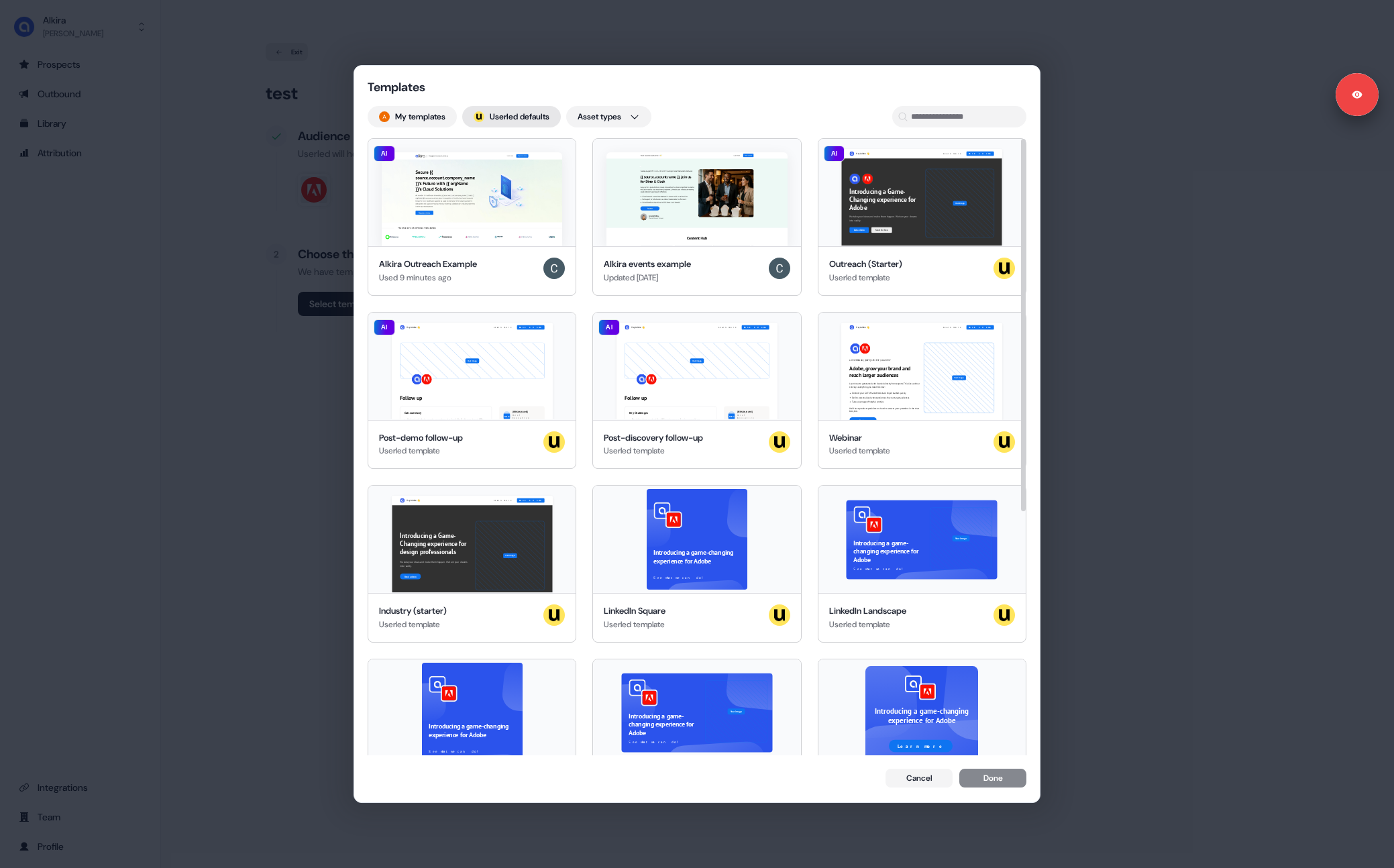
click at [497, 117] on button "; Userled defaults" at bounding box center [511, 116] width 99 height 21
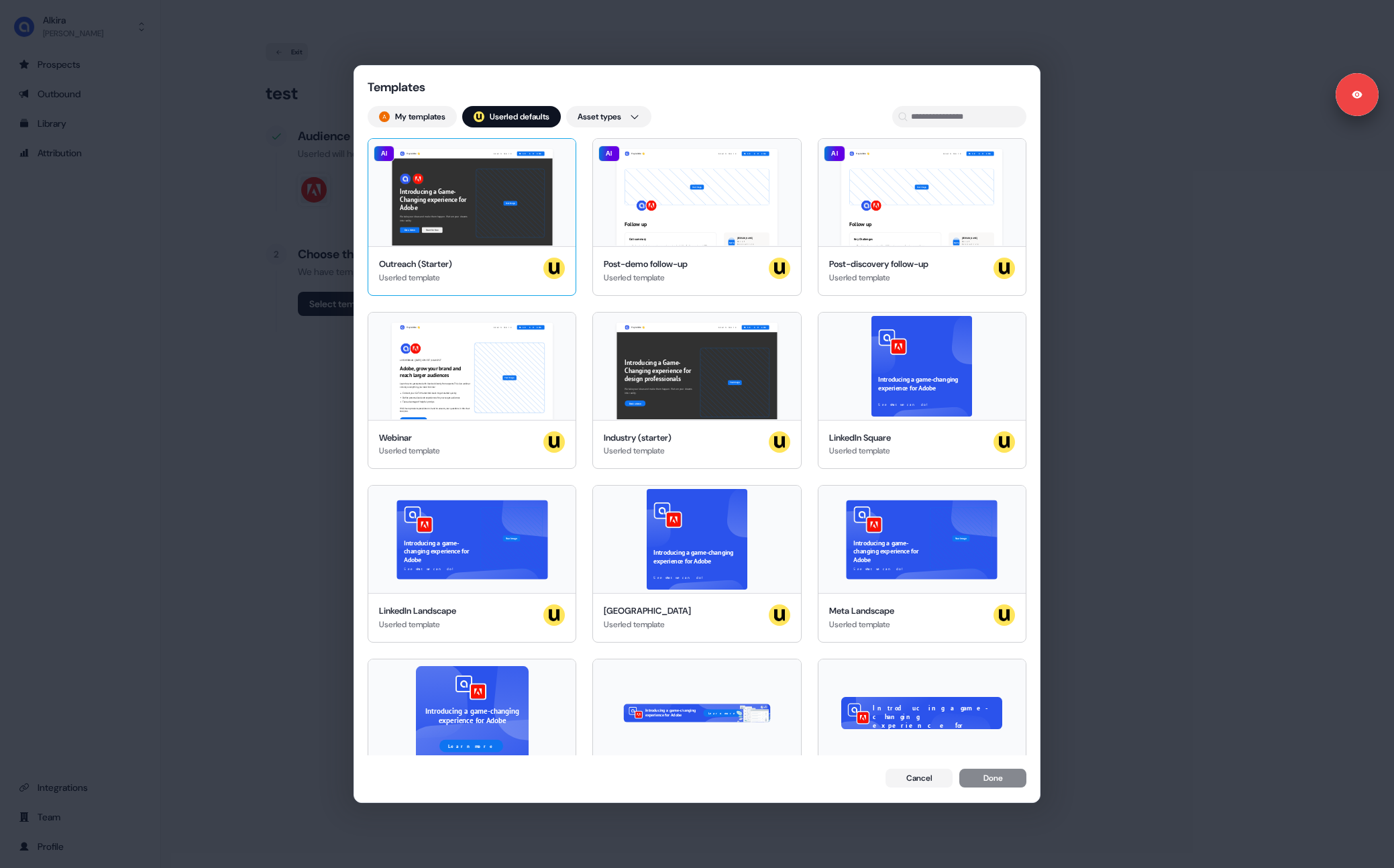
click at [481, 242] on div "Hey Adobe 👋 Learn more Book a demo Introducing a Game-Changing experience for A…" at bounding box center [472, 193] width 208 height 107
click at [1004, 788] on button "Done" at bounding box center [992, 778] width 67 height 18
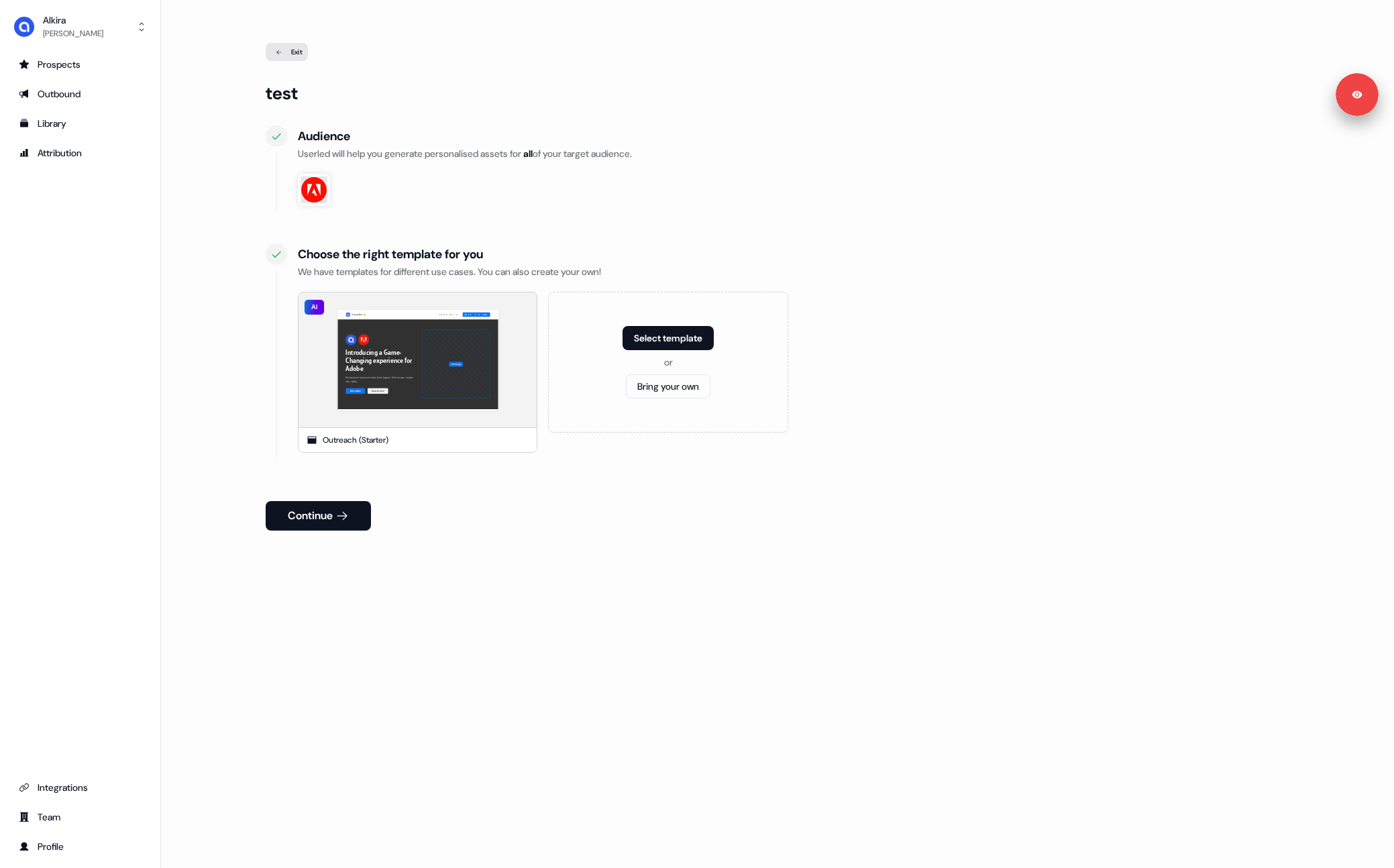
click at [338, 518] on icon at bounding box center [341, 515] width 13 height 13
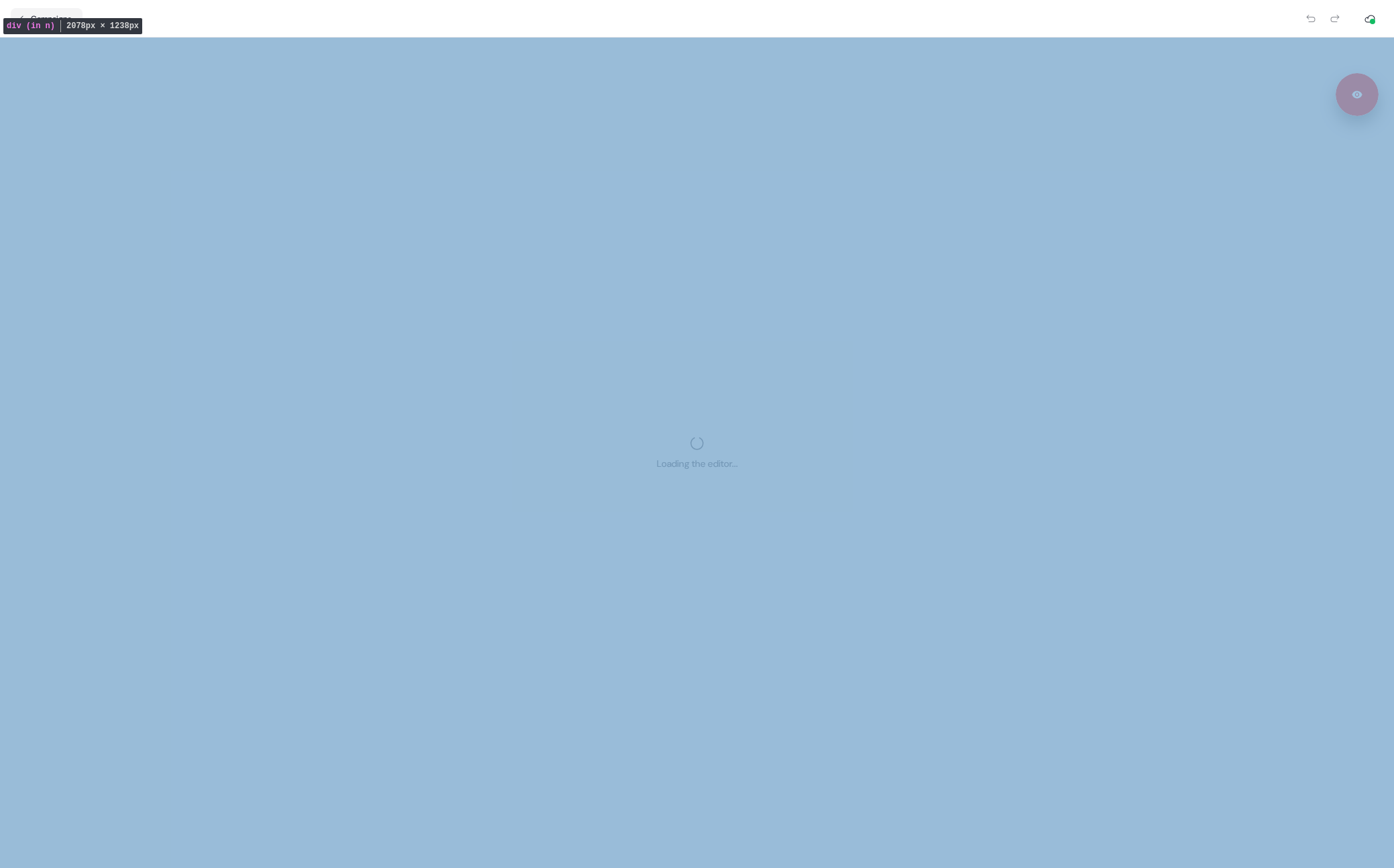
click at [1139, 301] on div "Loading the editor..." at bounding box center [697, 453] width 1394 height 830
click at [887, 597] on div "Loading the editor..." at bounding box center [697, 453] width 1394 height 830
